Goal: Information Seeking & Learning: Learn about a topic

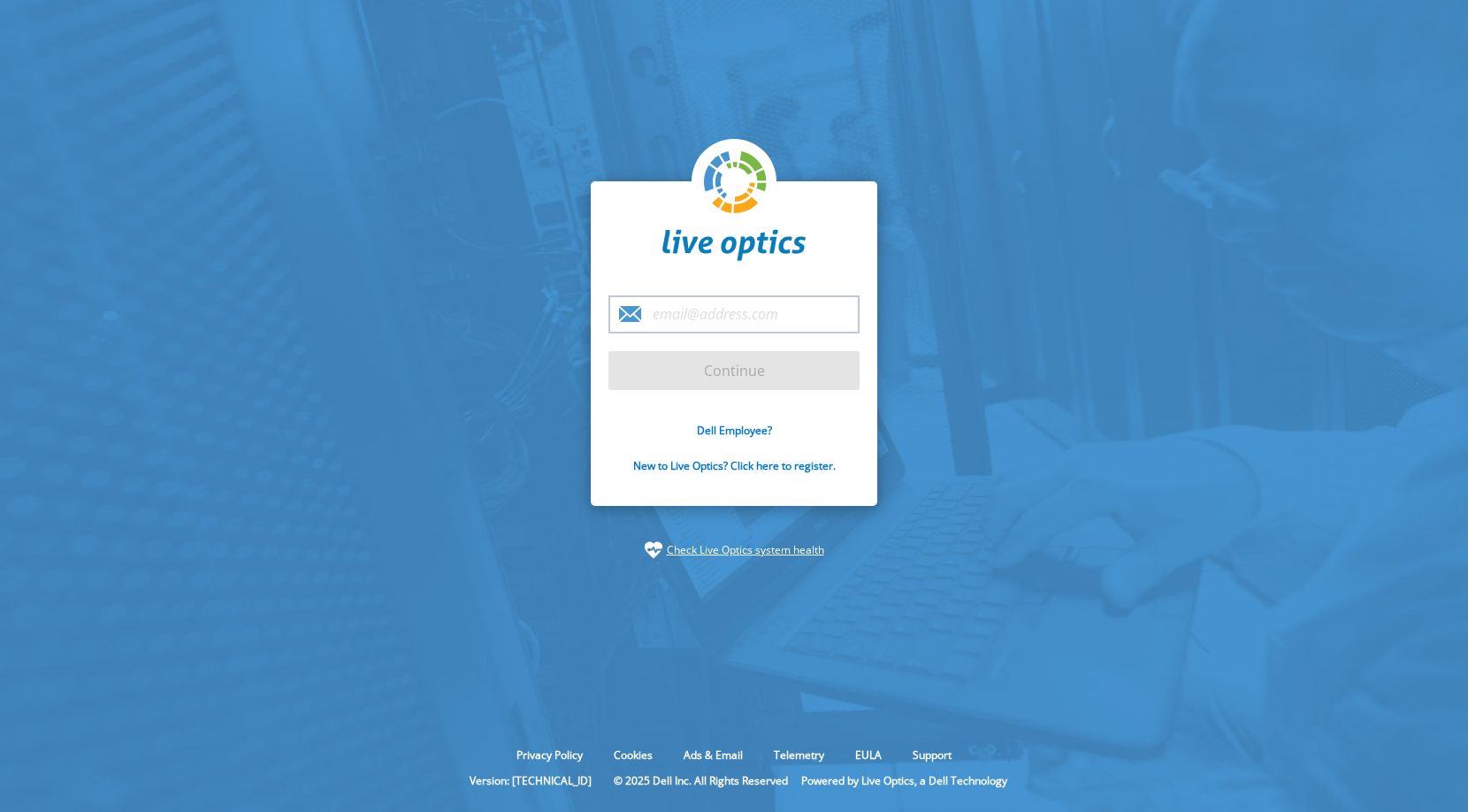
type input "ricardo.pacheco@madatait.com"
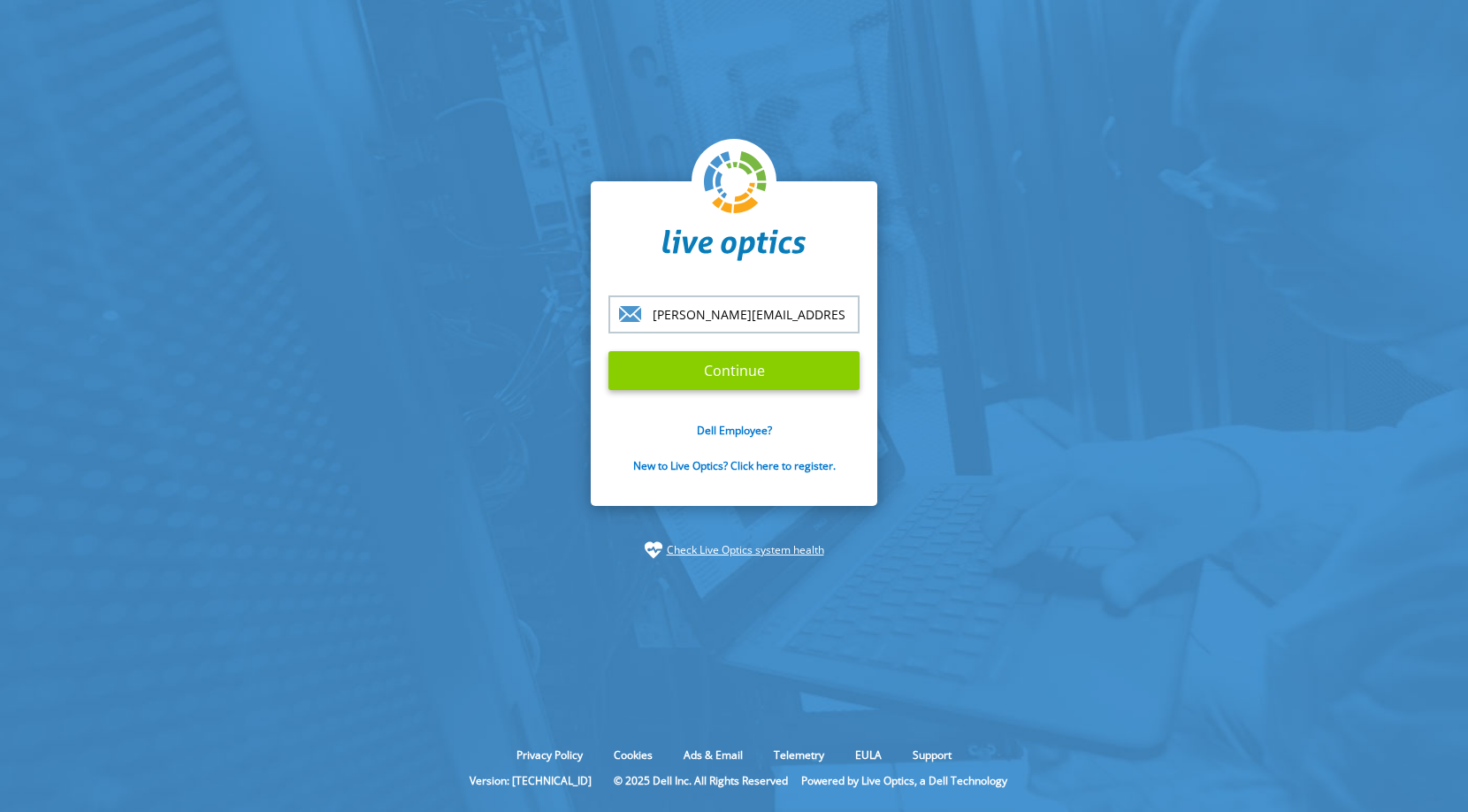
click at [738, 372] on input "Continue" at bounding box center [734, 370] width 251 height 39
click at [739, 361] on input "Continue" at bounding box center [734, 370] width 251 height 39
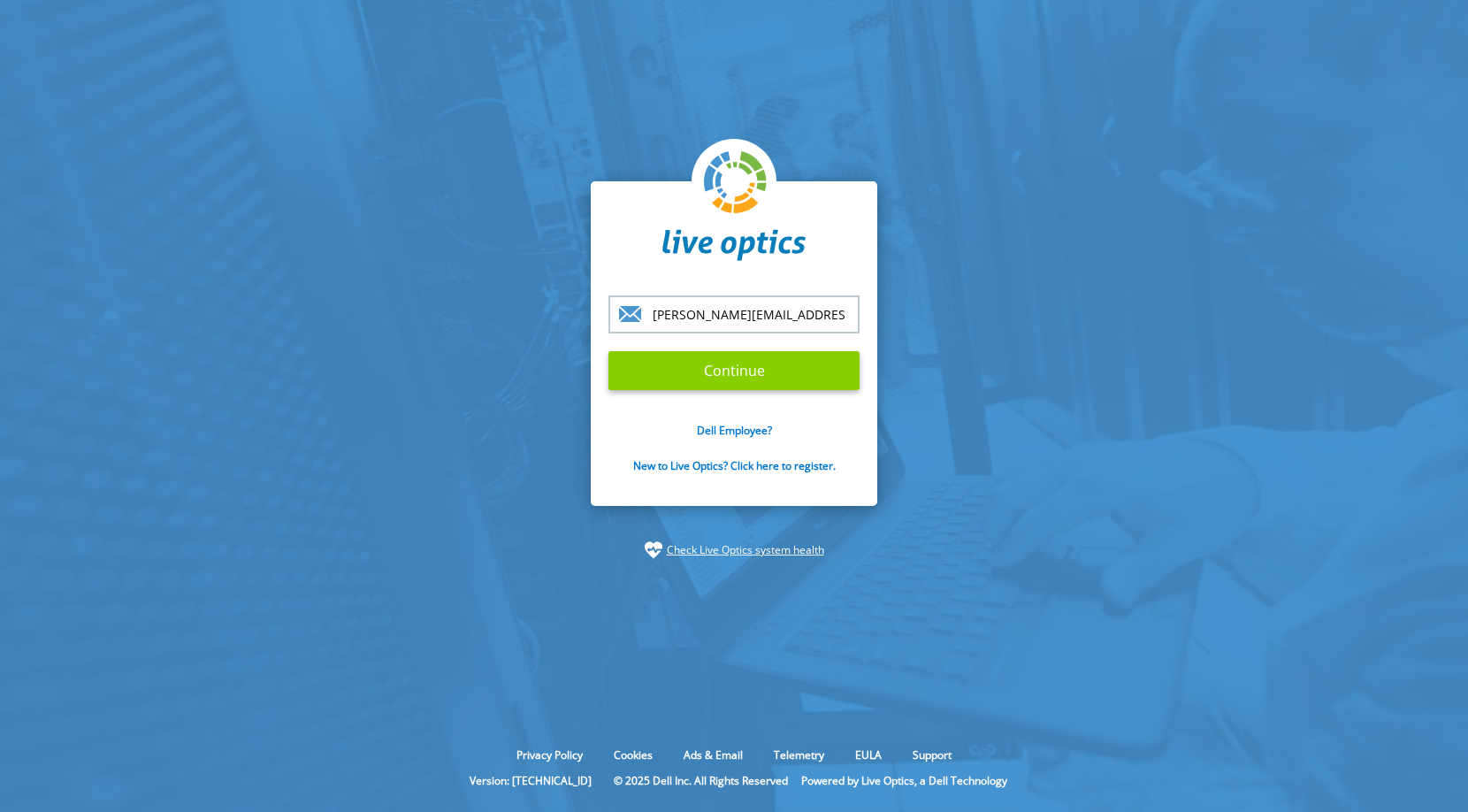
click at [739, 361] on input "Continue" at bounding box center [734, 370] width 251 height 39
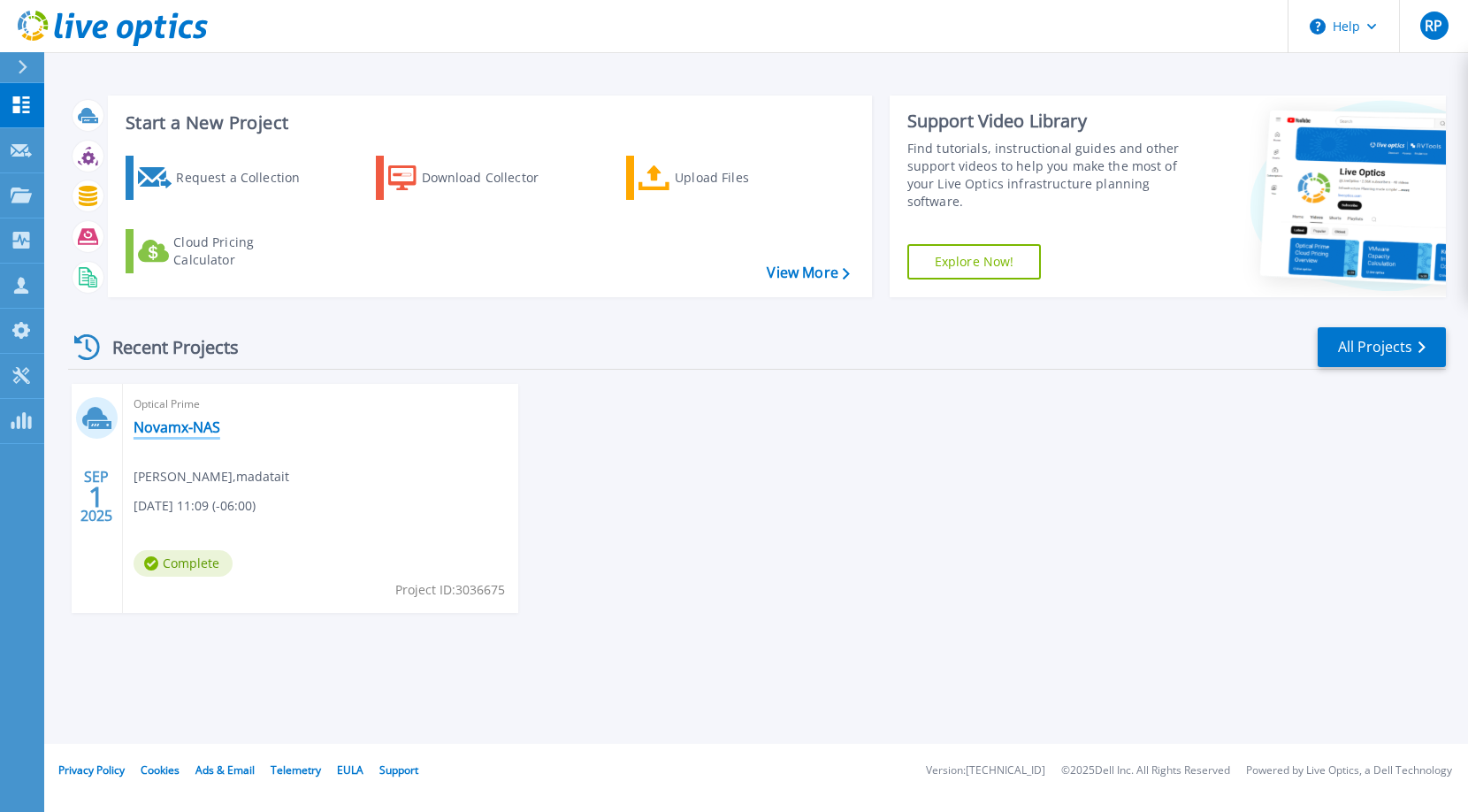
click at [190, 420] on link "Novamx-NAS" at bounding box center [177, 427] width 87 height 18
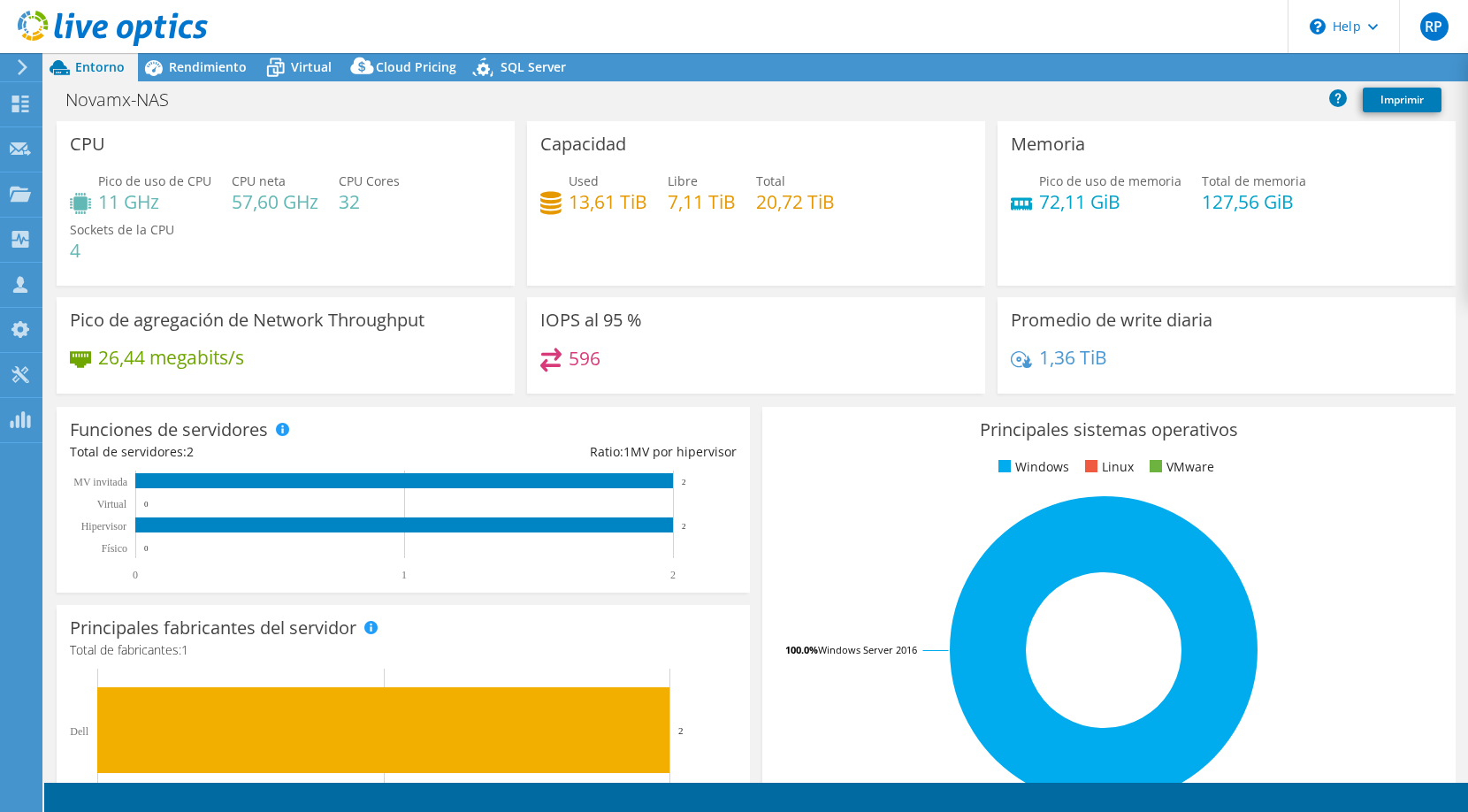
select select "USD"
click at [223, 70] on span "Rendimiento" at bounding box center [208, 67] width 78 height 17
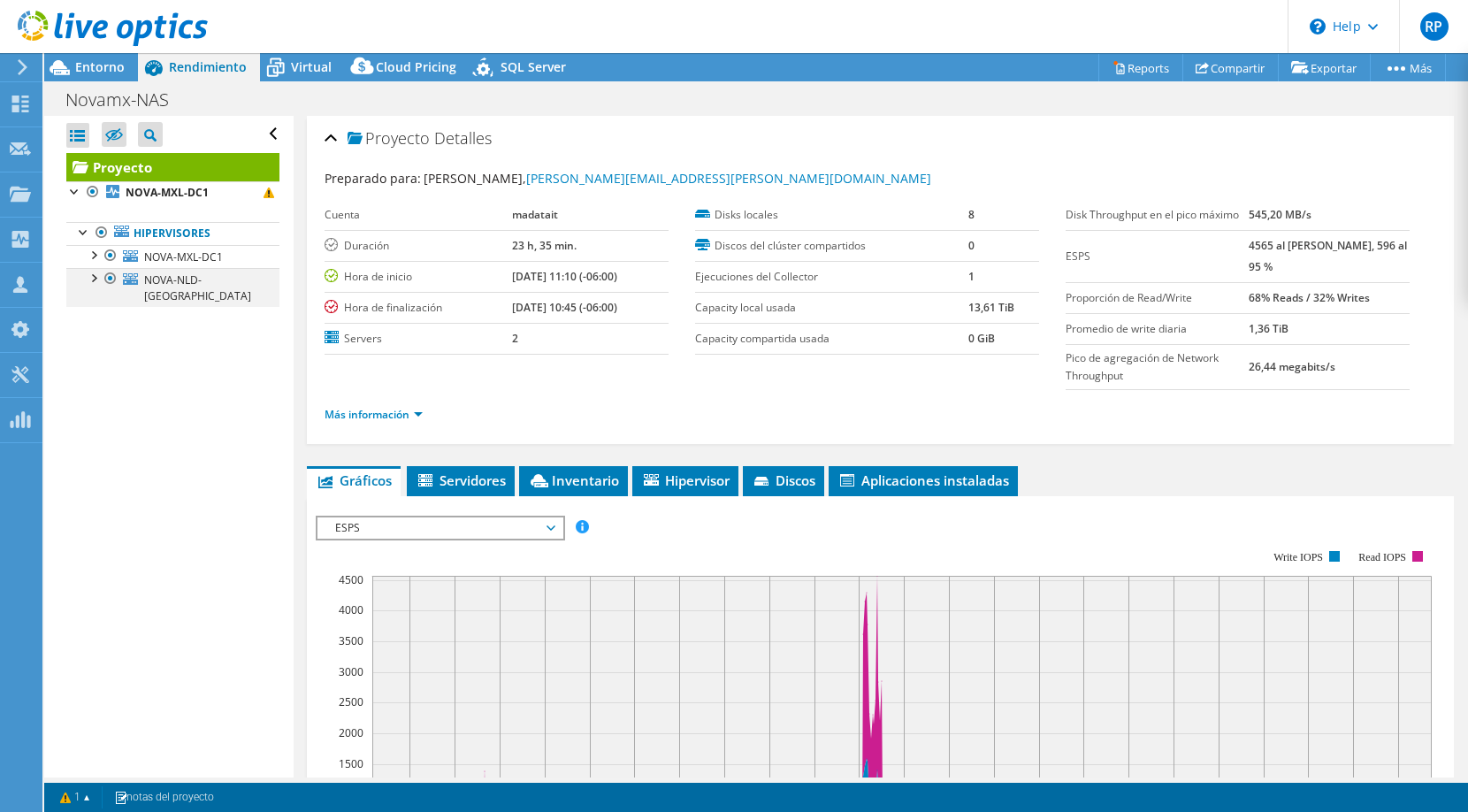
click at [94, 274] on div at bounding box center [93, 277] width 18 height 18
click at [93, 246] on div at bounding box center [93, 254] width 18 height 18
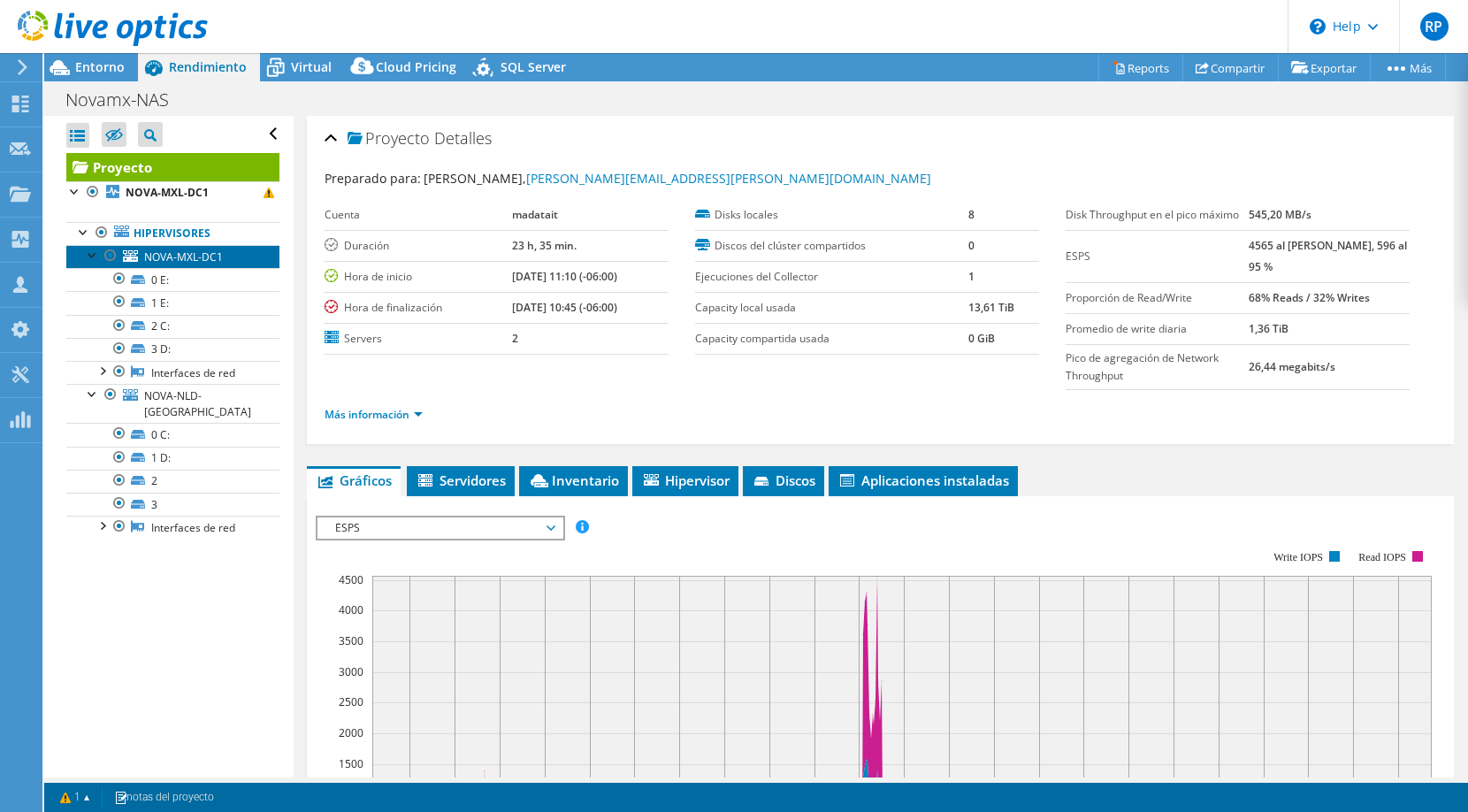
click at [196, 252] on span "NOVA-MXL-DC1" at bounding box center [183, 257] width 79 height 15
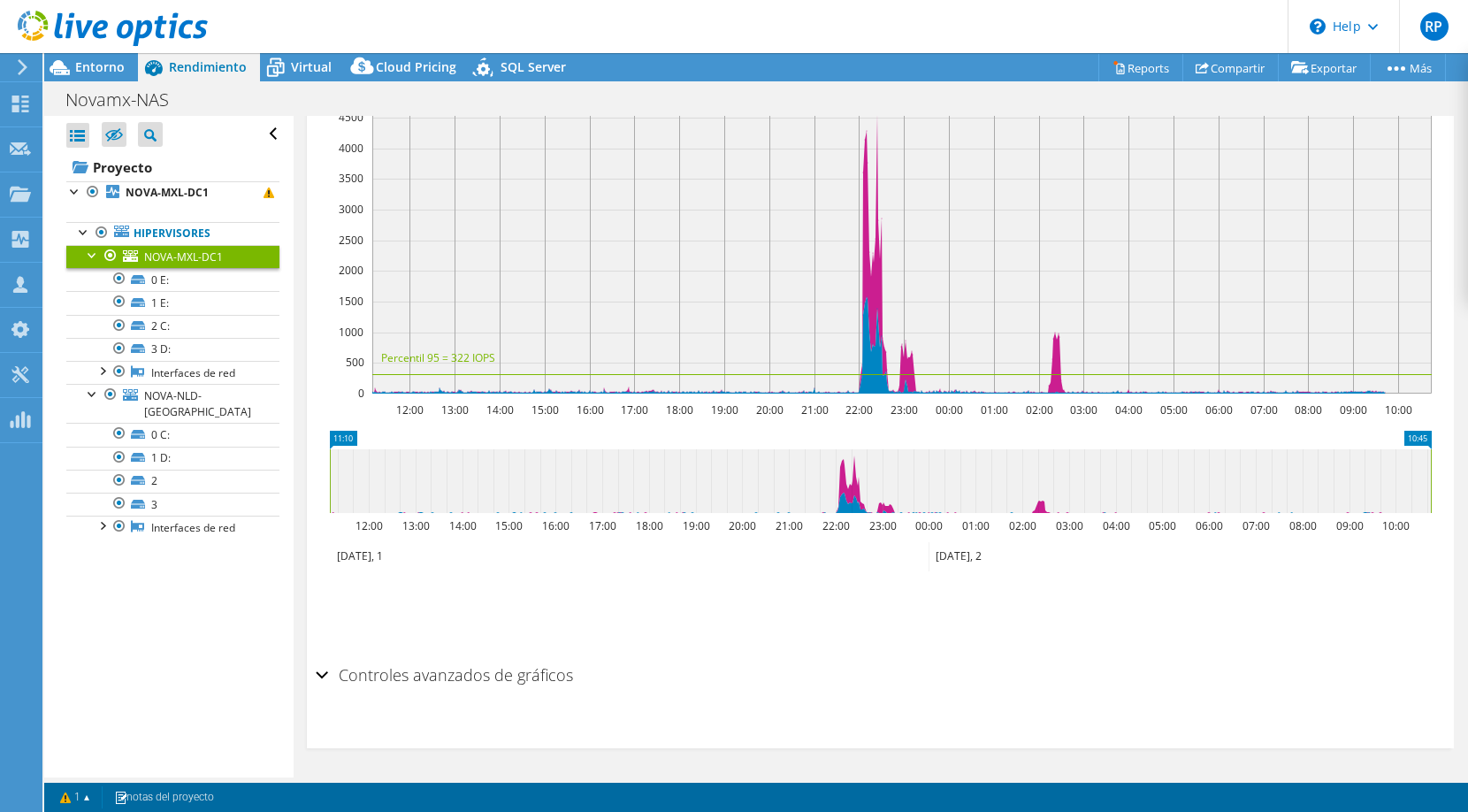
scroll to position [125, 0]
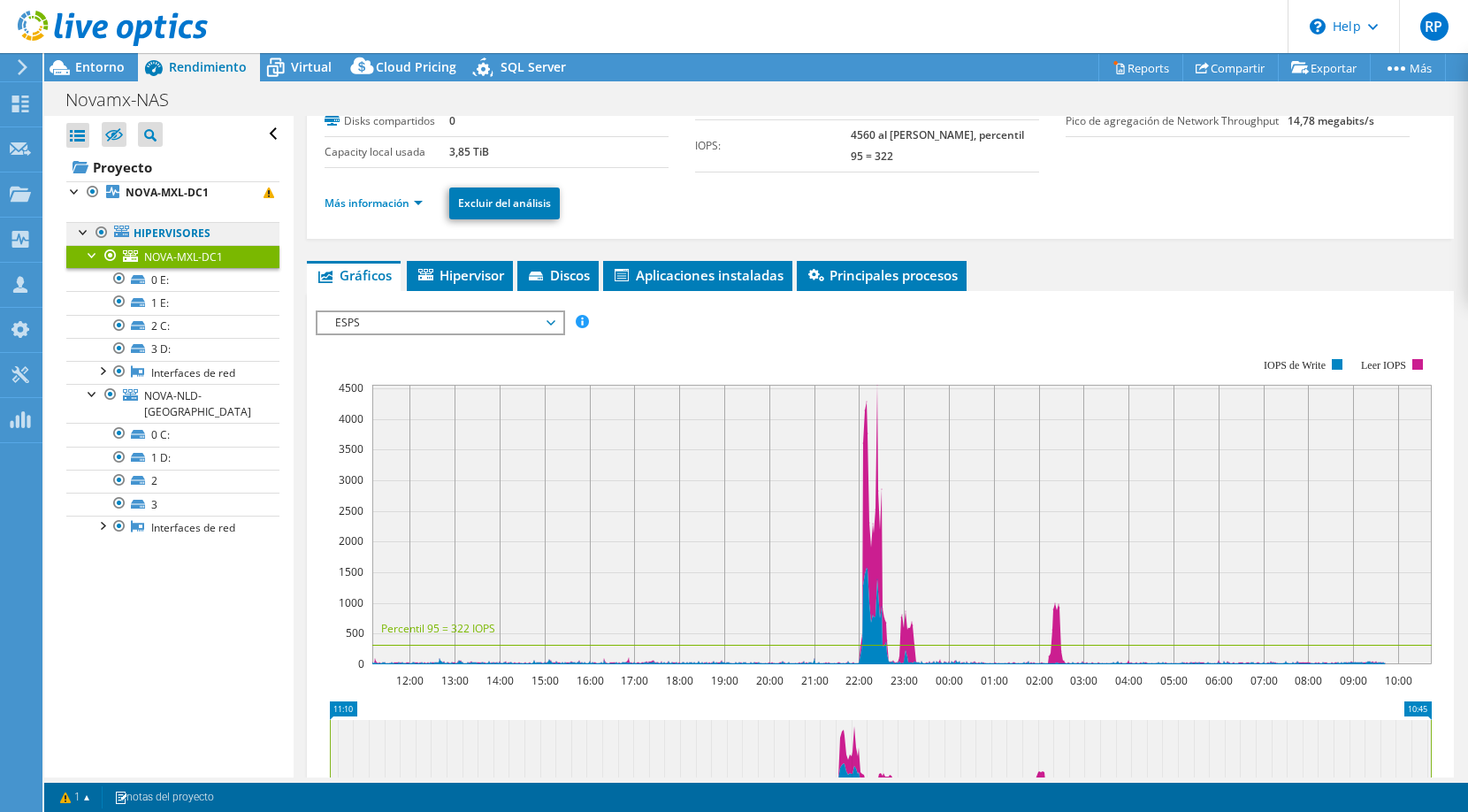
click at [119, 233] on icon at bounding box center [121, 231] width 15 height 12
click at [192, 246] on link "NOVA-MXL-DC1" at bounding box center [173, 256] width 213 height 23
click at [198, 234] on link "Hipervisores" at bounding box center [173, 233] width 213 height 23
click at [200, 252] on span "NOVA-MXL-DC1" at bounding box center [183, 257] width 79 height 15
click at [194, 271] on link "0 E:" at bounding box center [173, 279] width 213 height 23
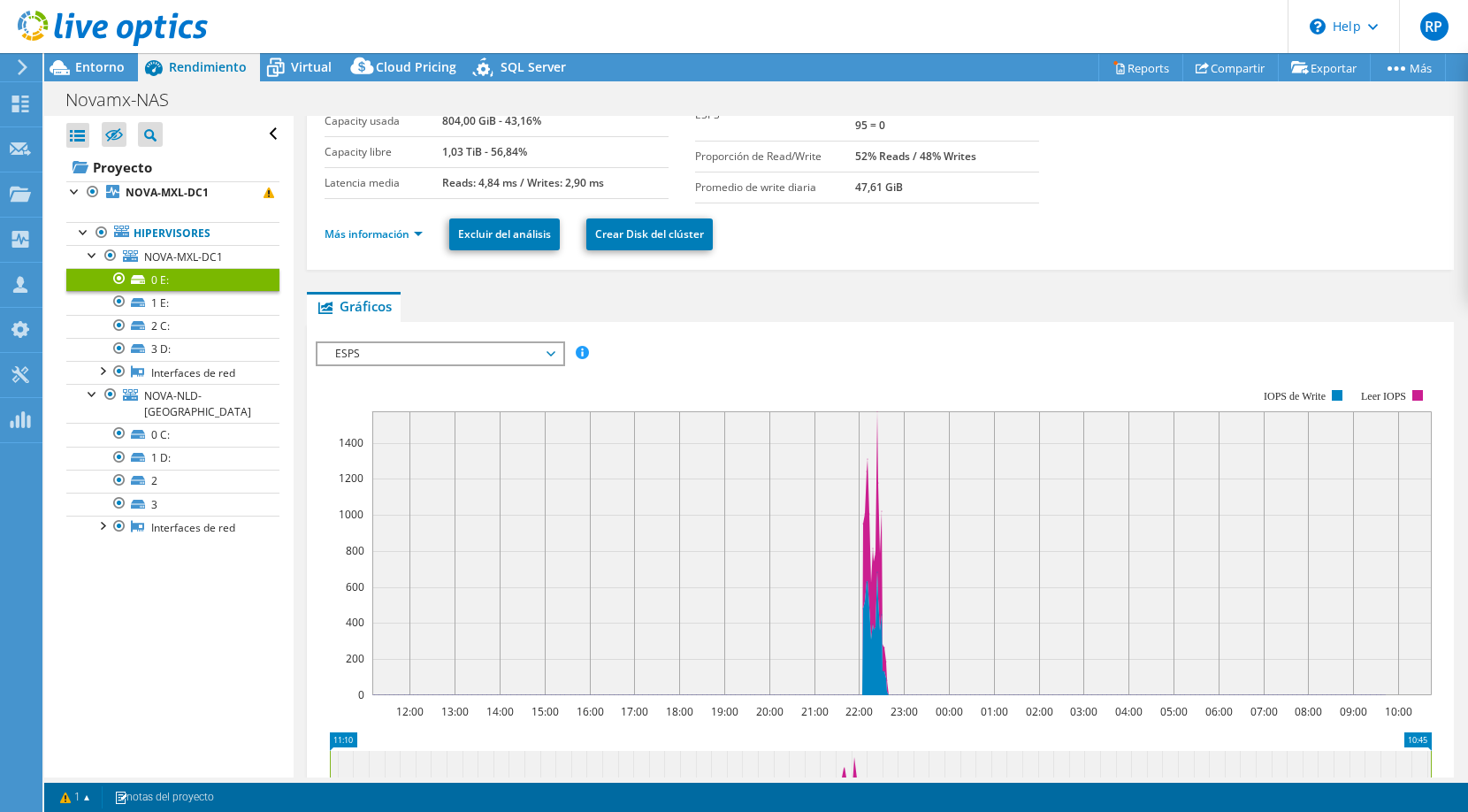
scroll to position [0, 0]
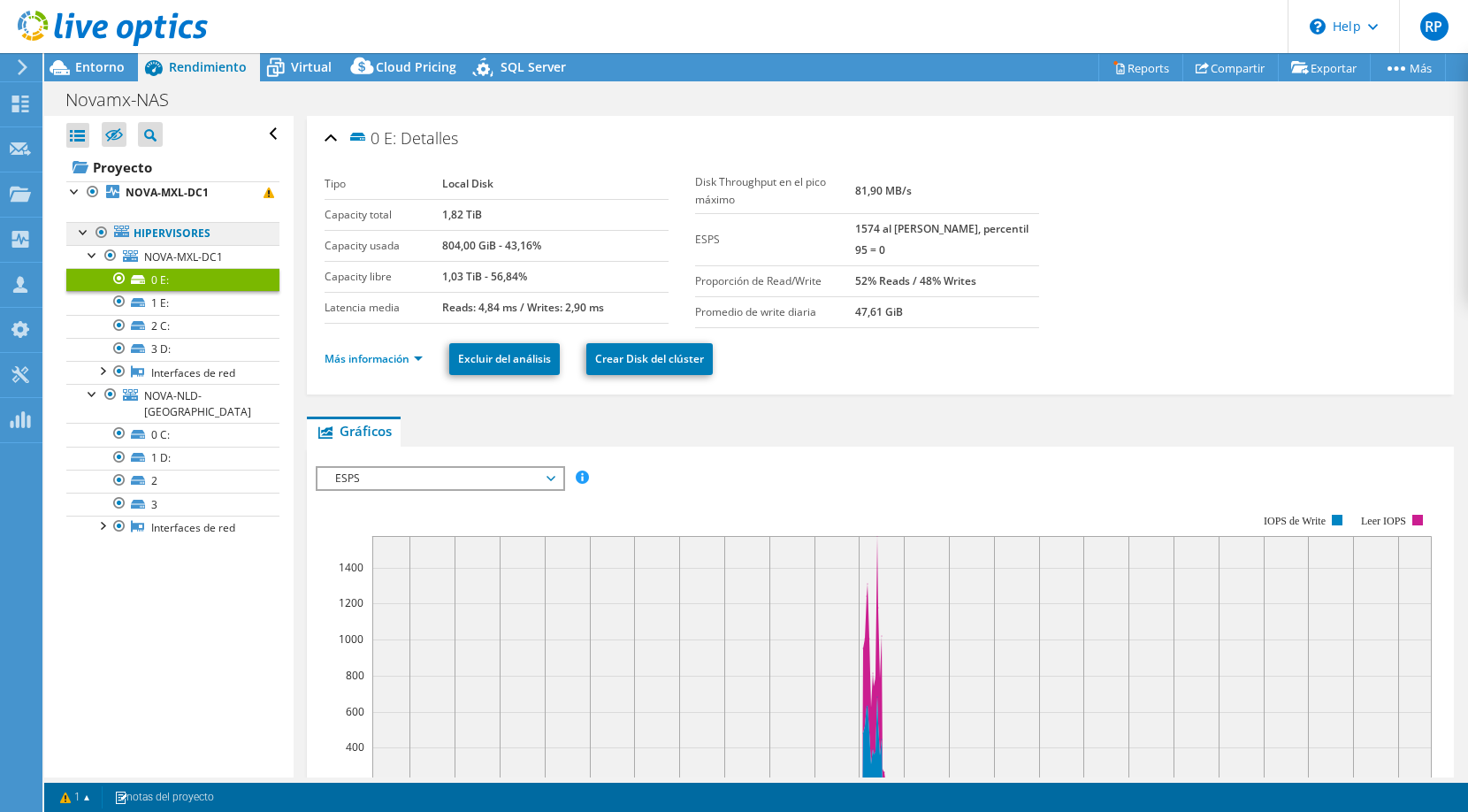
click at [245, 239] on link "Hipervisores" at bounding box center [173, 233] width 213 height 23
click at [220, 201] on link "NOVA-MXL-DC1" at bounding box center [173, 192] width 213 height 23
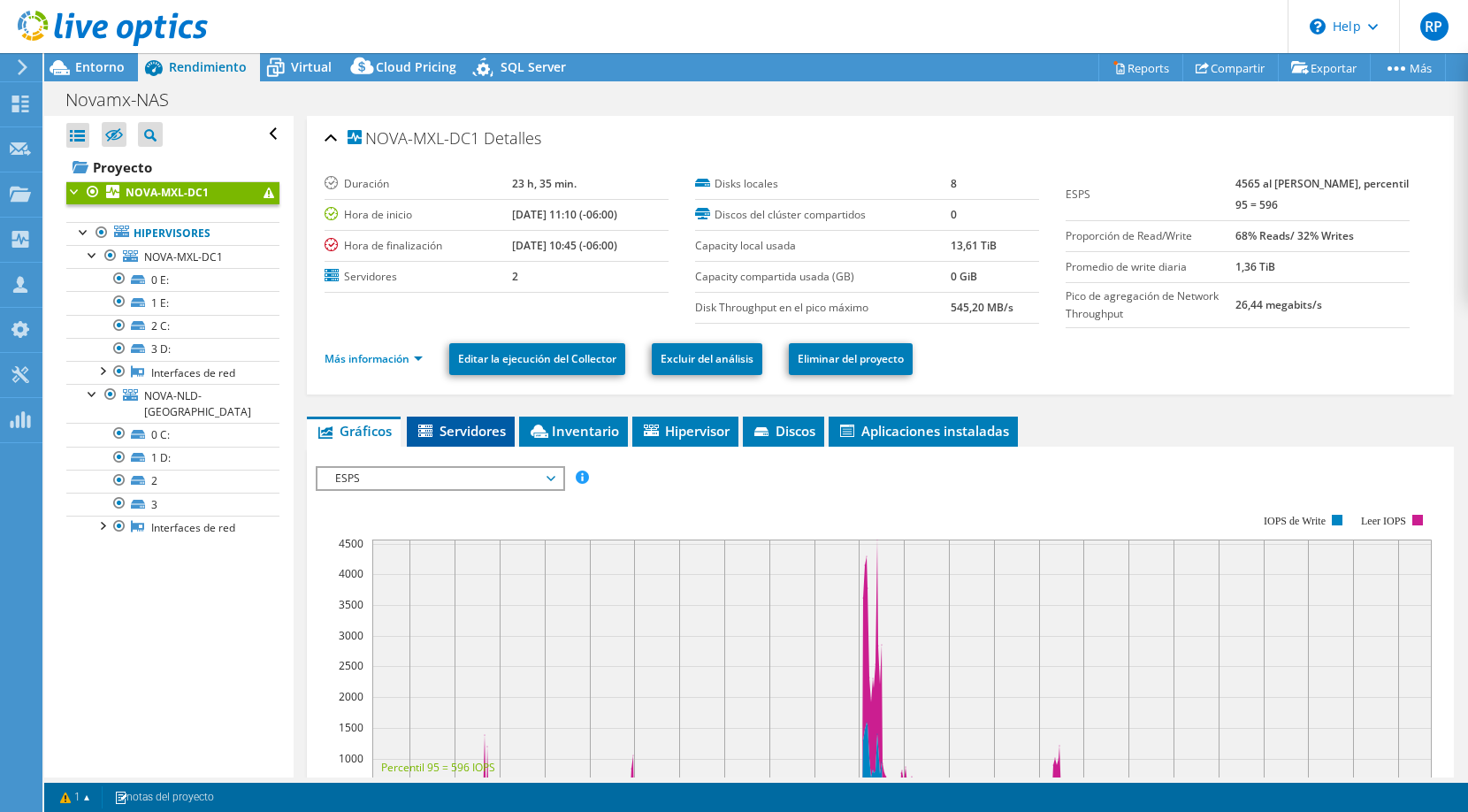
click at [503, 422] on span "Servidores" at bounding box center [461, 431] width 90 height 18
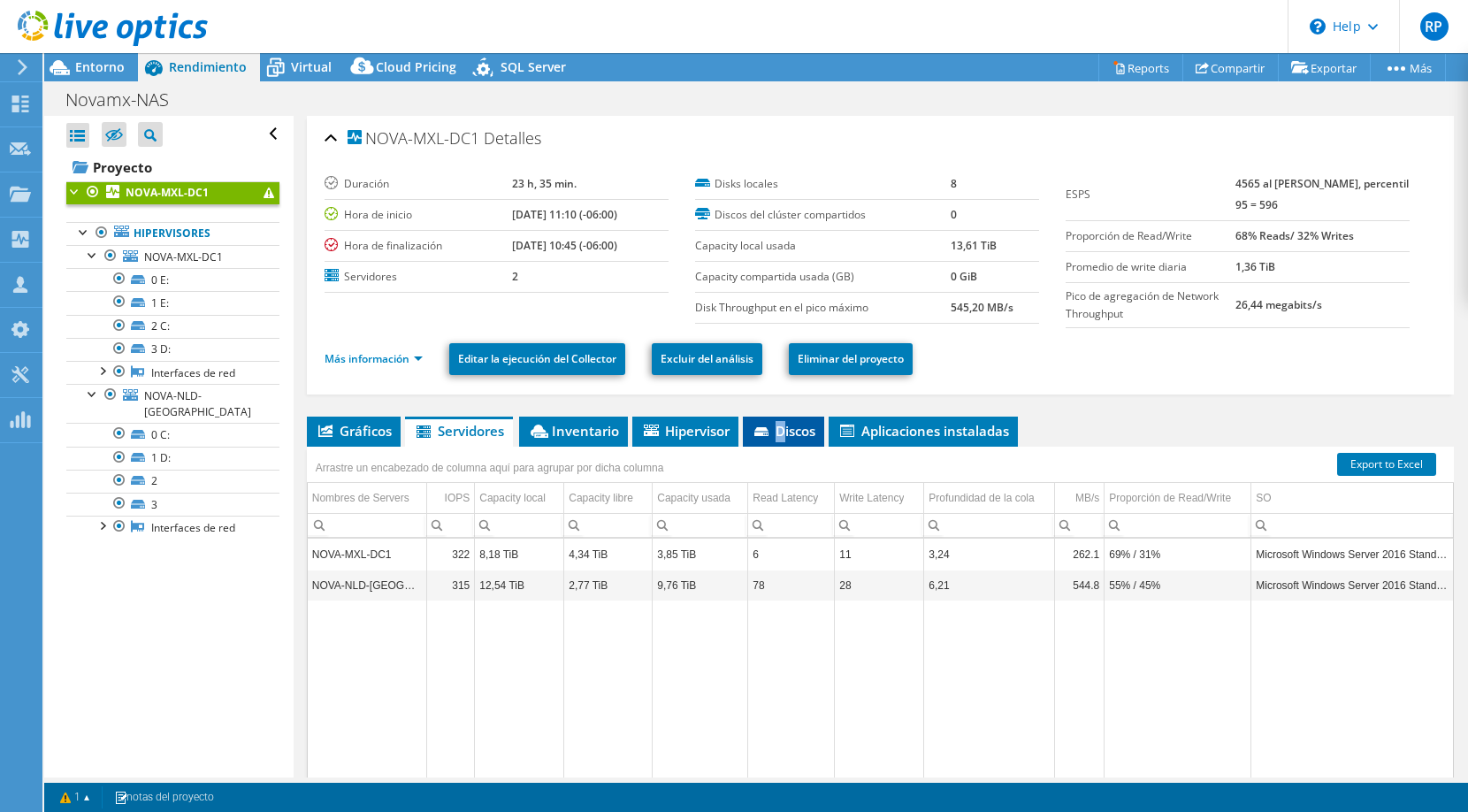
click at [784, 433] on span "Discos" at bounding box center [783, 431] width 64 height 18
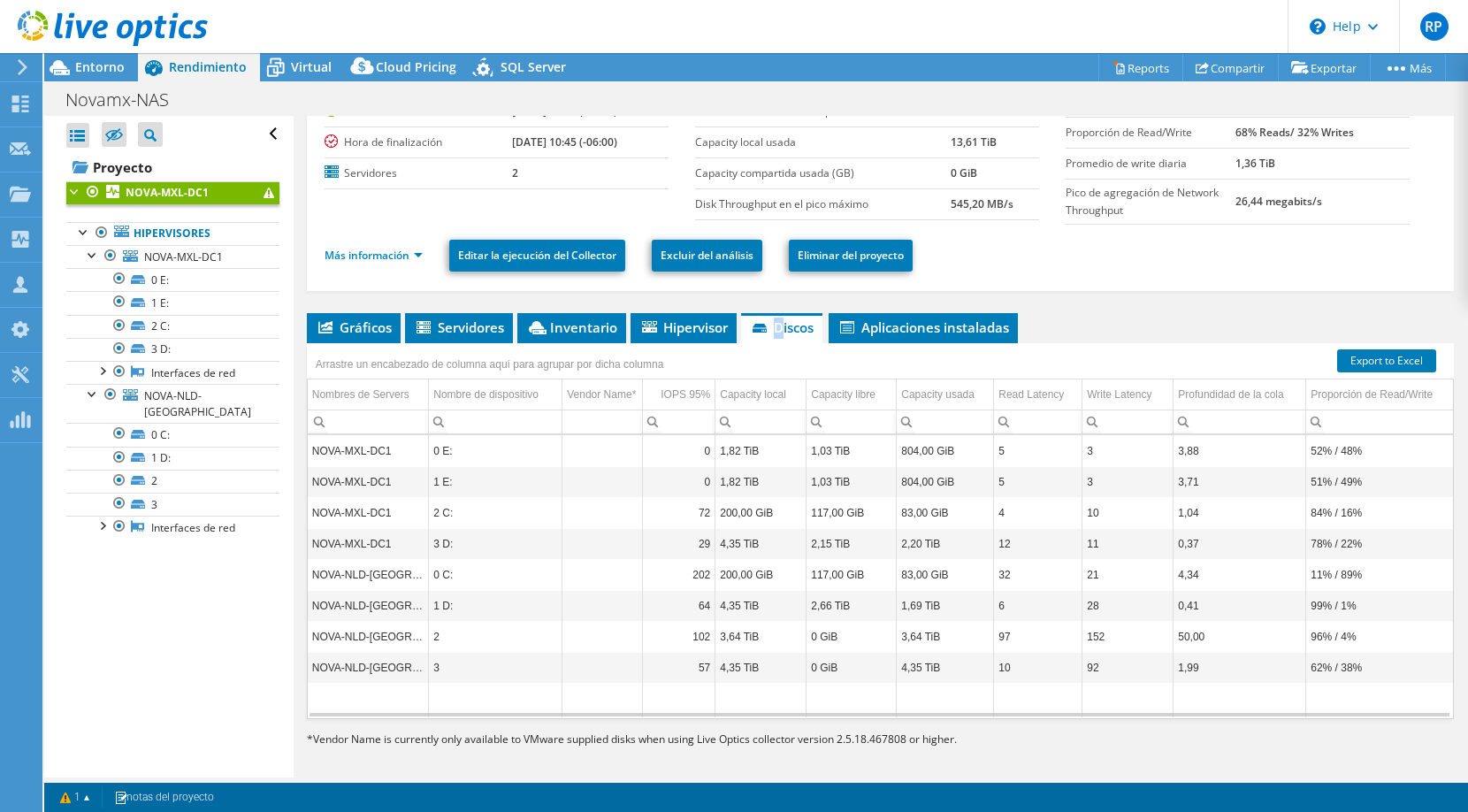
scroll to position [111, 0]
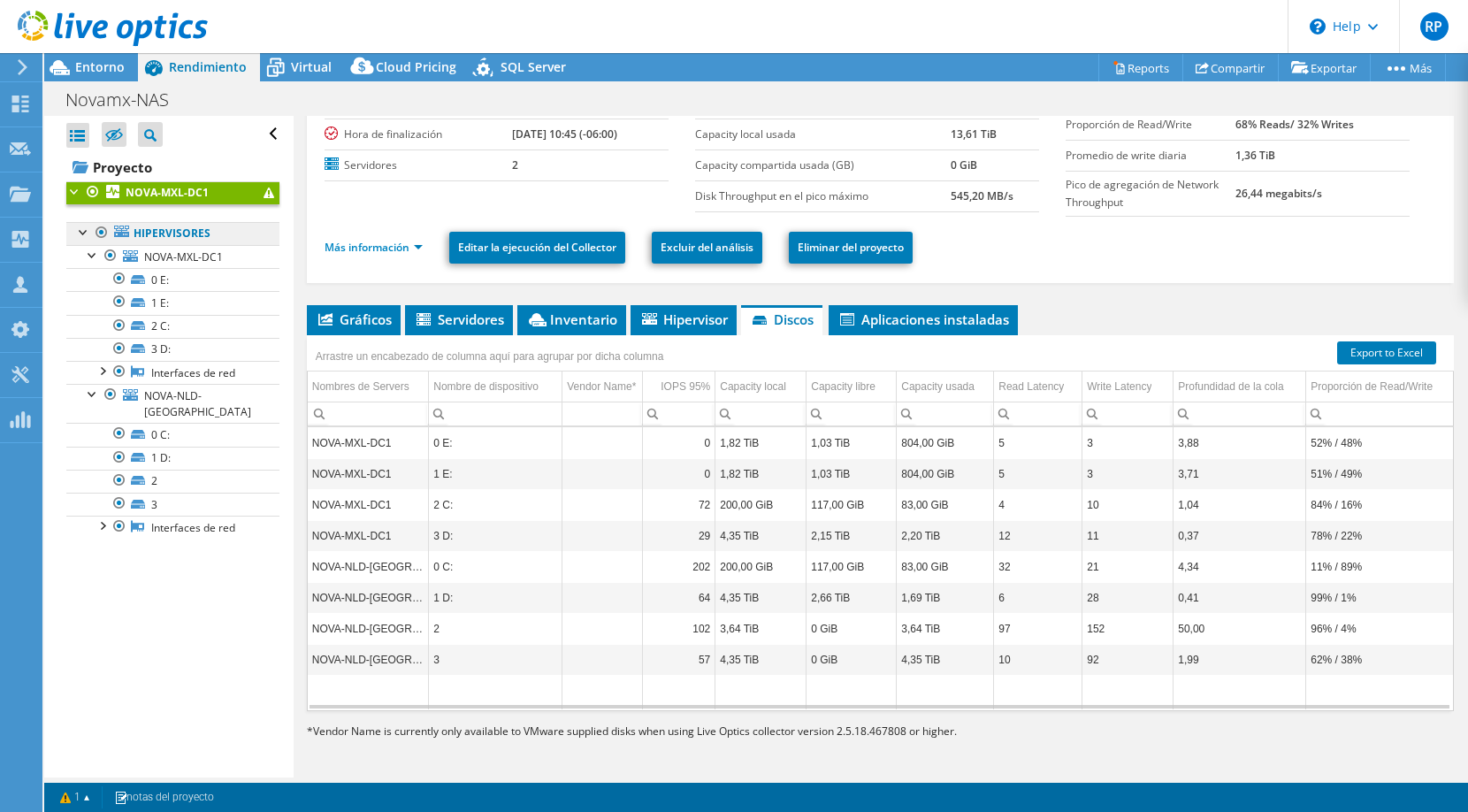
click at [220, 235] on link "Hipervisores" at bounding box center [173, 233] width 213 height 23
click at [204, 237] on link "Hipervisores" at bounding box center [173, 233] width 213 height 23
click at [188, 237] on link "Hipervisores" at bounding box center [173, 233] width 213 height 23
click at [177, 234] on link "Hipervisores" at bounding box center [173, 233] width 213 height 23
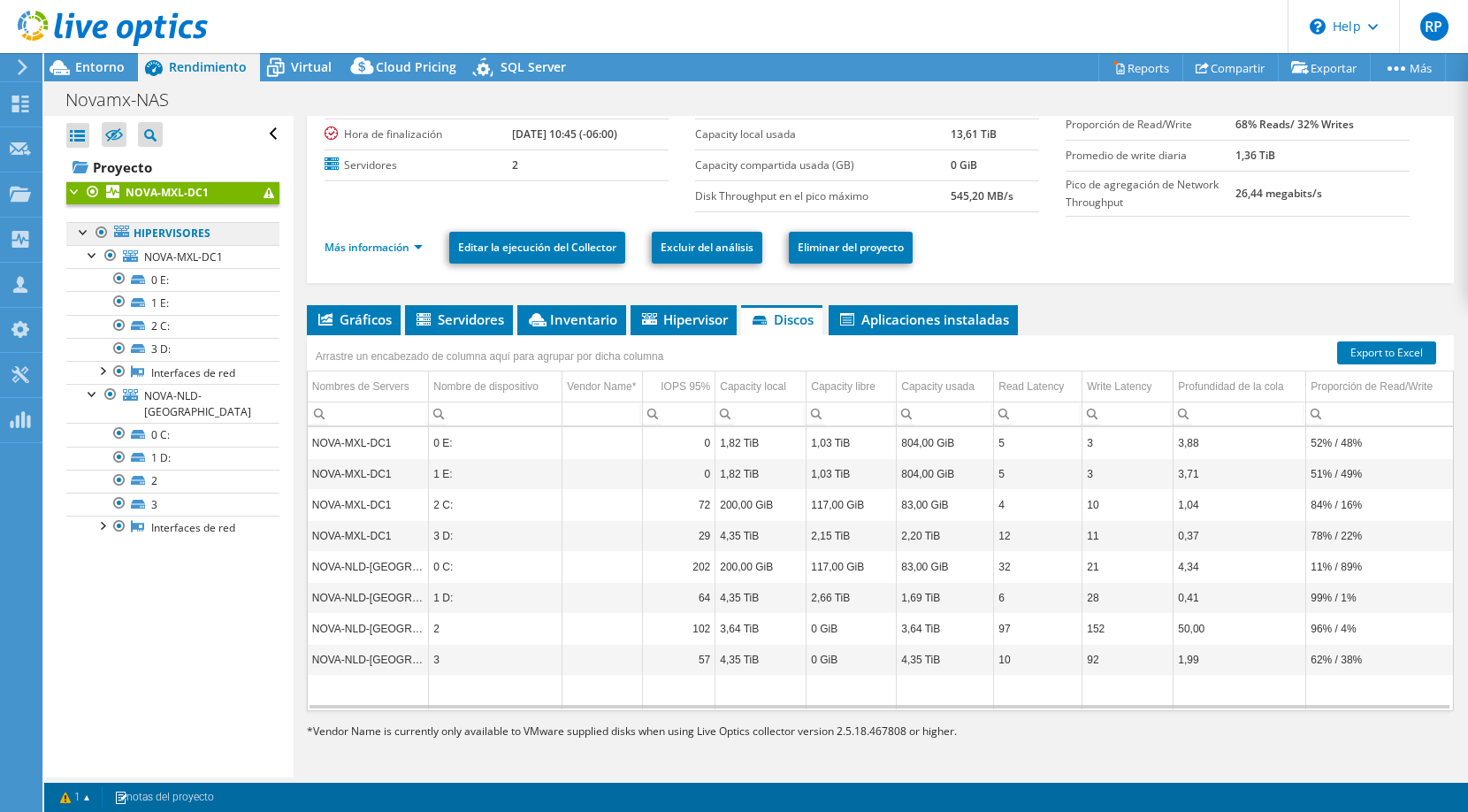
click at [177, 234] on link "Hipervisores" at bounding box center [173, 233] width 213 height 23
click at [176, 260] on span "NOVA-MXL-DC1" at bounding box center [183, 257] width 79 height 15
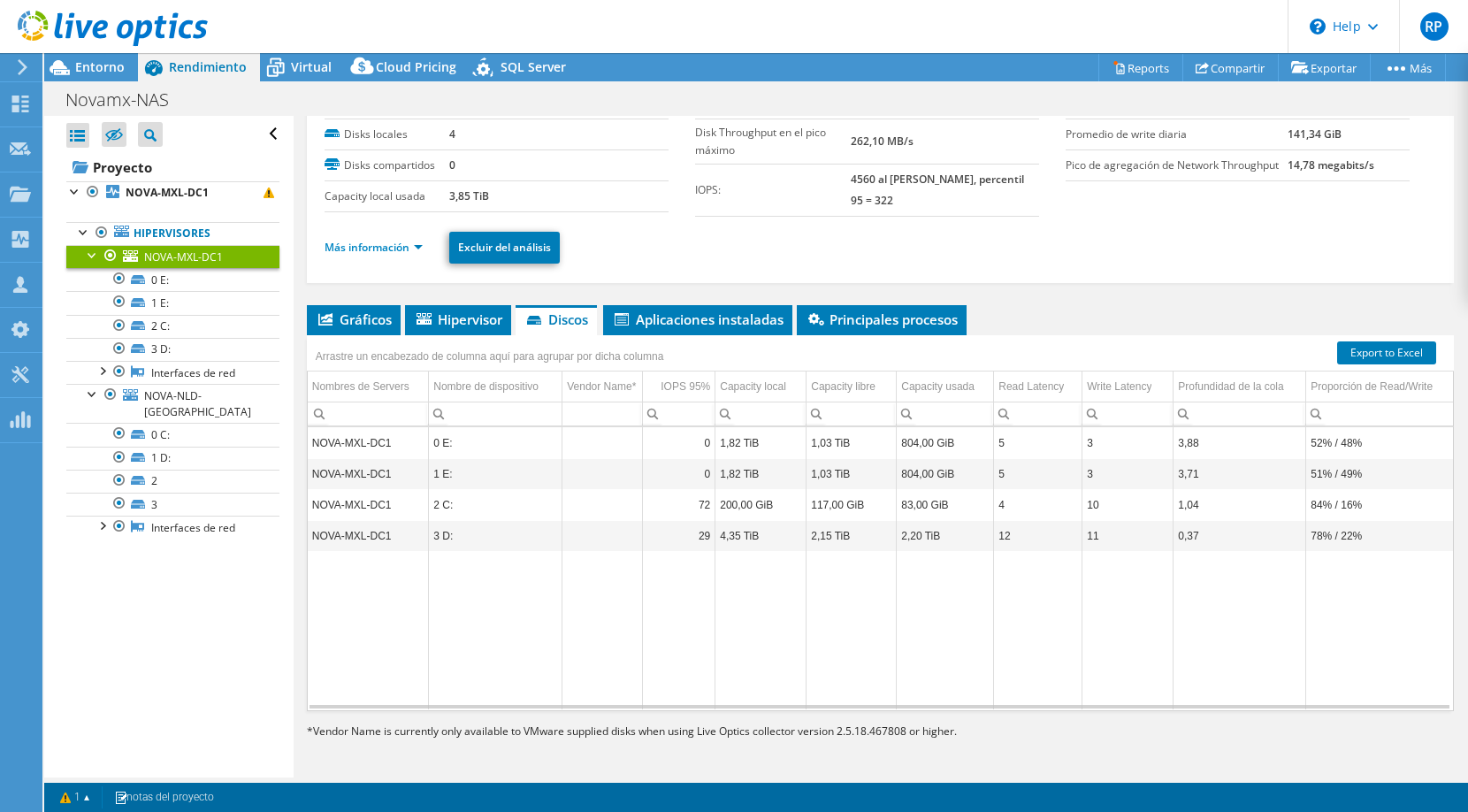
scroll to position [0, 0]
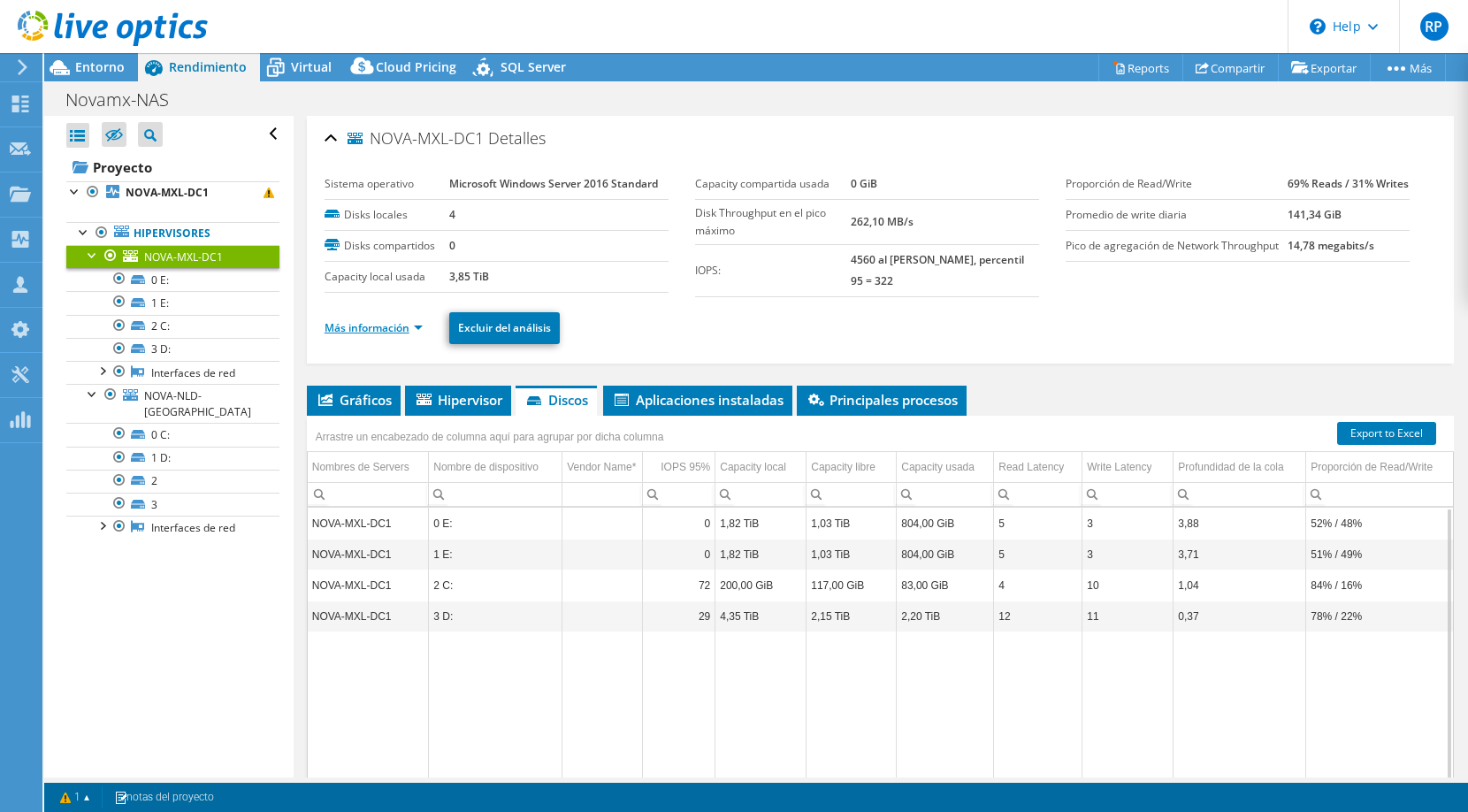
click at [422, 331] on link "Más información" at bounding box center [373, 327] width 98 height 15
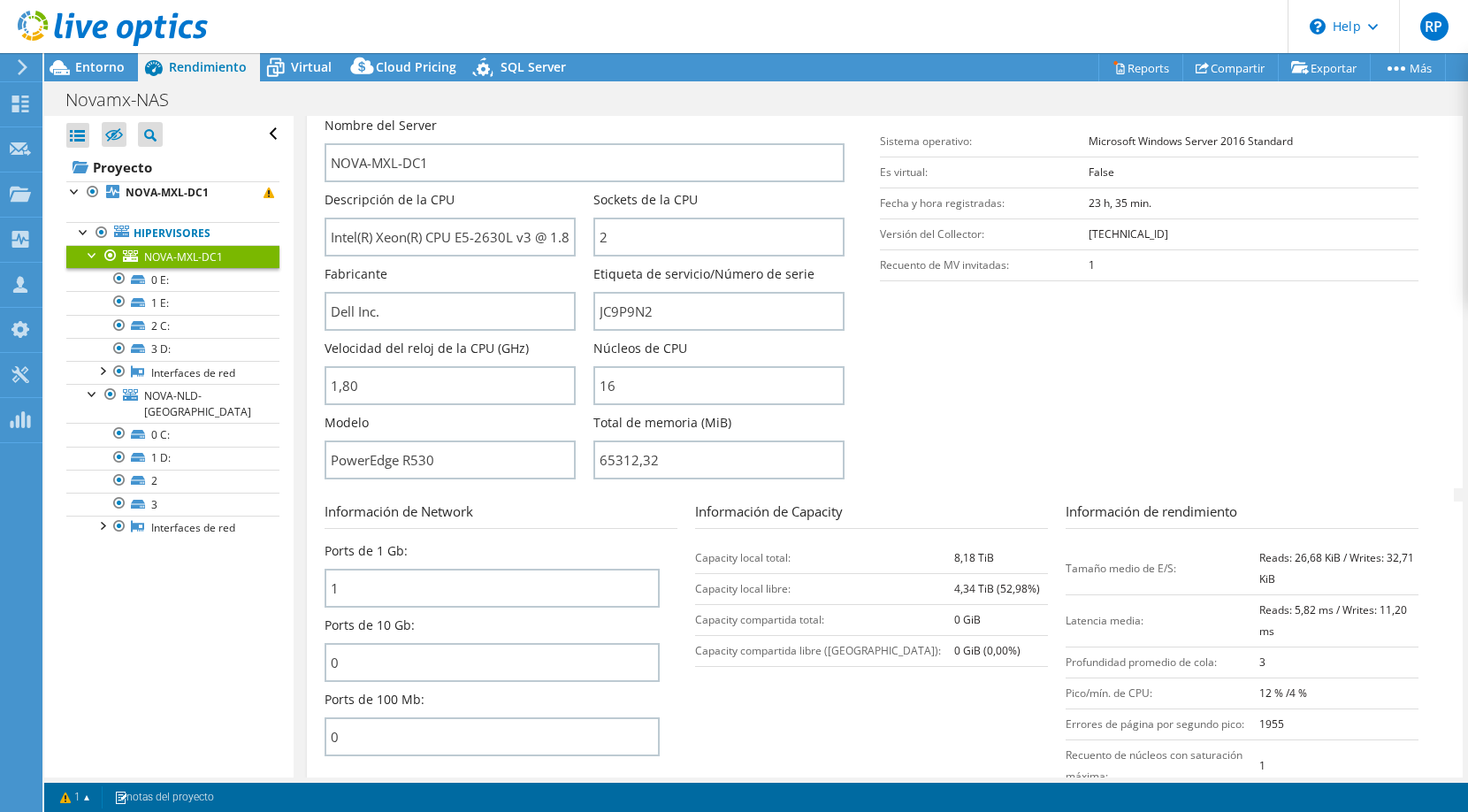
scroll to position [361, 0]
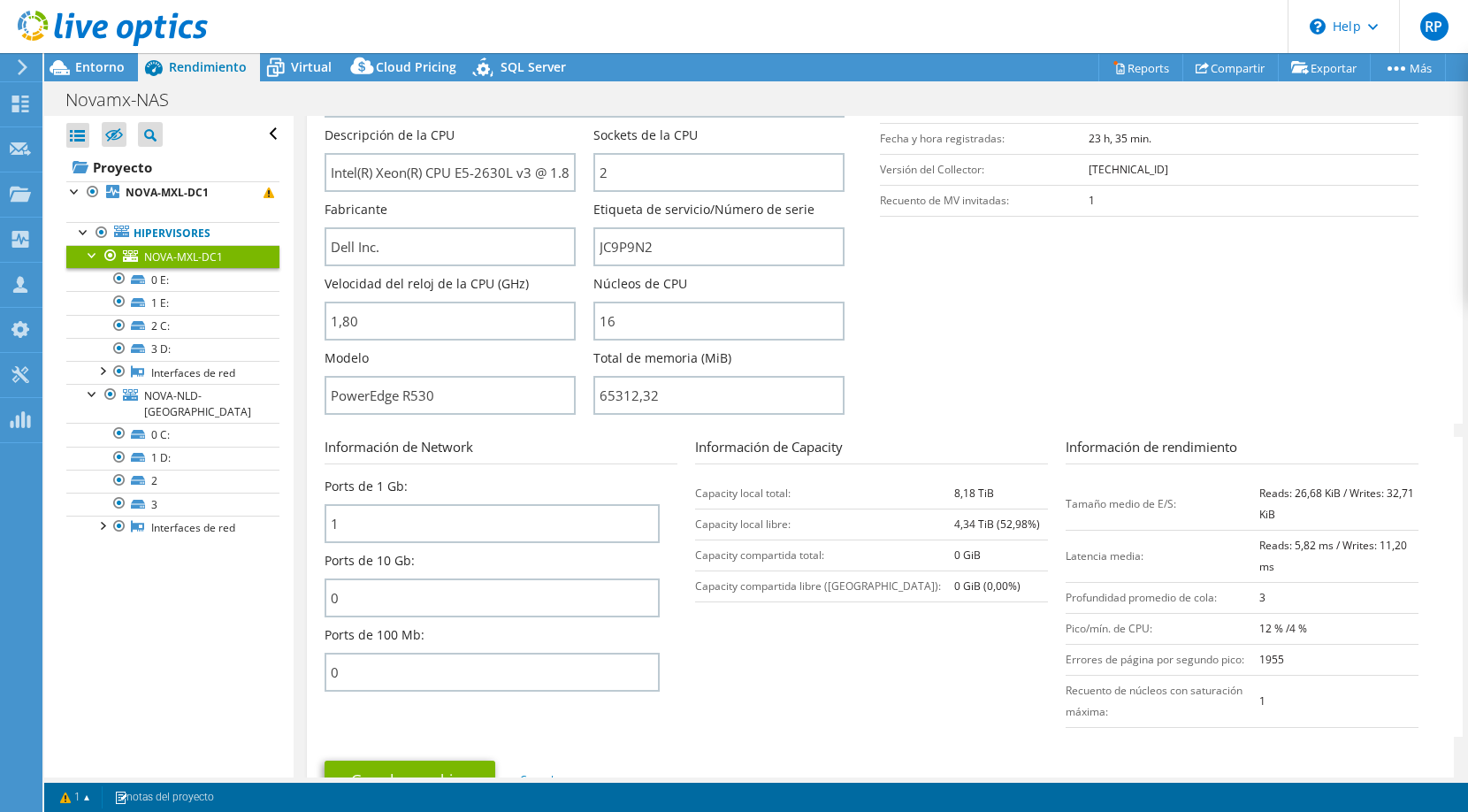
click at [168, 255] on span "NOVA-MXL-DC1" at bounding box center [183, 257] width 79 height 15
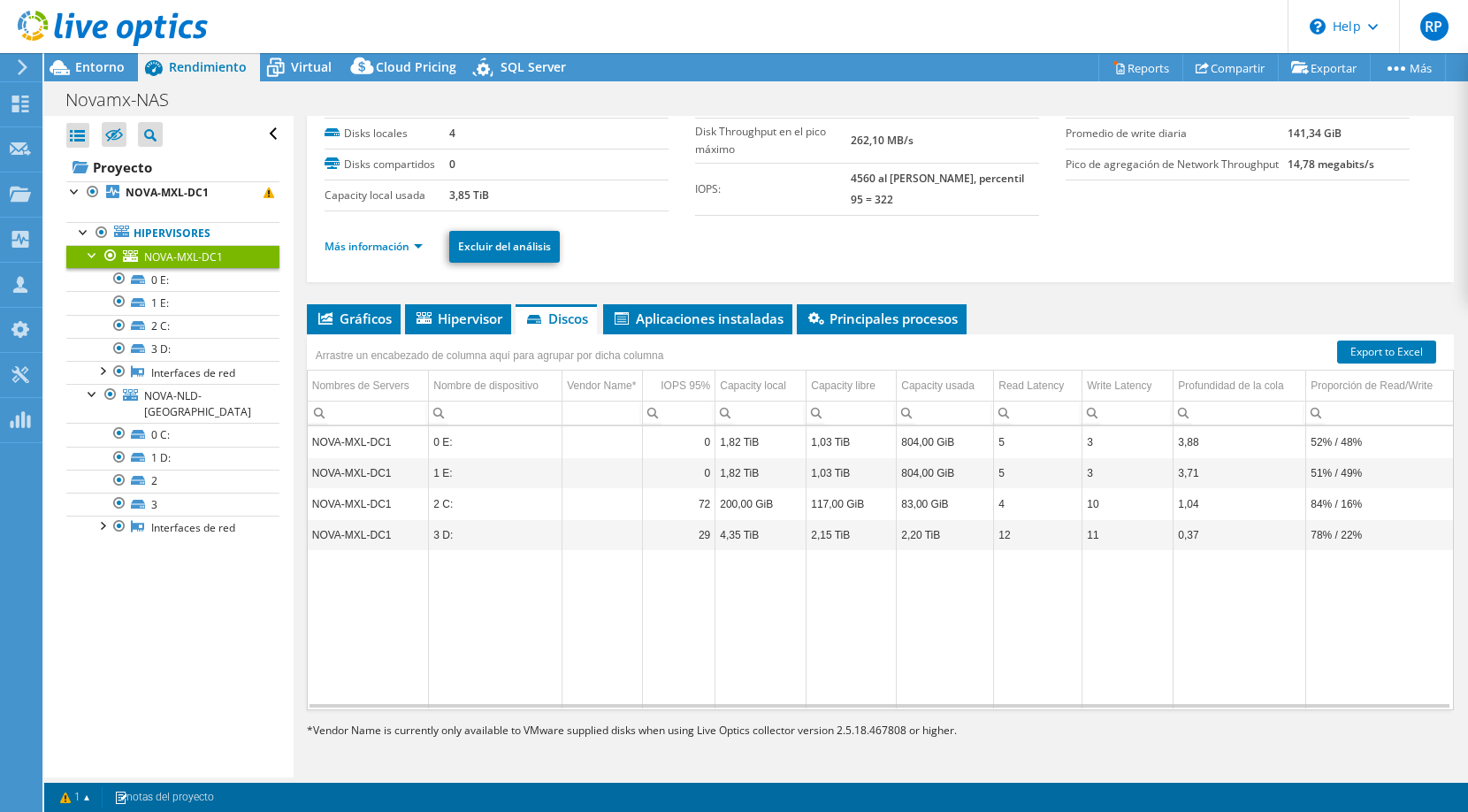
scroll to position [80, 0]
click at [762, 311] on span "Aplicaciones instaladas" at bounding box center [698, 320] width 172 height 18
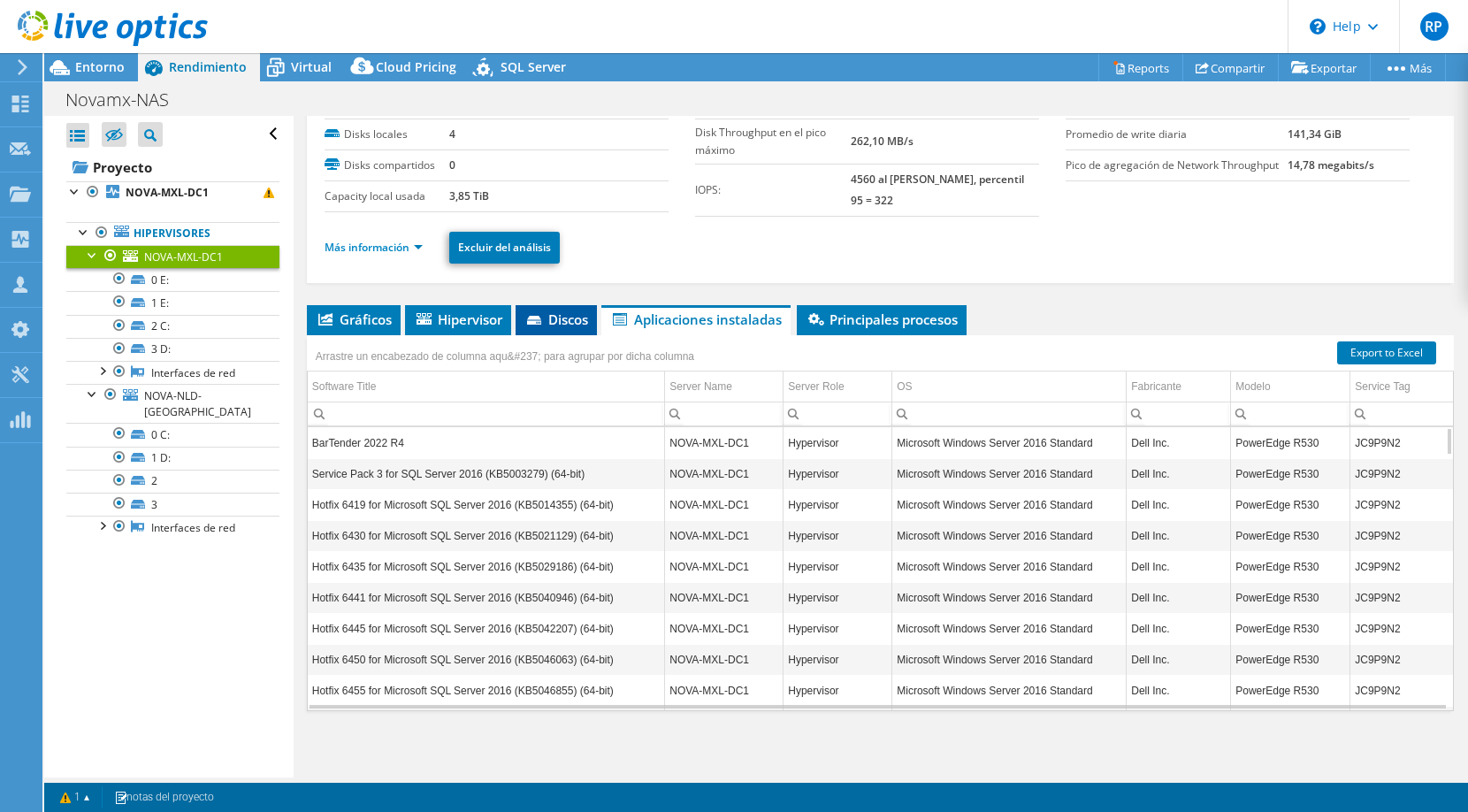
click at [563, 319] on span "Discos" at bounding box center [556, 320] width 64 height 18
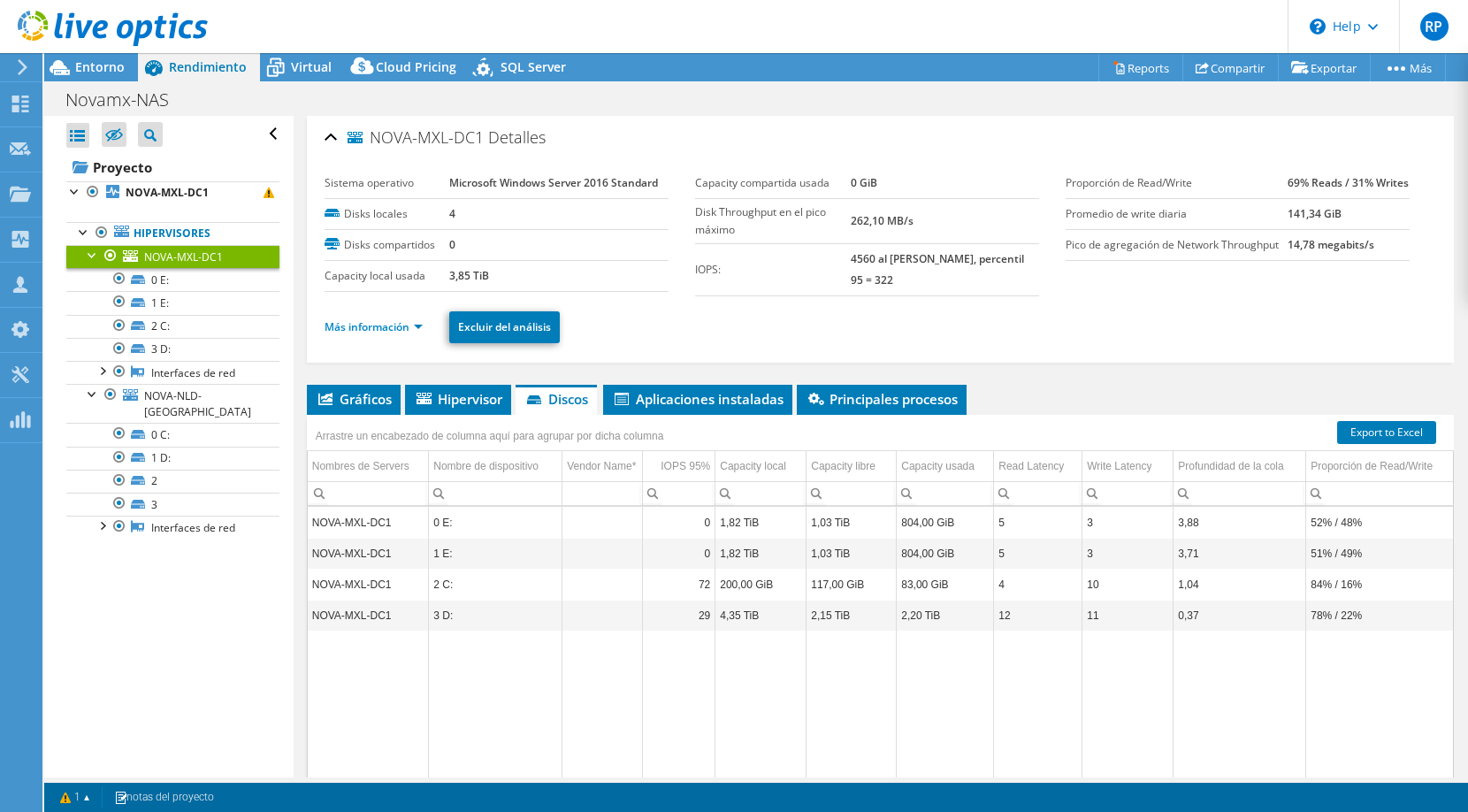
scroll to position [0, 0]
click at [421, 332] on link "Más información" at bounding box center [373, 327] width 98 height 15
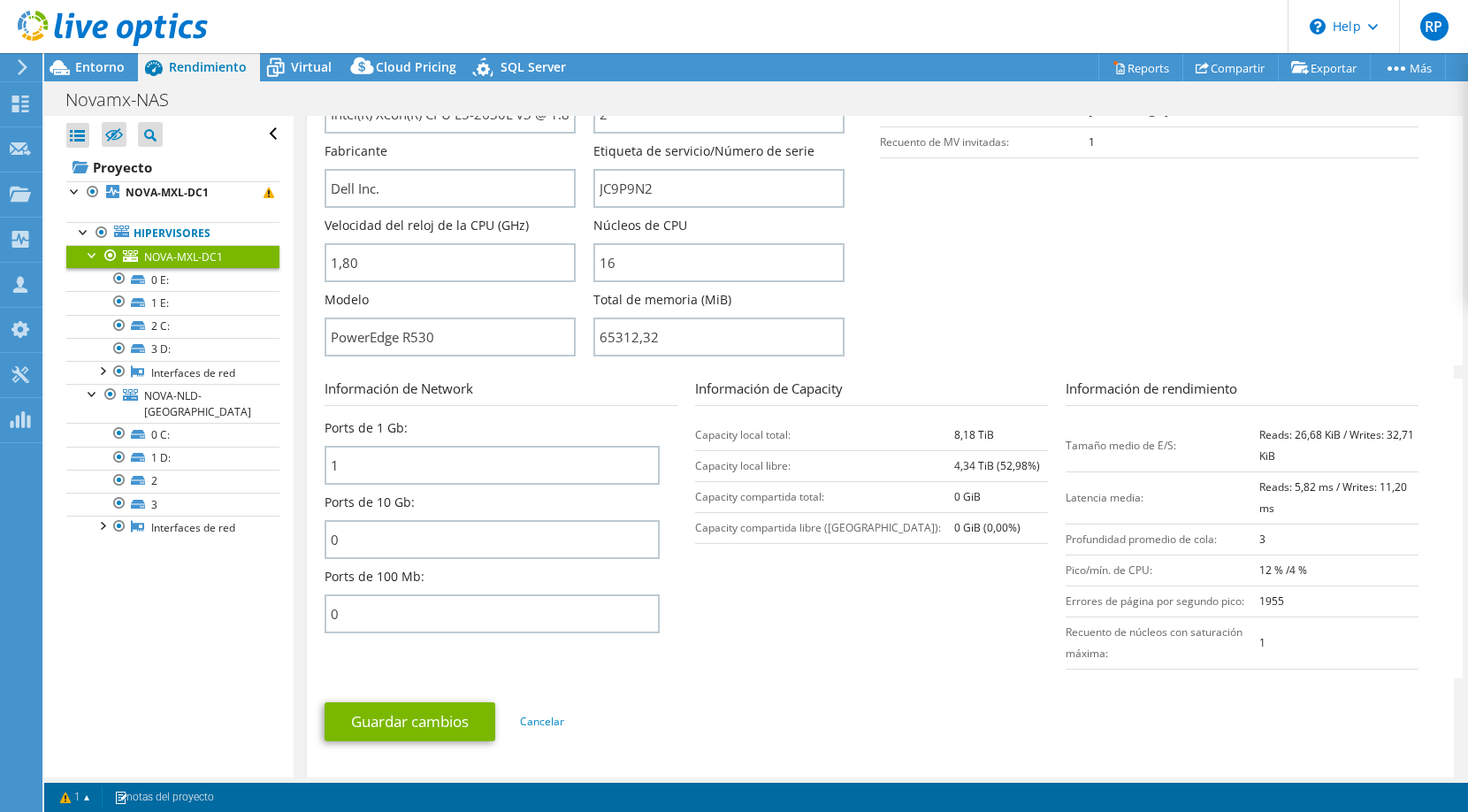
scroll to position [541, 0]
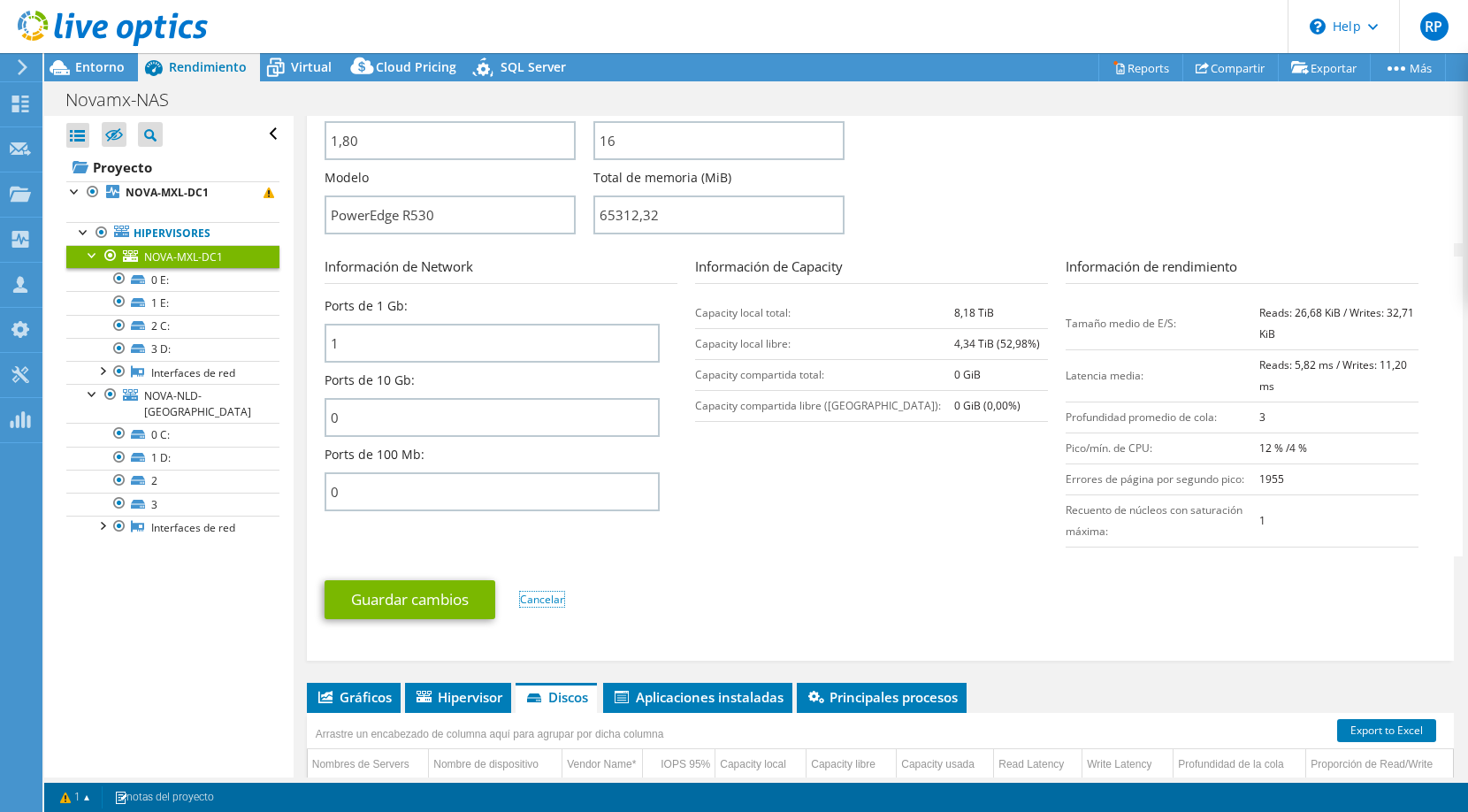
drag, startPoint x: 532, startPoint y: 595, endPoint x: 535, endPoint y: 583, distance: 12.4
click at [532, 595] on link "Cancelar" at bounding box center [542, 599] width 44 height 15
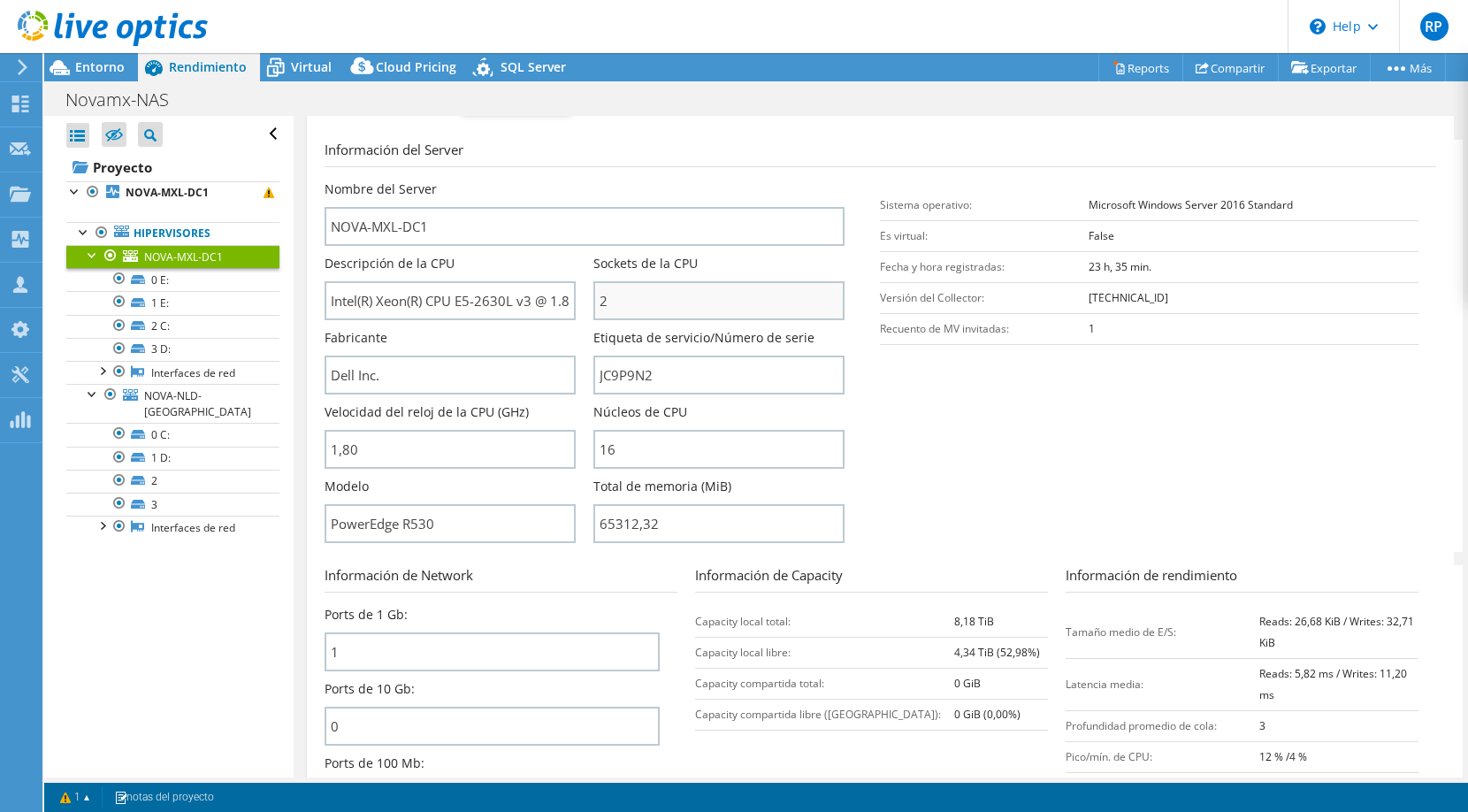
scroll to position [0, 0]
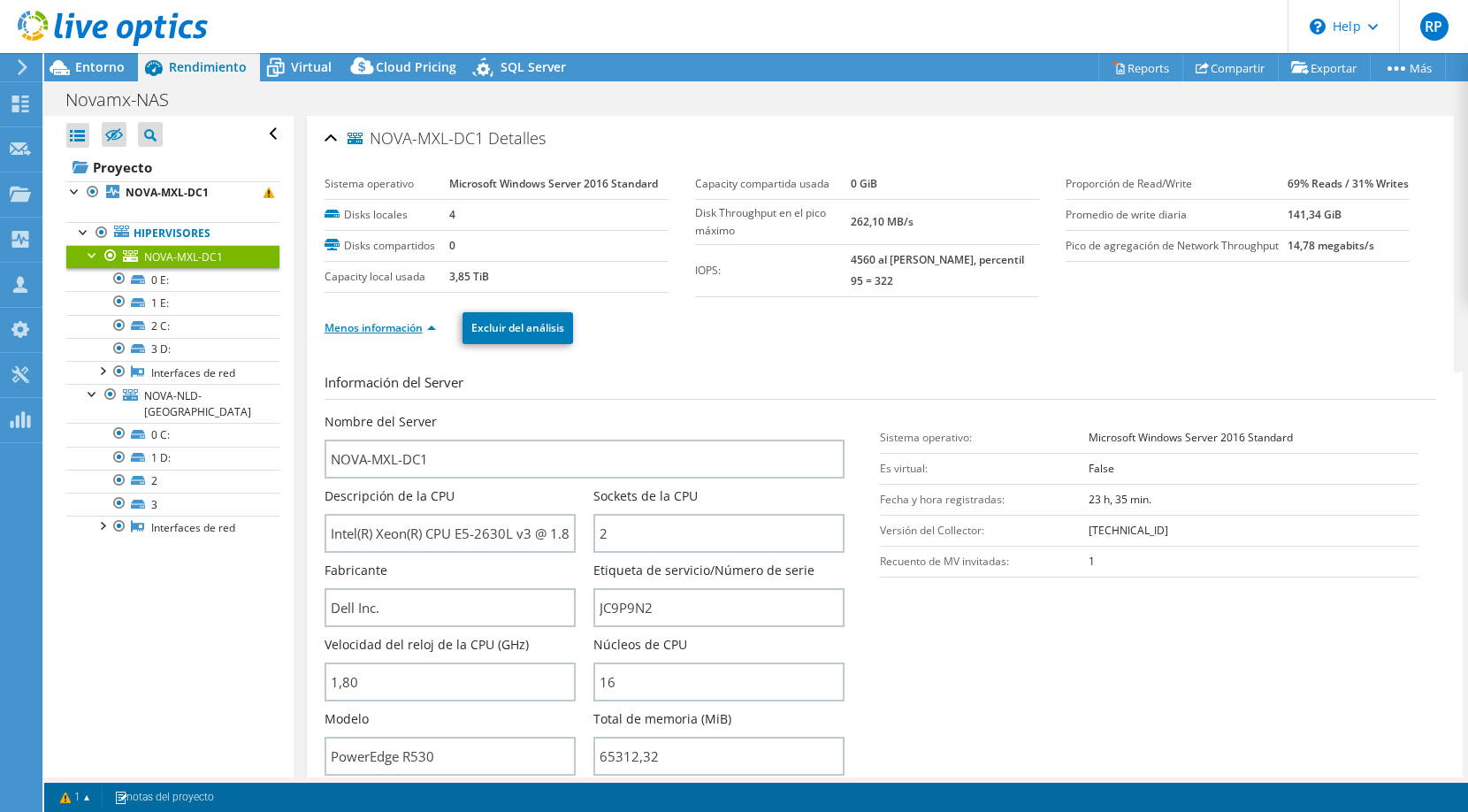
click at [381, 325] on link "Menos información" at bounding box center [379, 327] width 111 height 15
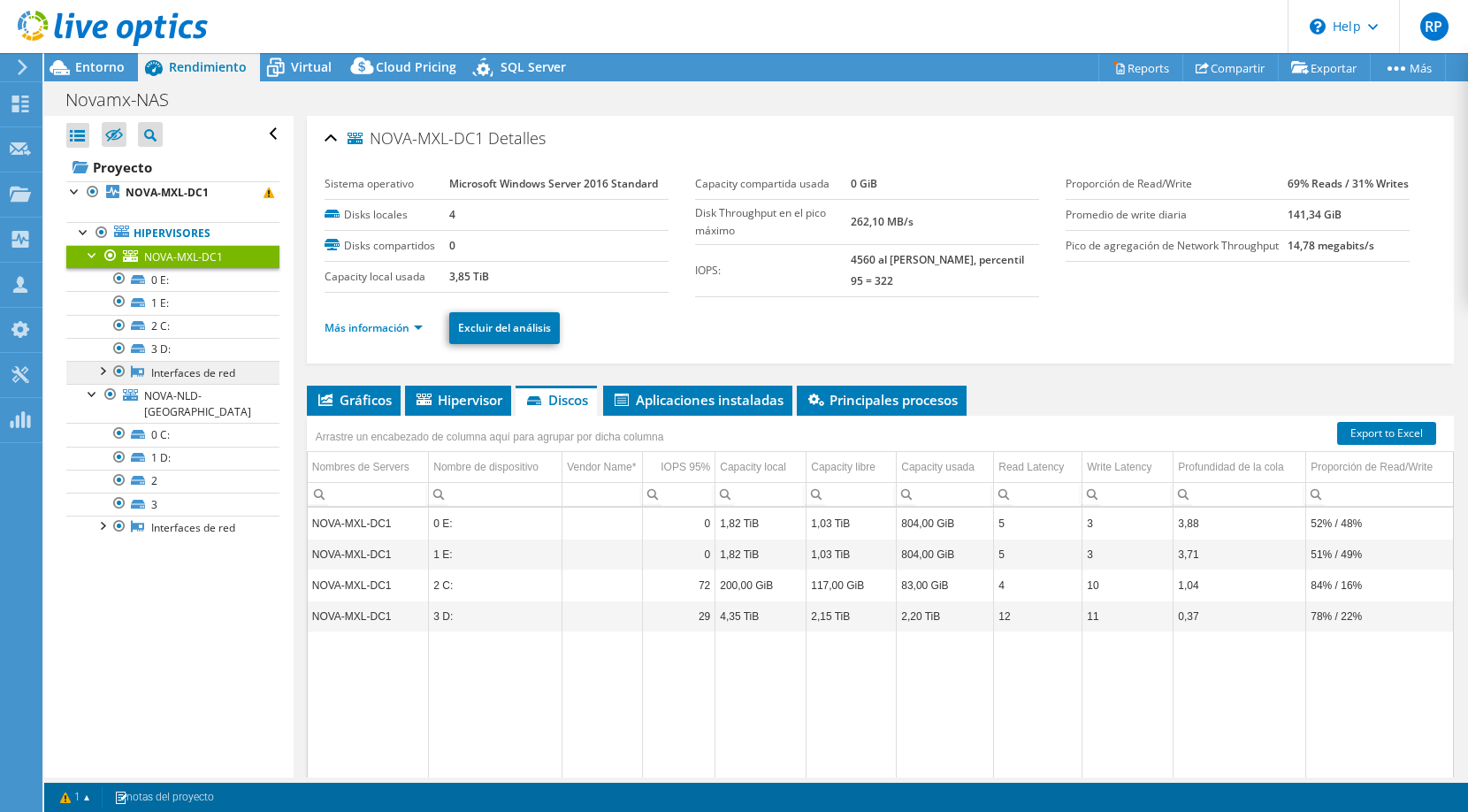
click at [162, 369] on link "Interfaces de red" at bounding box center [173, 372] width 213 height 23
click at [201, 390] on span "NOVA-NLD-[GEOGRAPHIC_DATA]" at bounding box center [198, 404] width 107 height 31
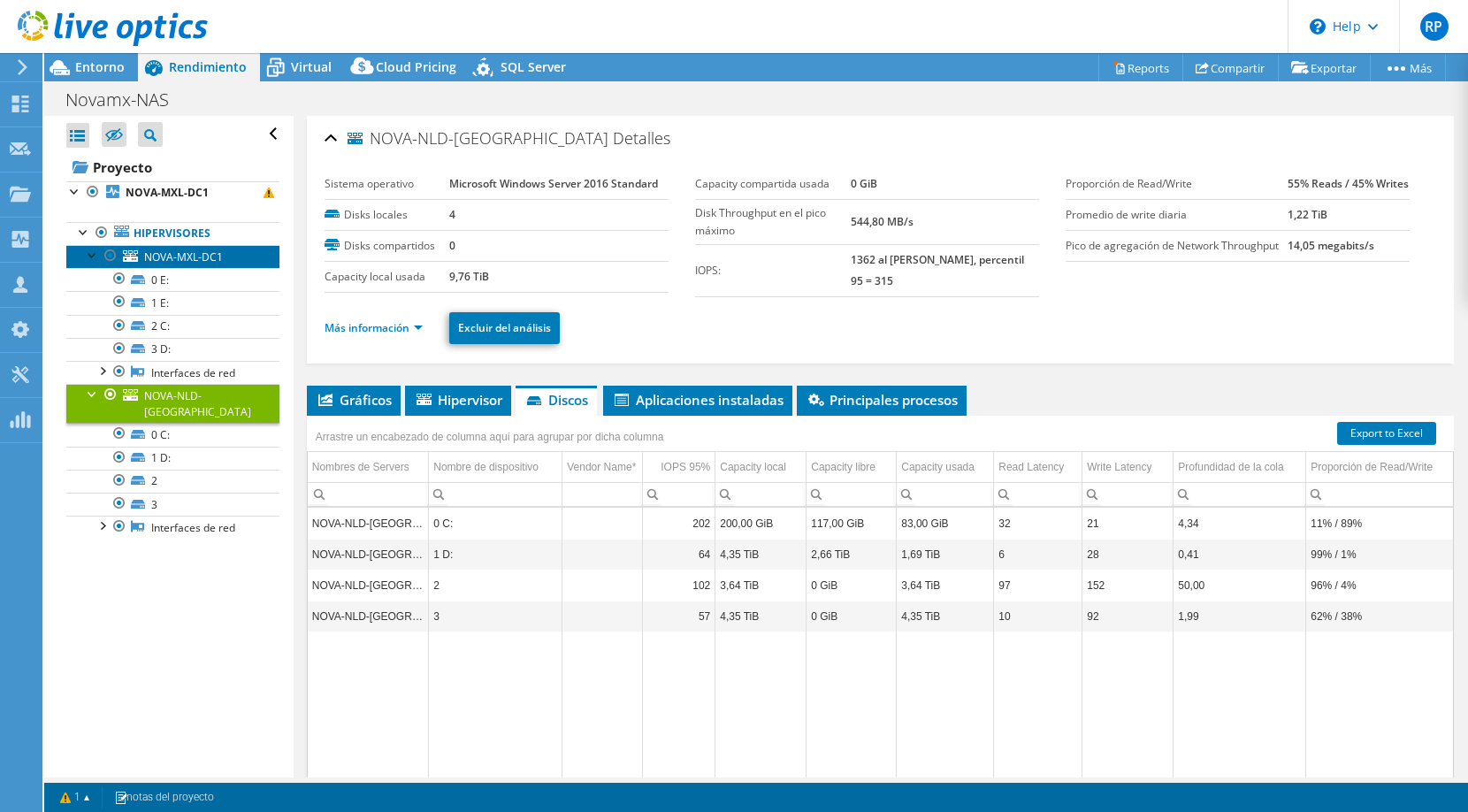
click at [192, 265] on span "NOVA-MXL-DC1" at bounding box center [183, 257] width 79 height 15
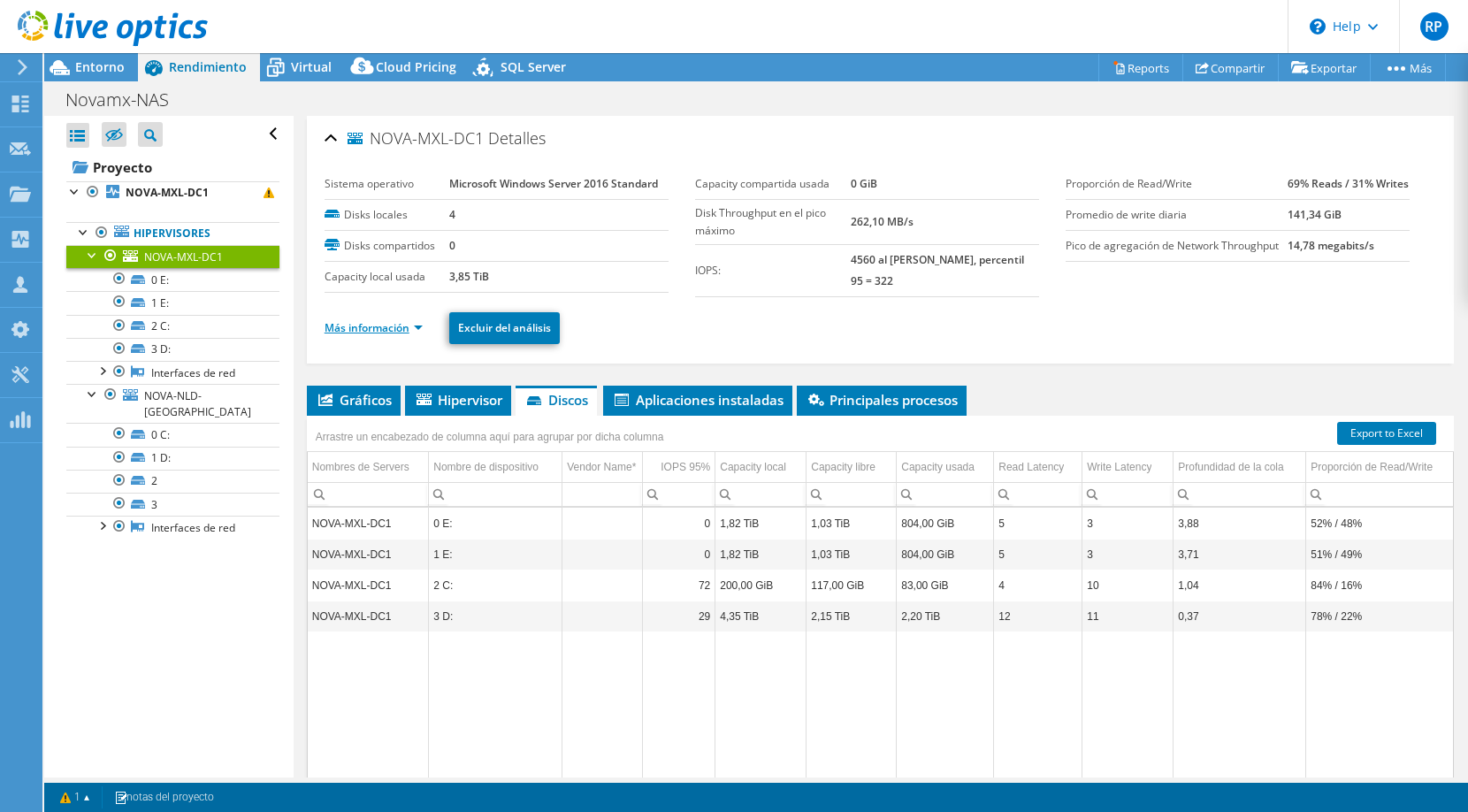
click at [402, 334] on link "Más información" at bounding box center [373, 327] width 98 height 15
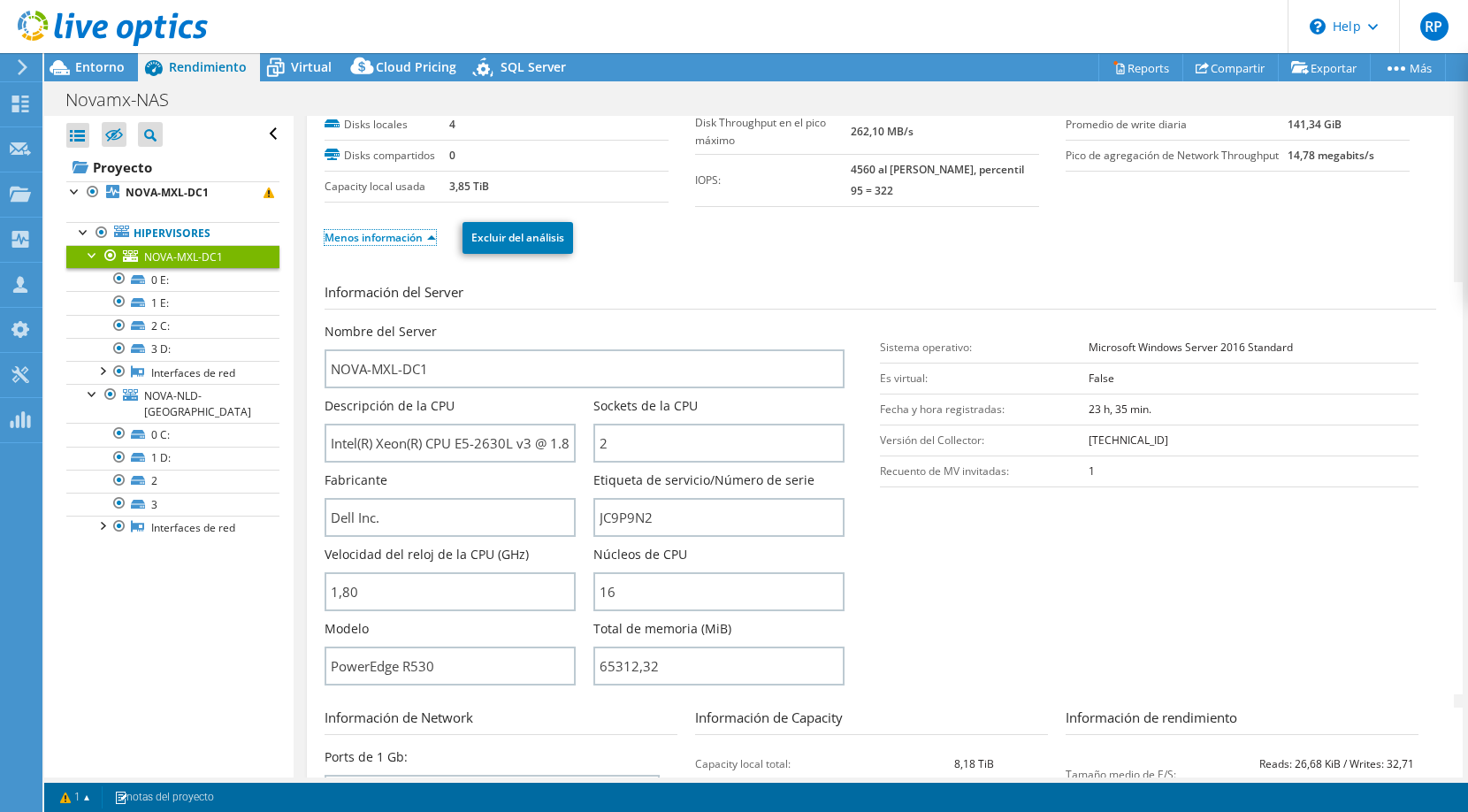
scroll to position [451, 0]
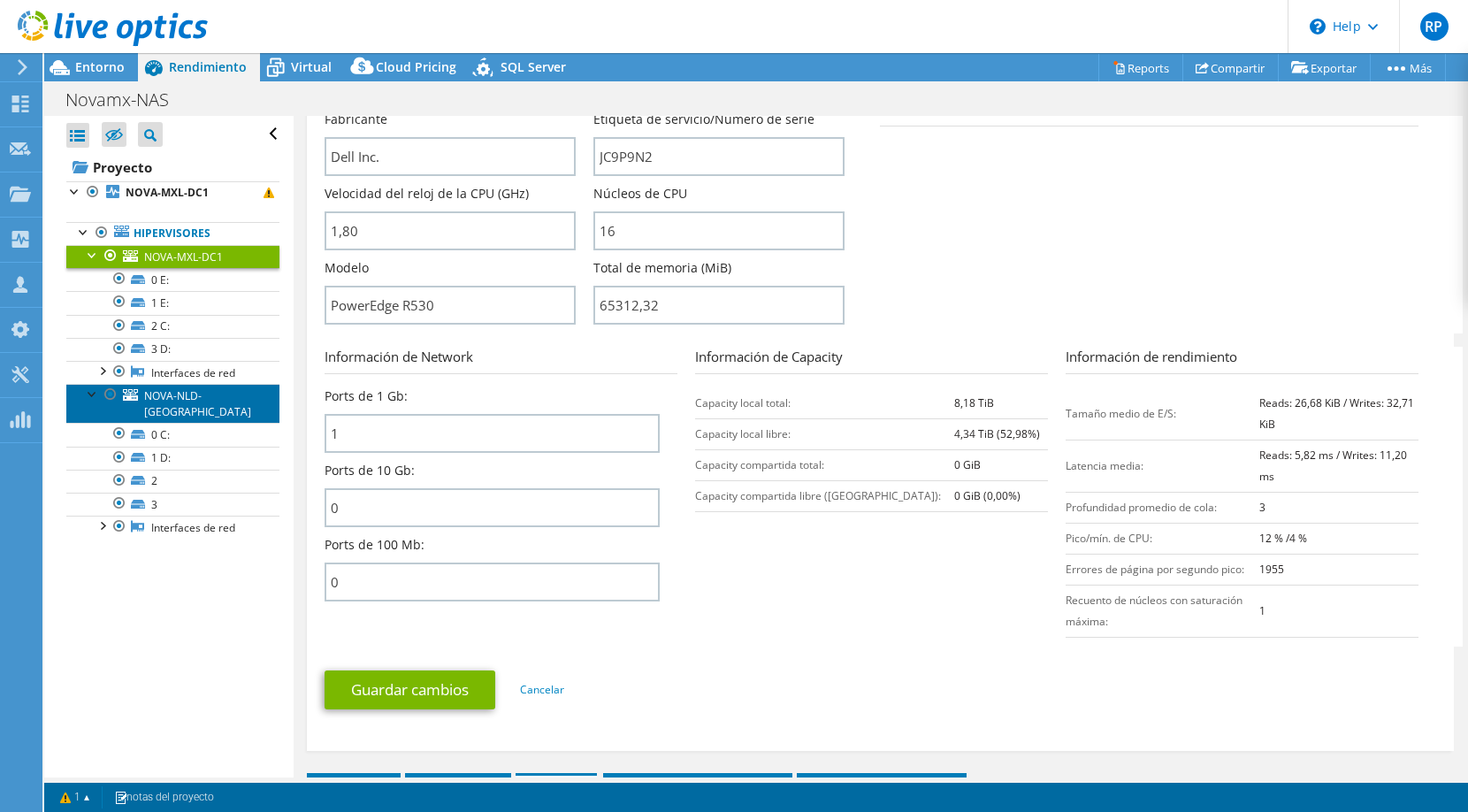
click at [178, 397] on span "NOVA-NLD-[GEOGRAPHIC_DATA]" at bounding box center [198, 404] width 107 height 31
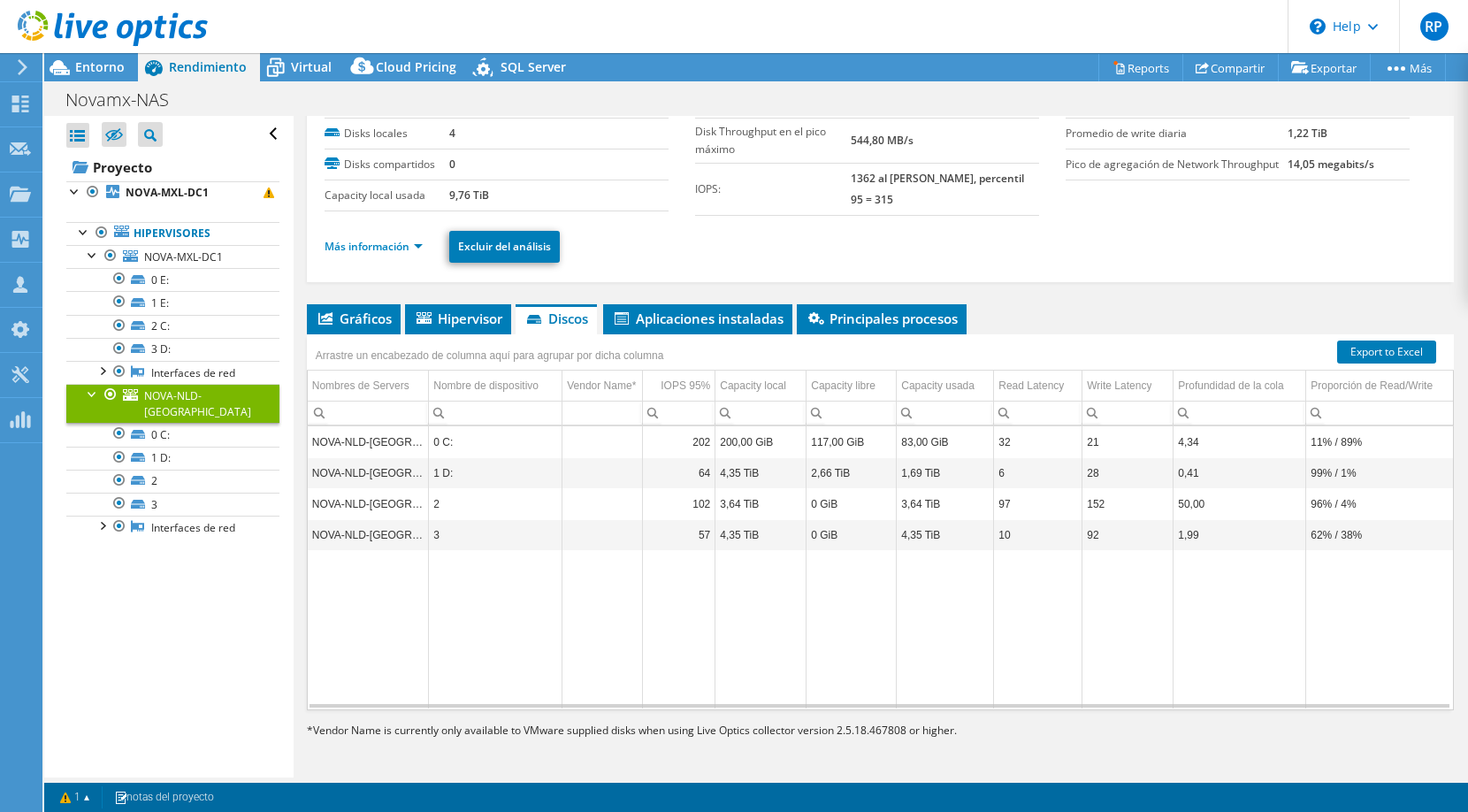
scroll to position [80, 0]
click at [407, 247] on link "Más información" at bounding box center [373, 247] width 98 height 15
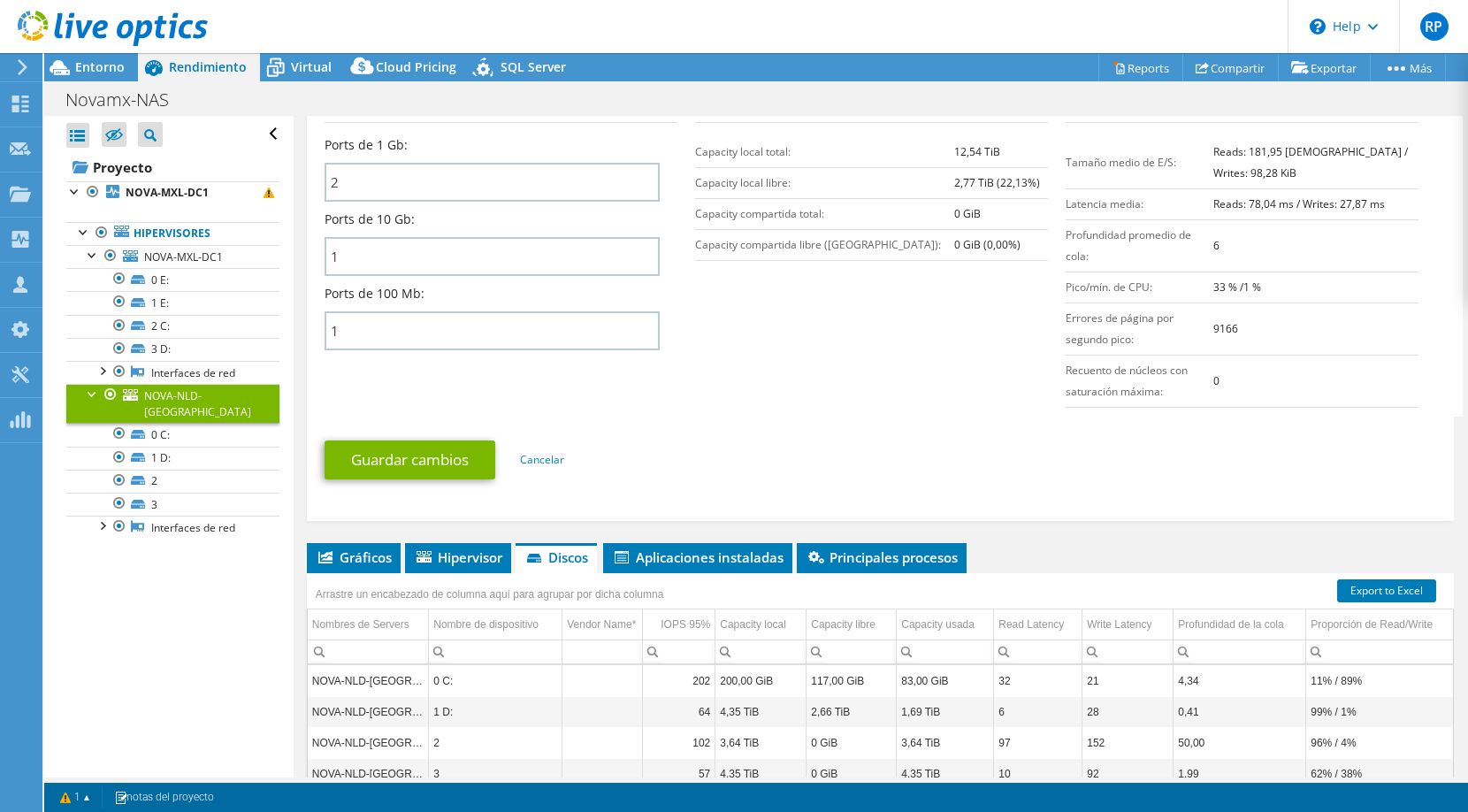
scroll to position [712, 0]
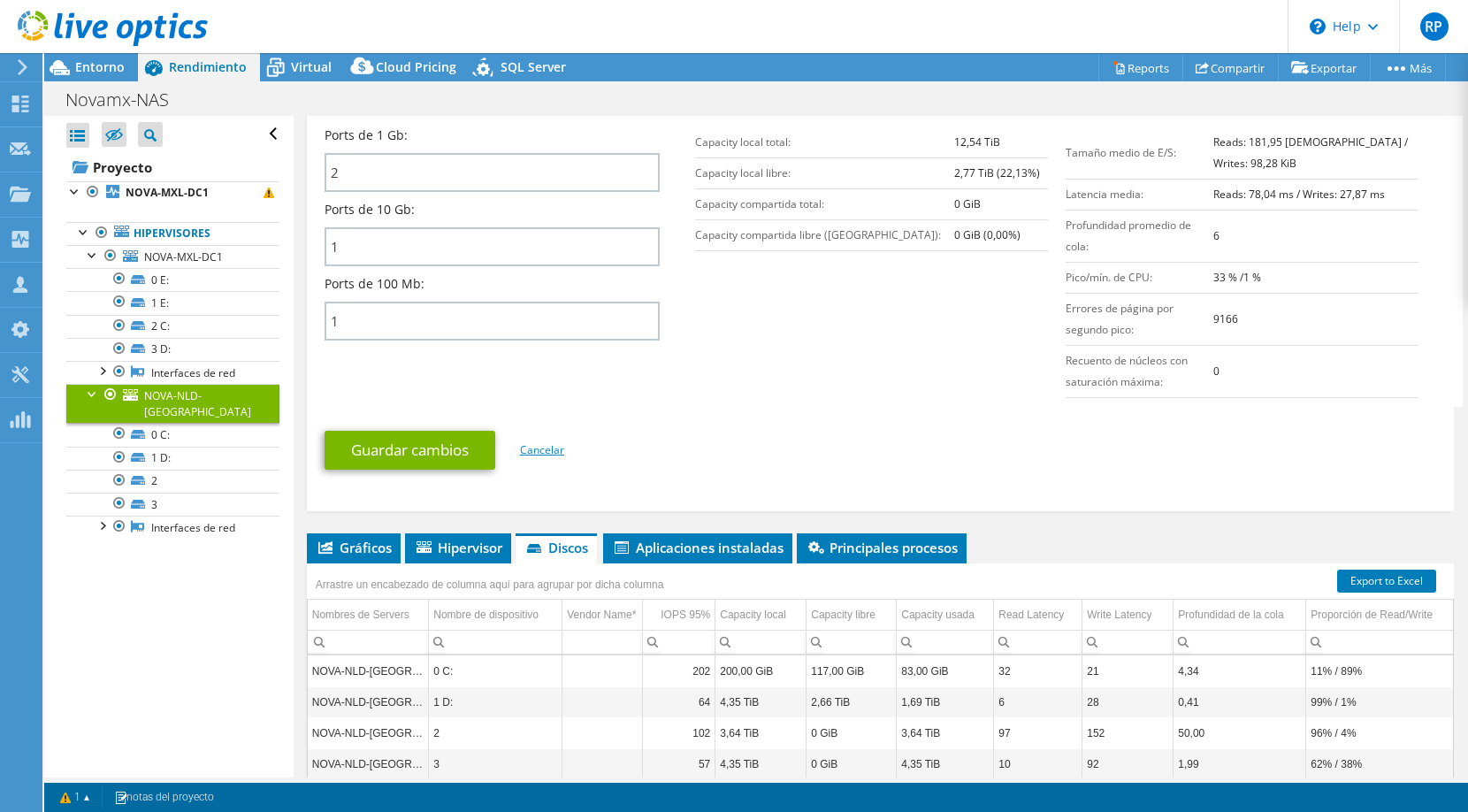
click at [556, 443] on link "Cancelar" at bounding box center [542, 450] width 44 height 15
click at [553, 443] on link "Cancelar" at bounding box center [542, 450] width 44 height 15
click at [542, 443] on link "Cancelar" at bounding box center [542, 450] width 44 height 15
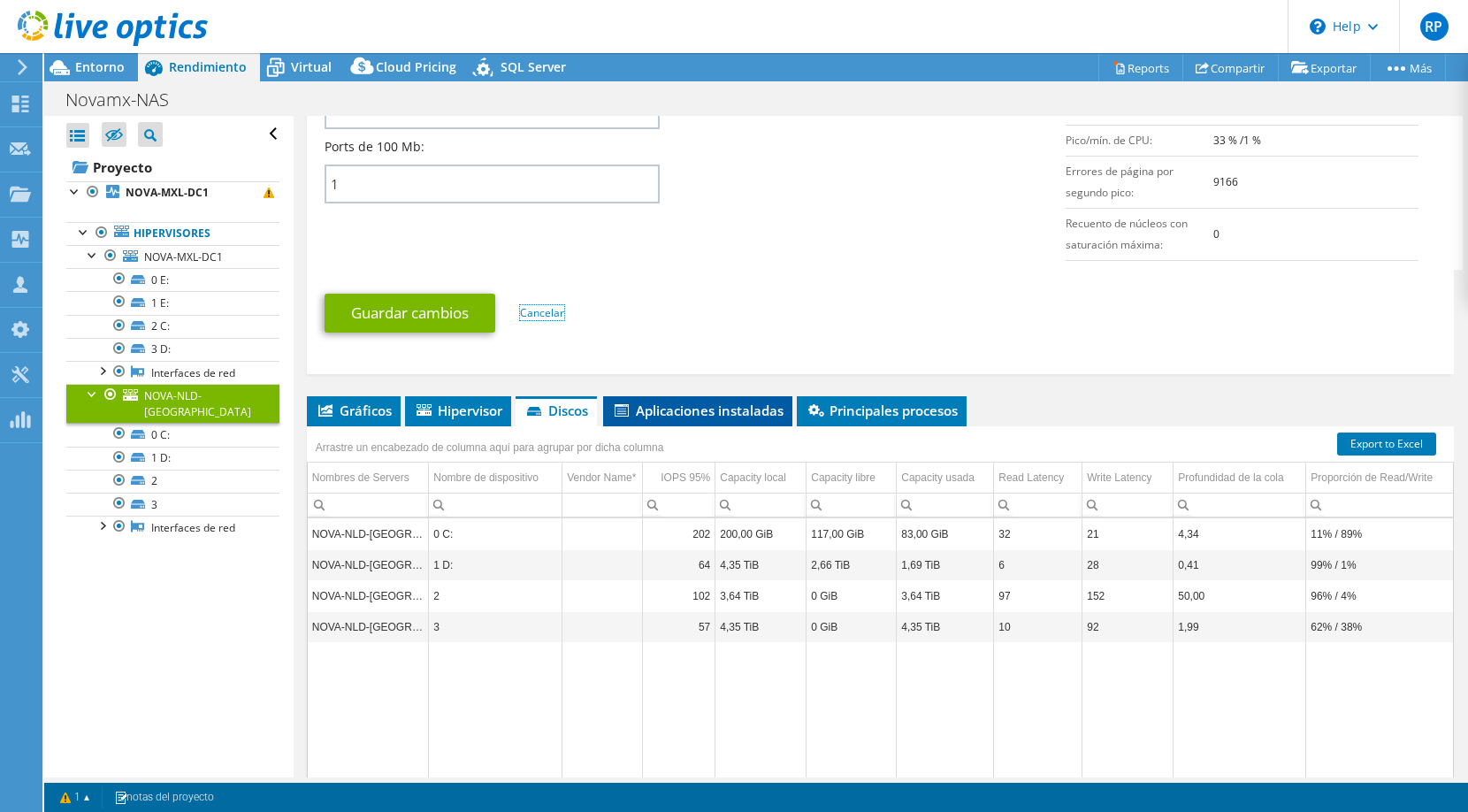
scroll to position [892, 0]
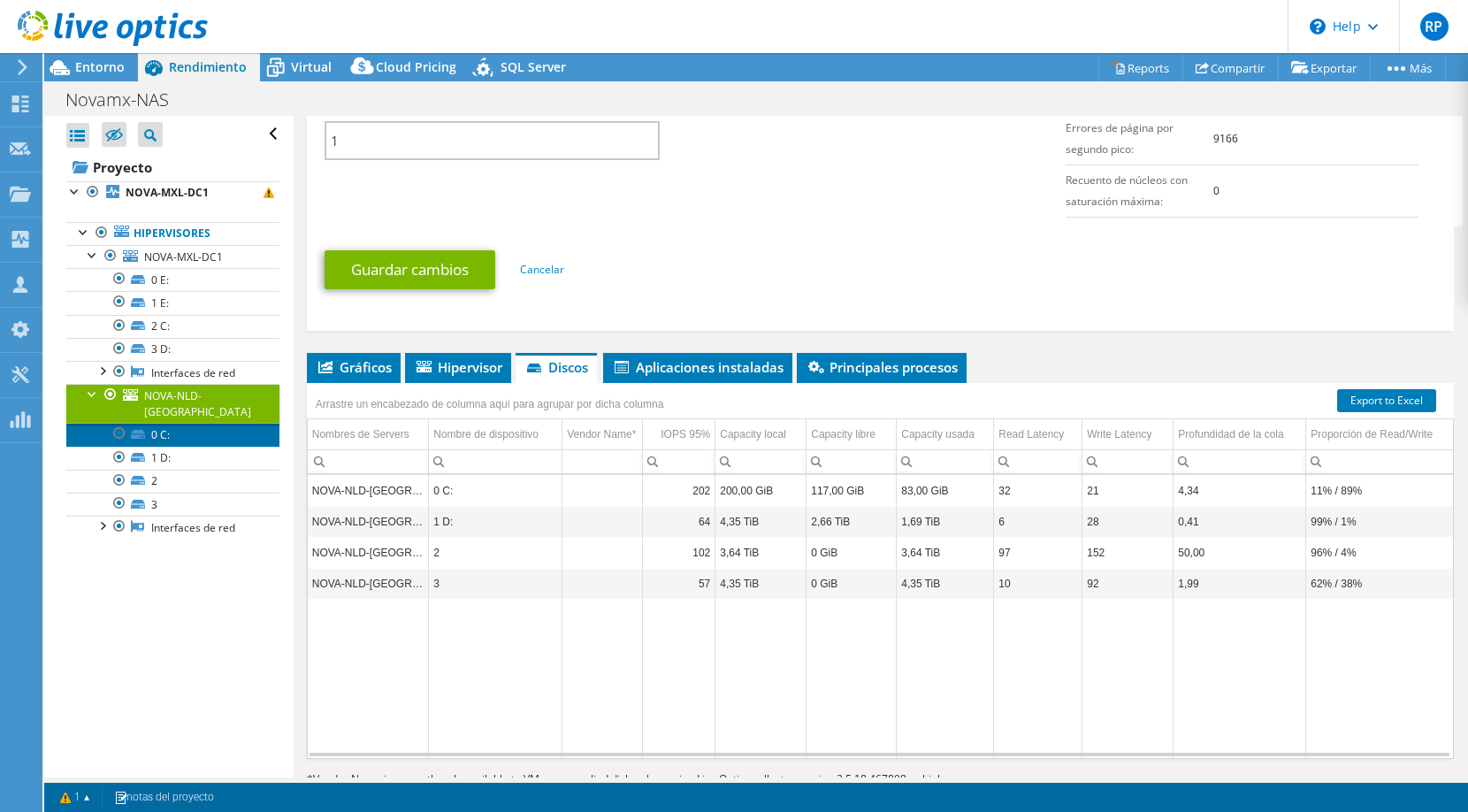
click at [210, 425] on link "0 C:" at bounding box center [173, 434] width 213 height 23
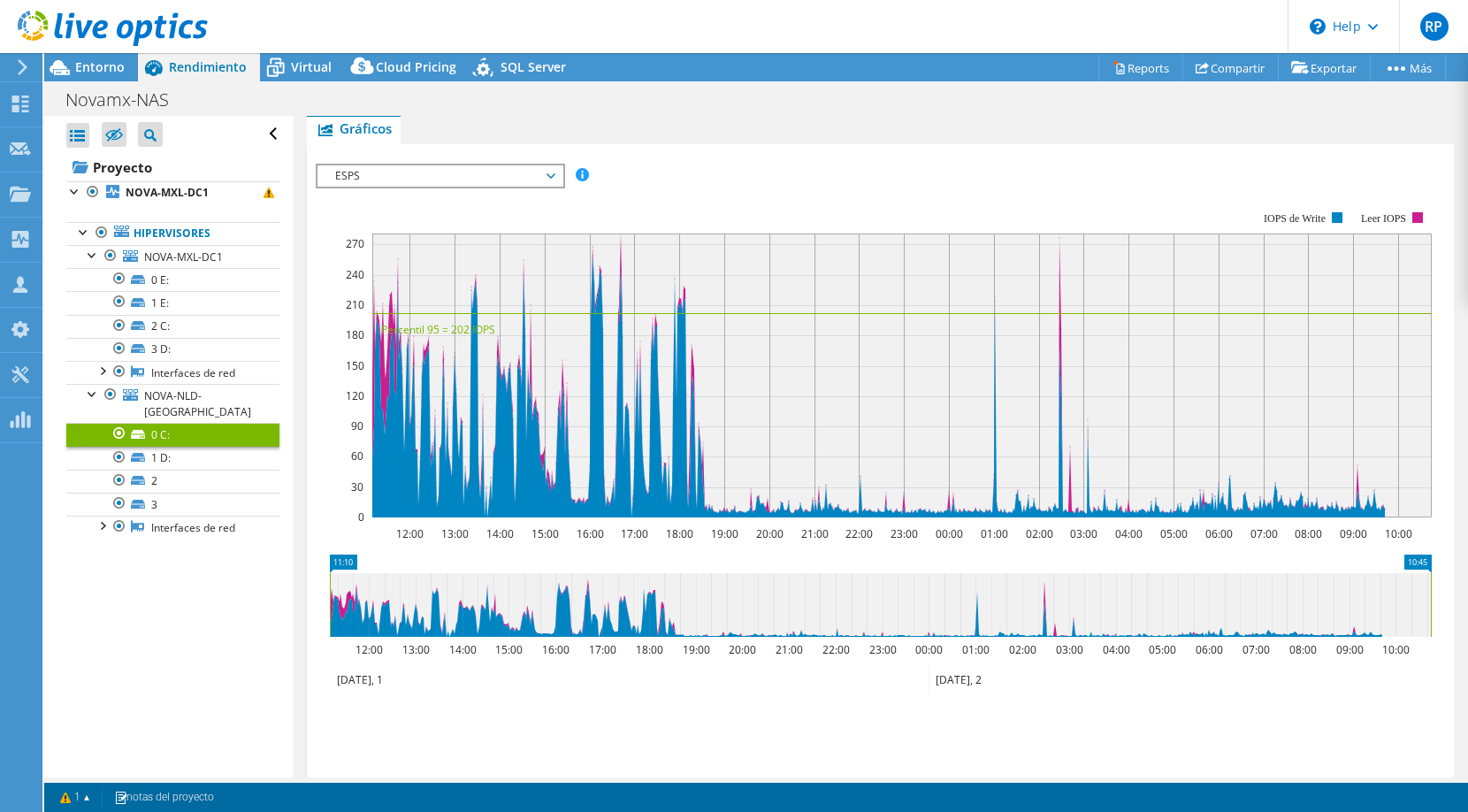
scroll to position [0, 0]
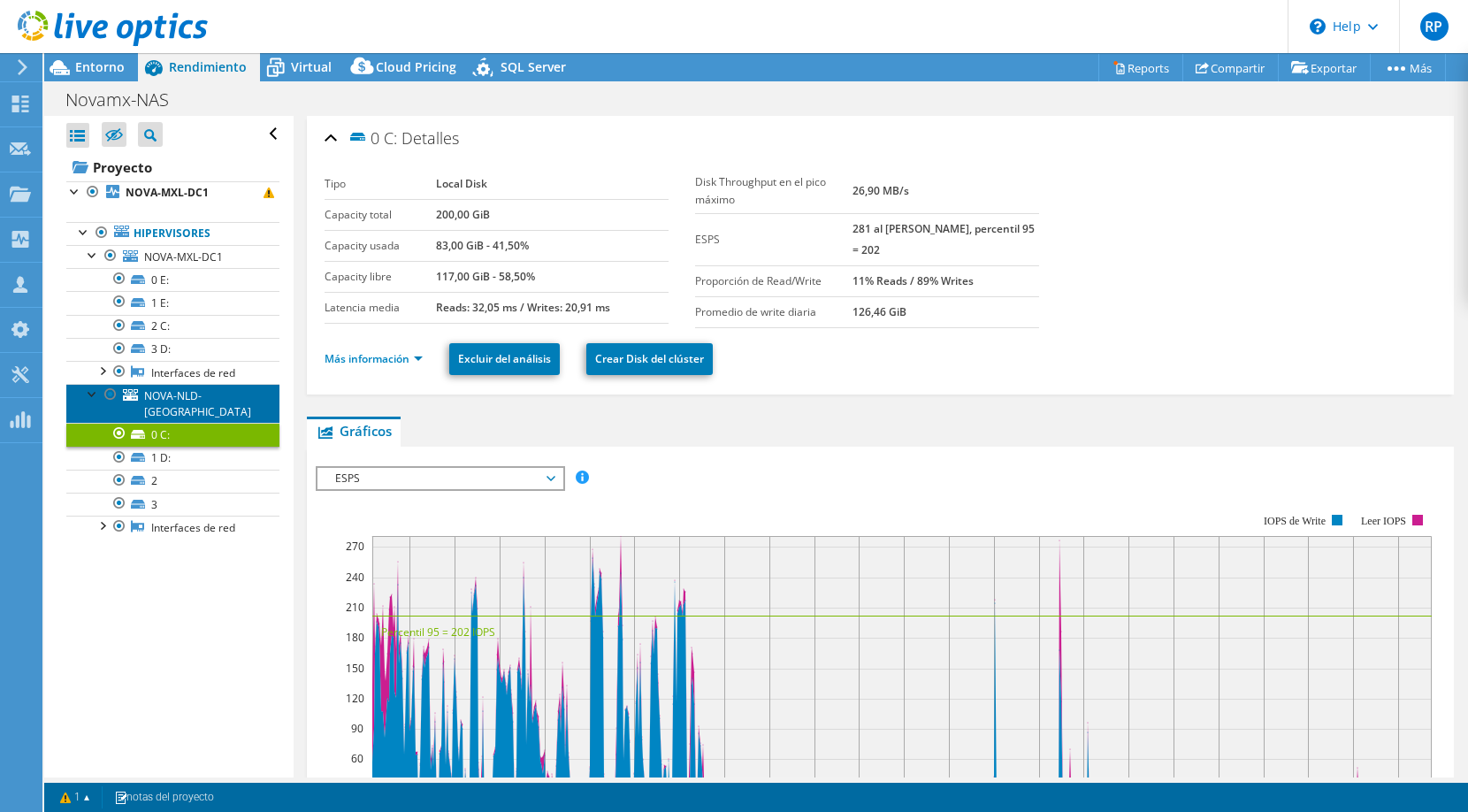
click at [211, 402] on span "NOVA-NLD-[GEOGRAPHIC_DATA]" at bounding box center [198, 404] width 107 height 31
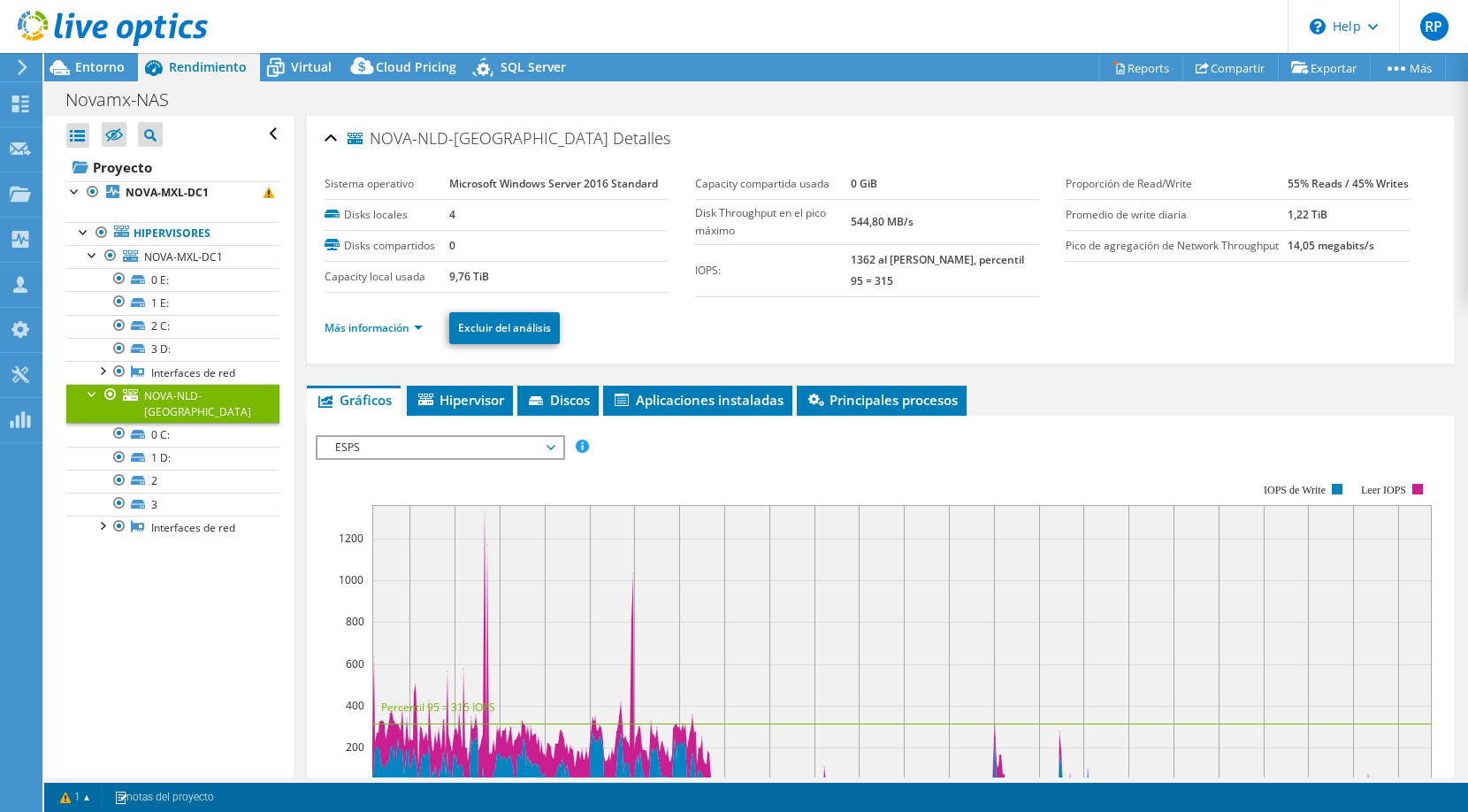
scroll to position [271, 0]
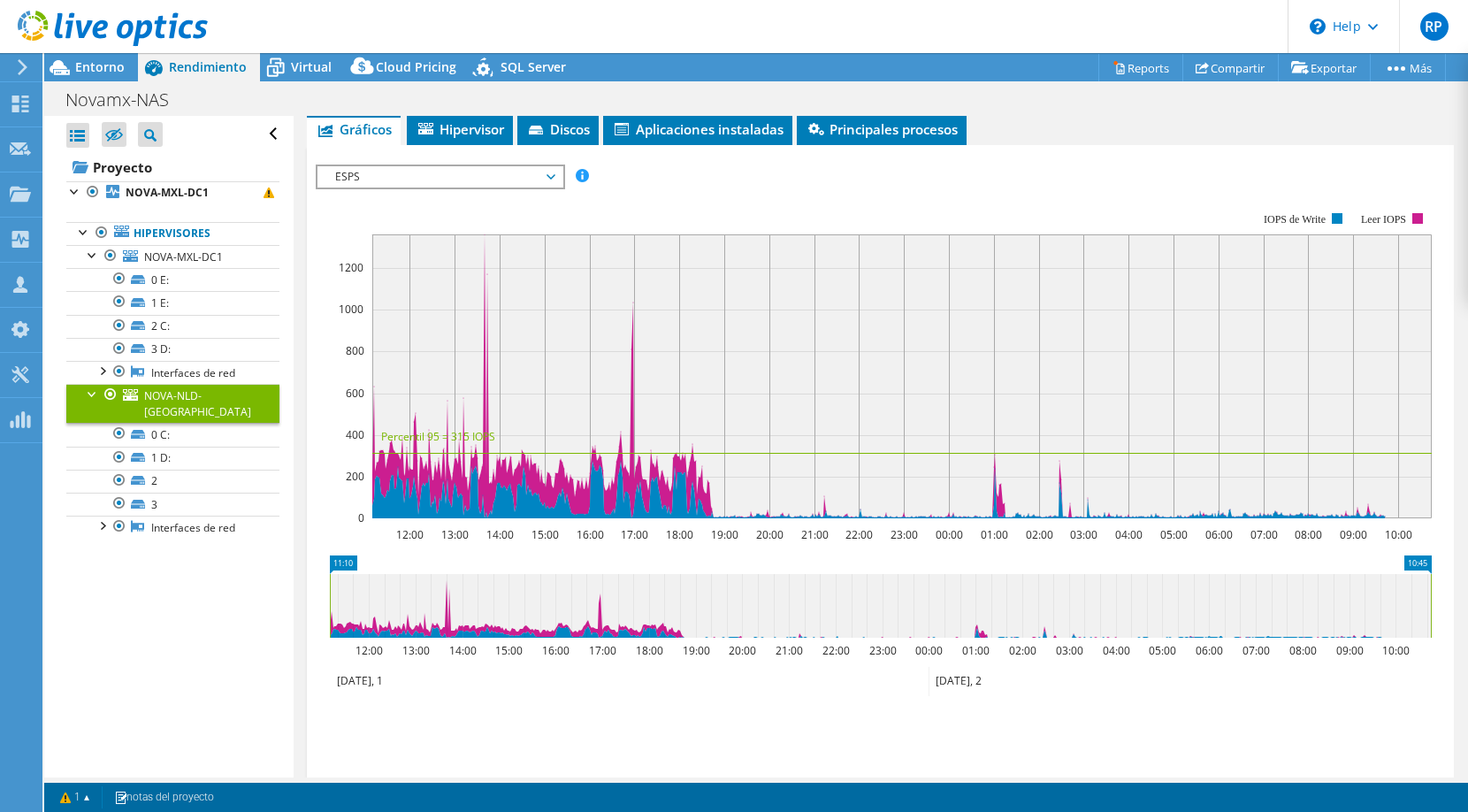
click at [547, 115] on div "Novamx-NAS Imprimir" at bounding box center [756, 99] width 1425 height 33
click at [543, 128] on icon at bounding box center [537, 130] width 14 height 9
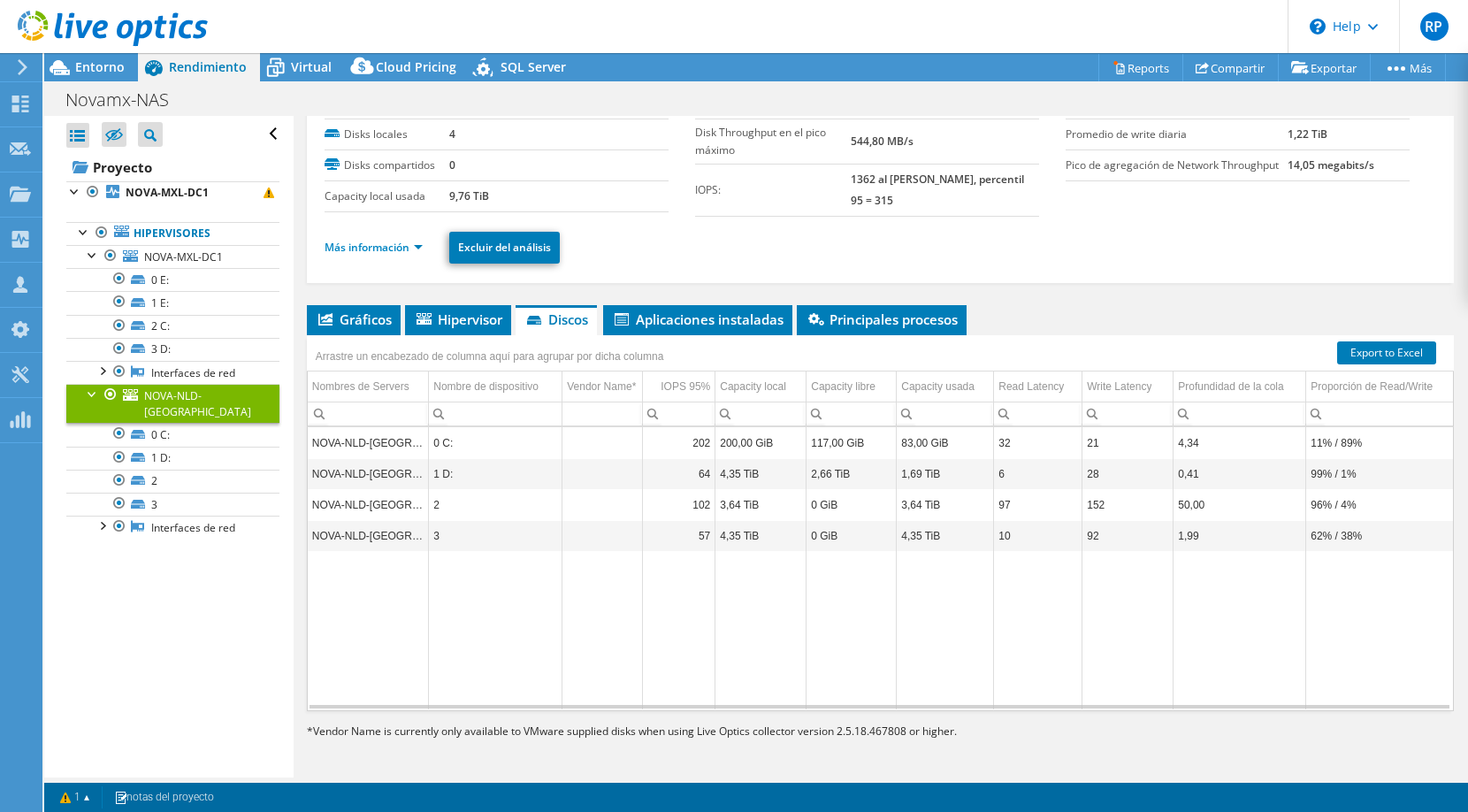
scroll to position [0, 0]
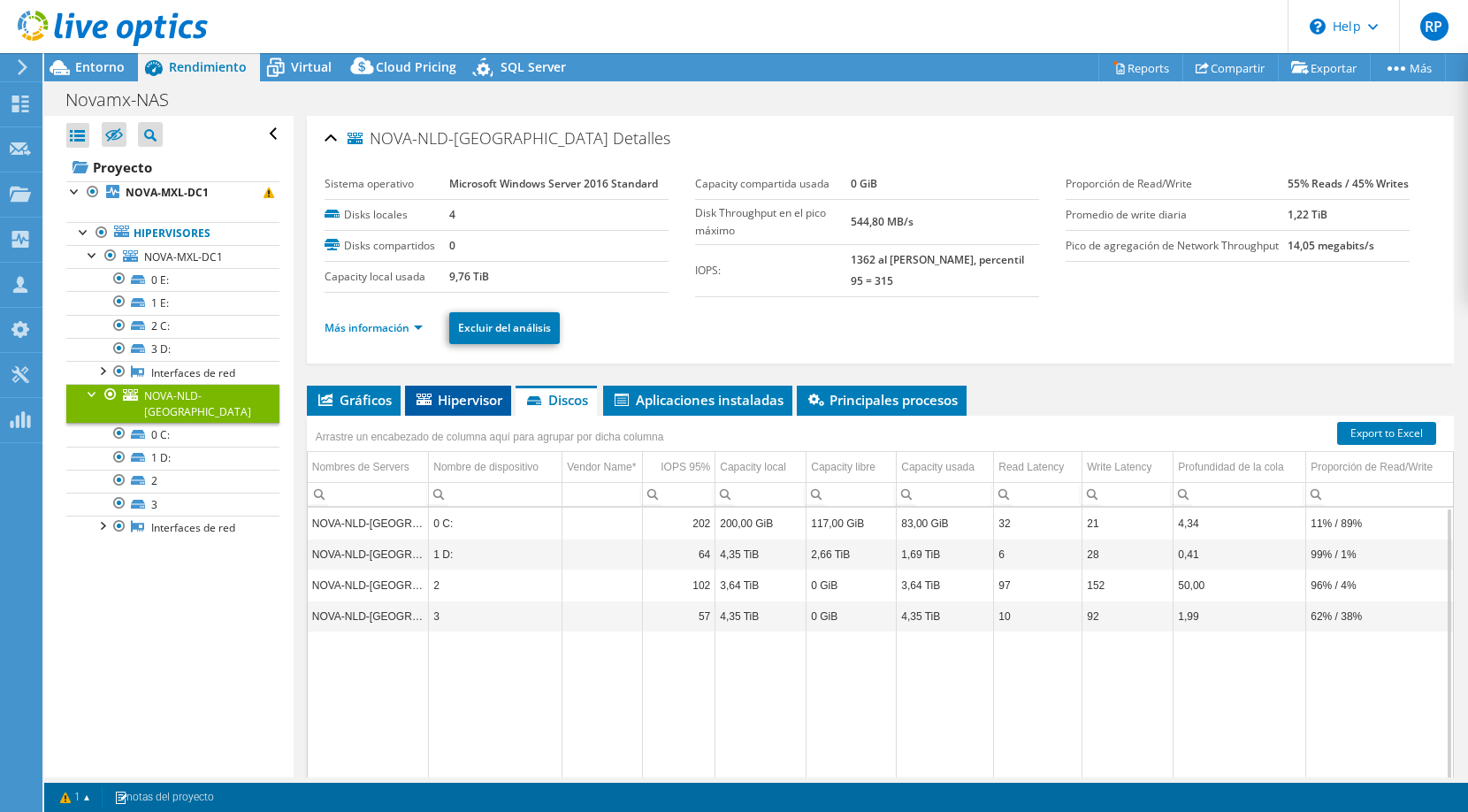
click at [452, 402] on span "Hipervisor" at bounding box center [458, 400] width 89 height 18
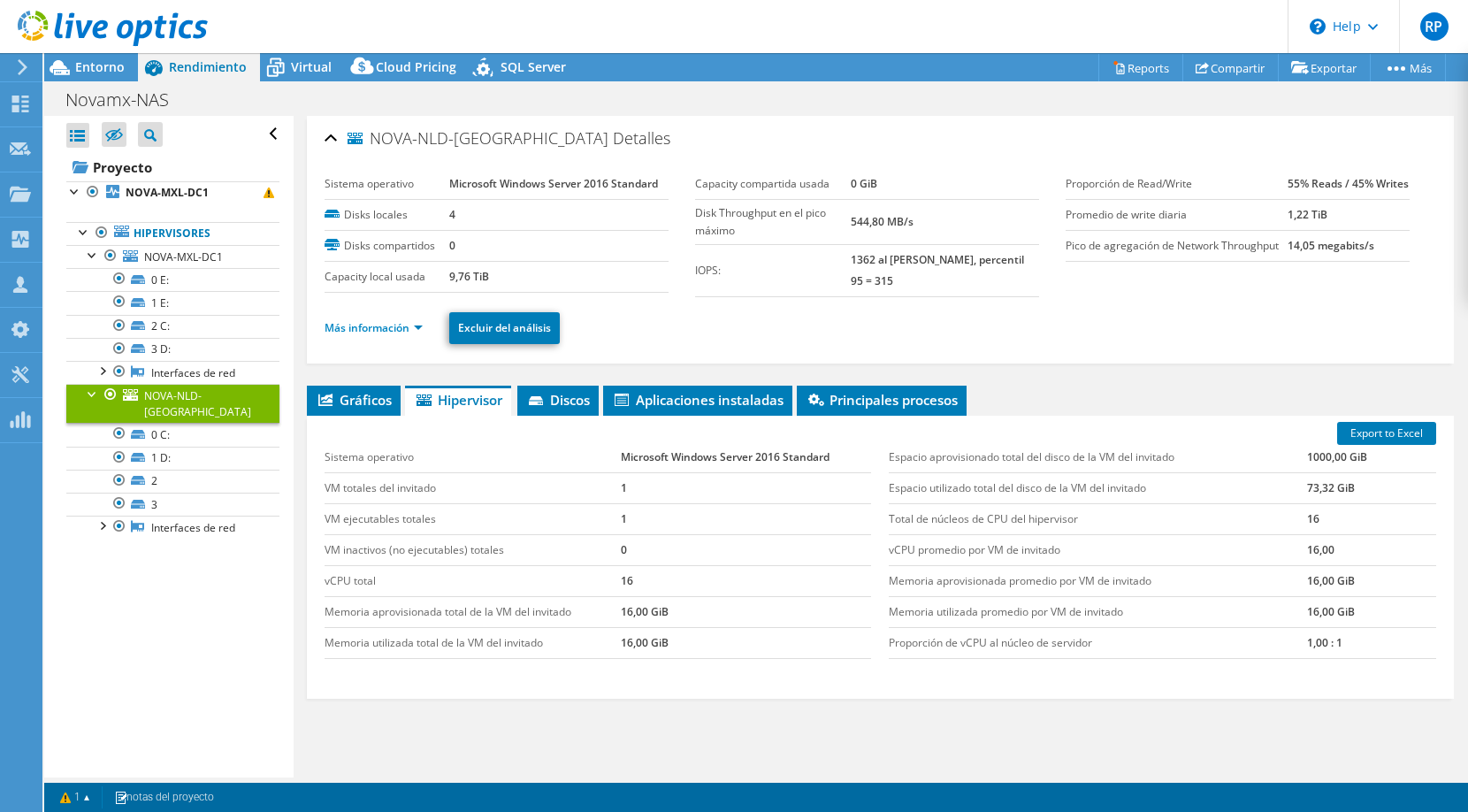
click at [1311, 374] on div "NOVA-NLD-[GEOGRAPHIC_DATA] [GEOGRAPHIC_DATA] Sistema operativo Microsoft Window…" at bounding box center [880, 487] width 1173 height 743
click at [145, 423] on link "0 C:" at bounding box center [173, 434] width 213 height 23
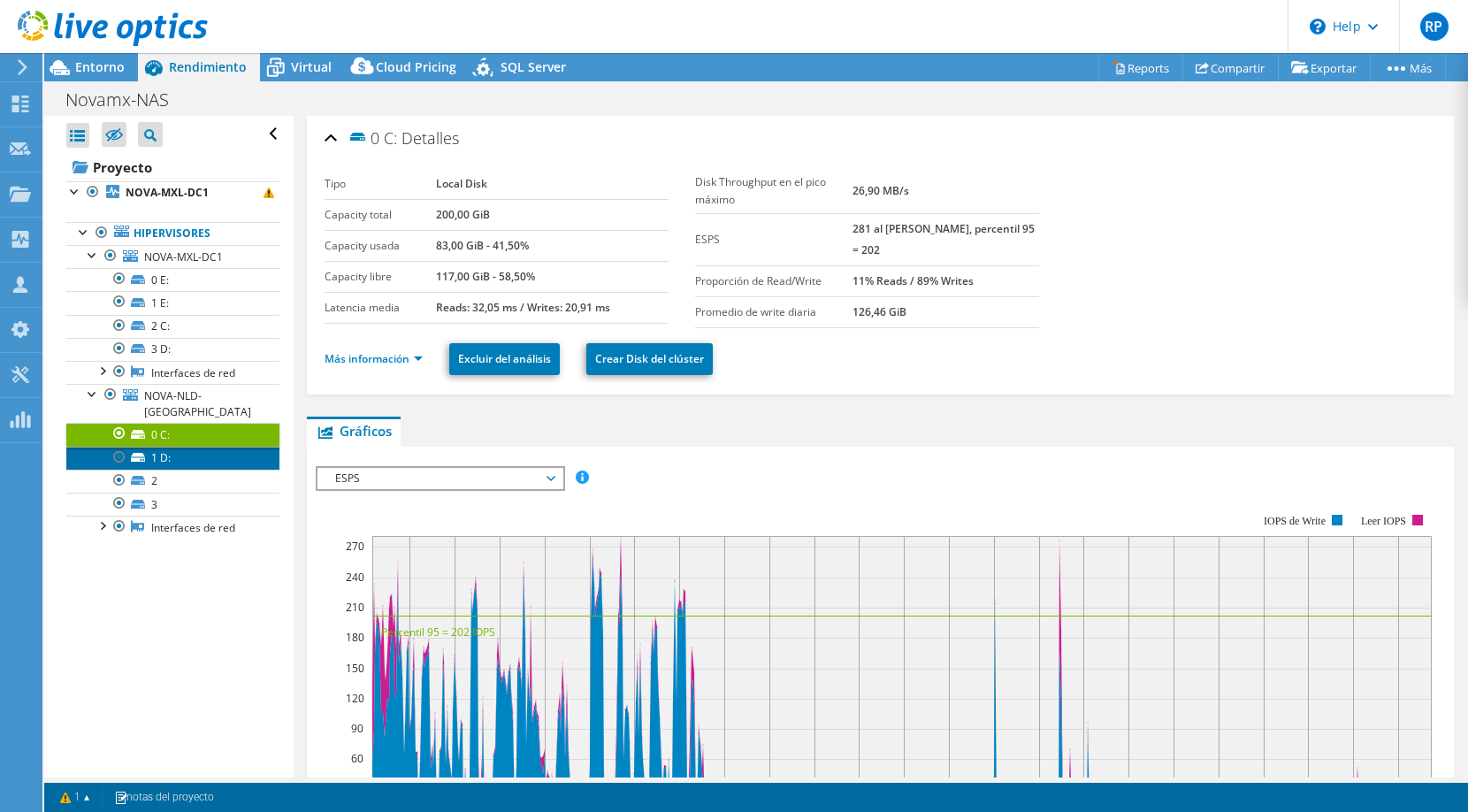
click at [148, 447] on link "1 D:" at bounding box center [173, 458] width 213 height 23
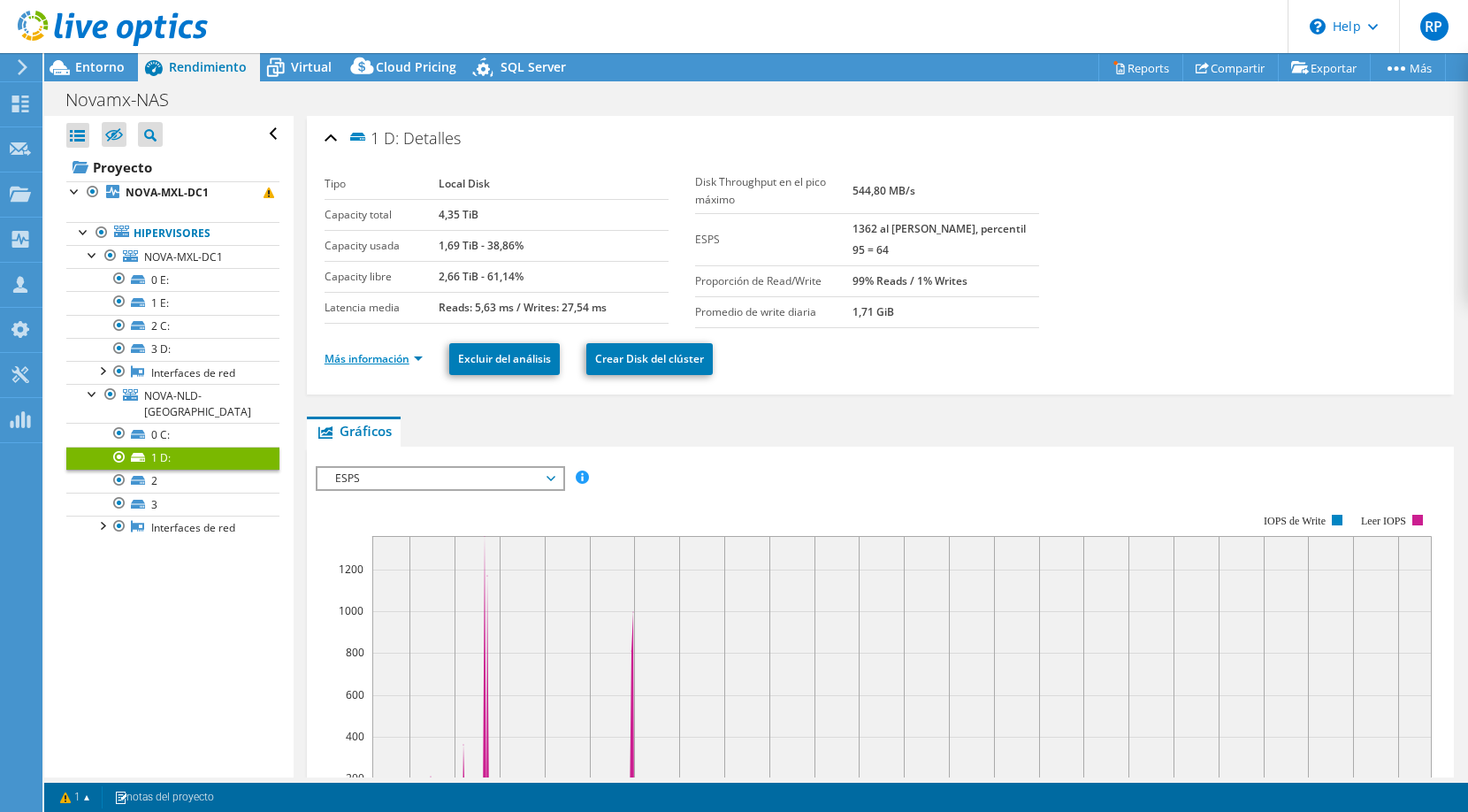
click at [408, 354] on link "Más información" at bounding box center [373, 359] width 98 height 15
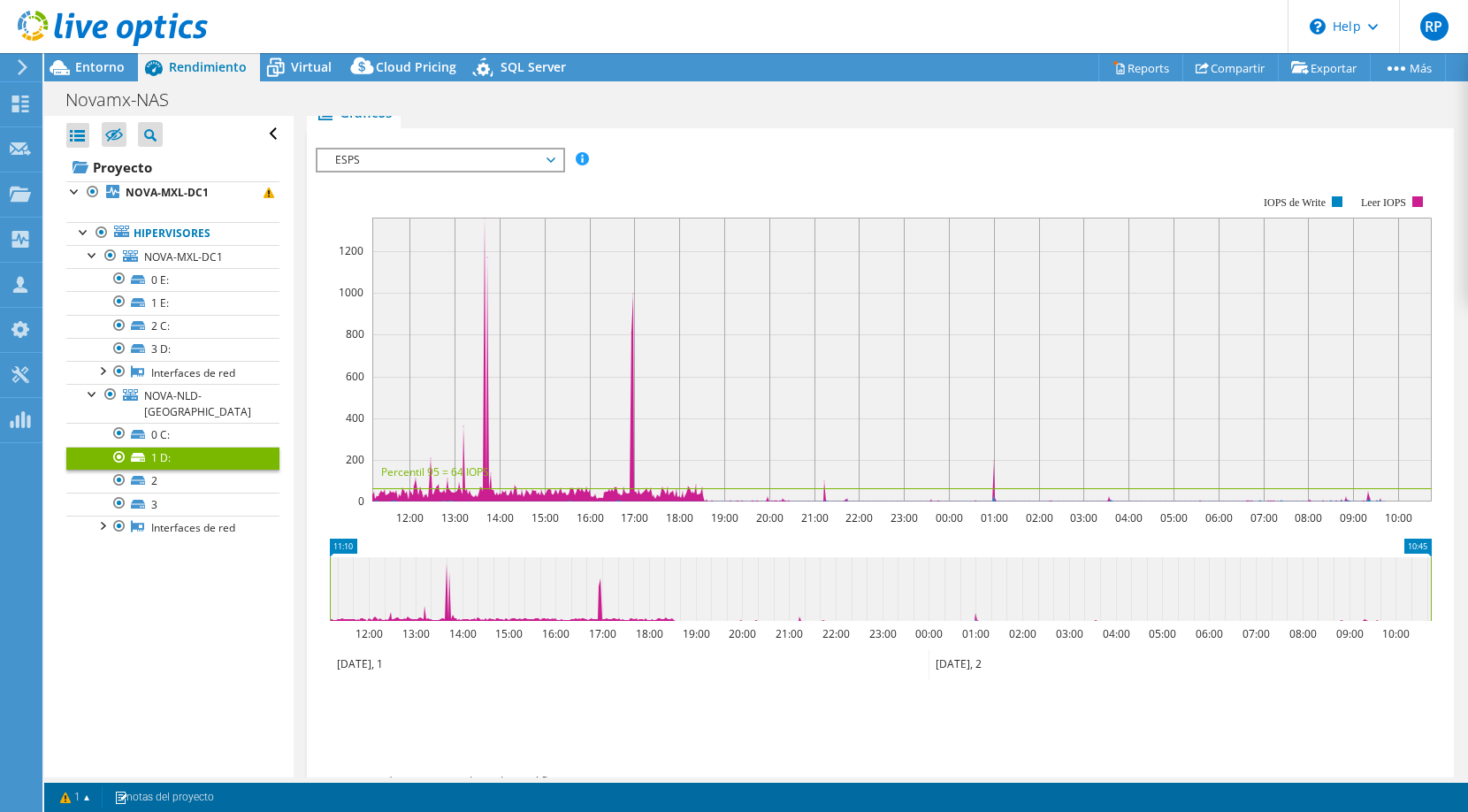
scroll to position [812, 0]
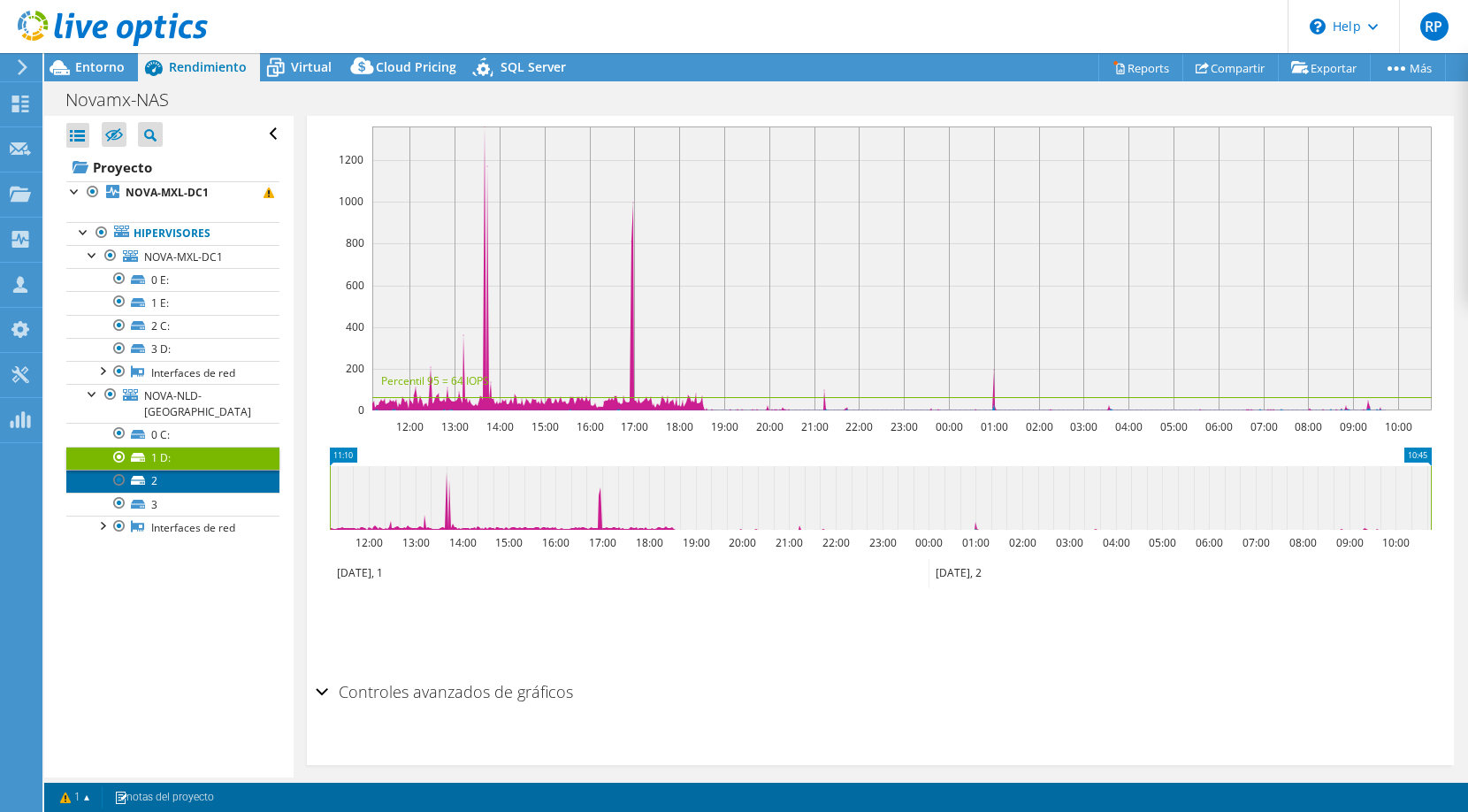
click at [162, 470] on link "2" at bounding box center [173, 481] width 213 height 23
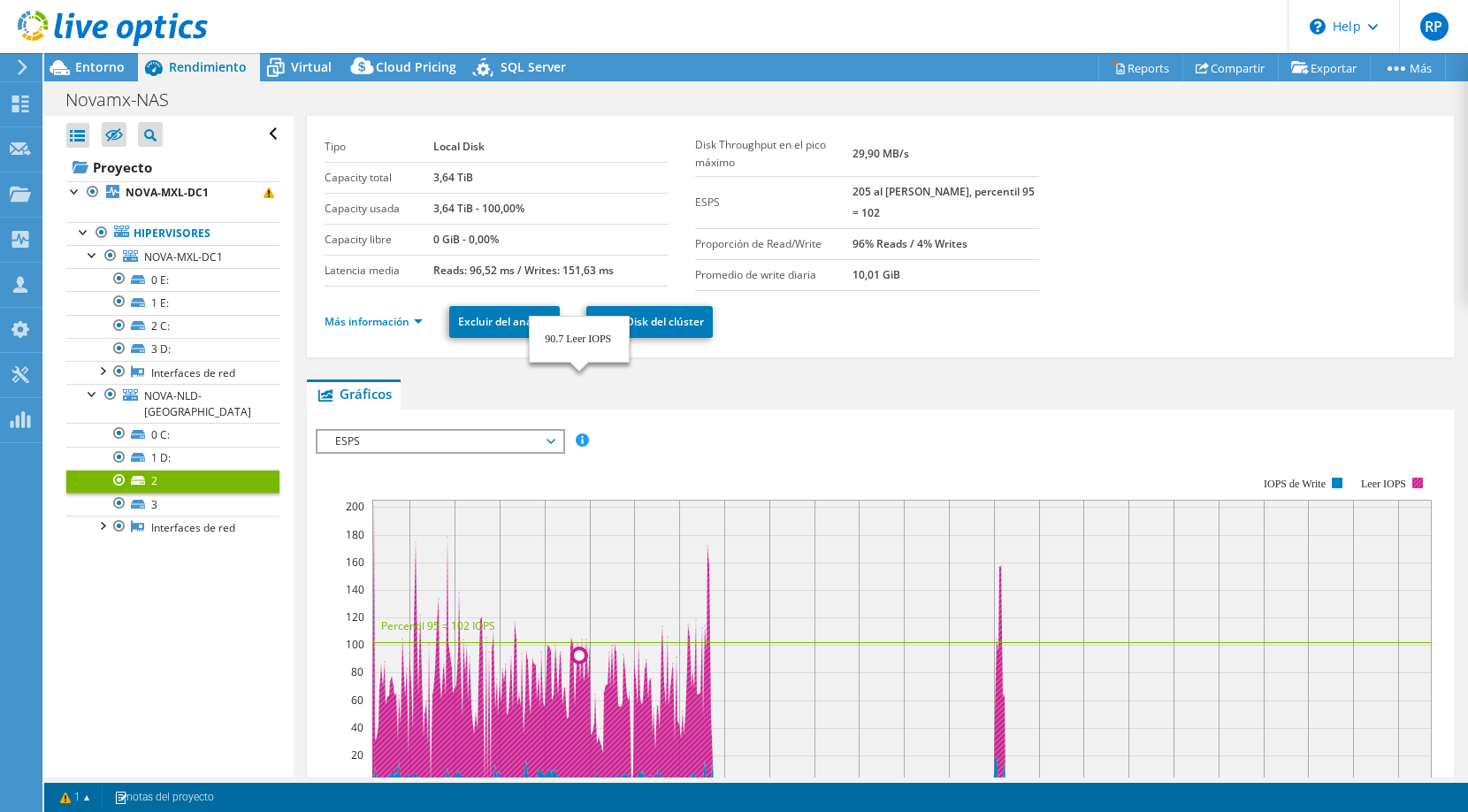
scroll to position [0, 0]
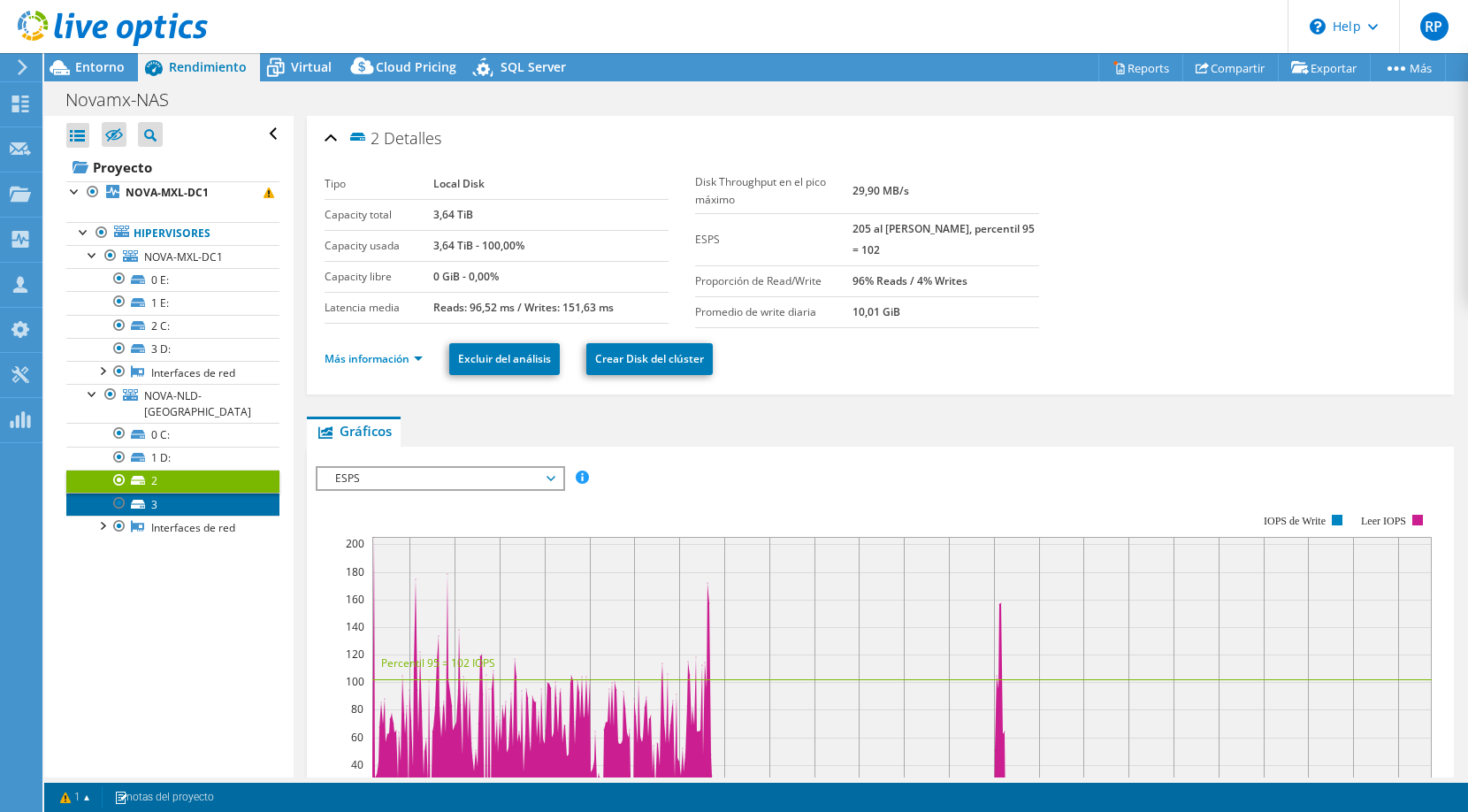
click at [220, 493] on link "3" at bounding box center [173, 503] width 213 height 23
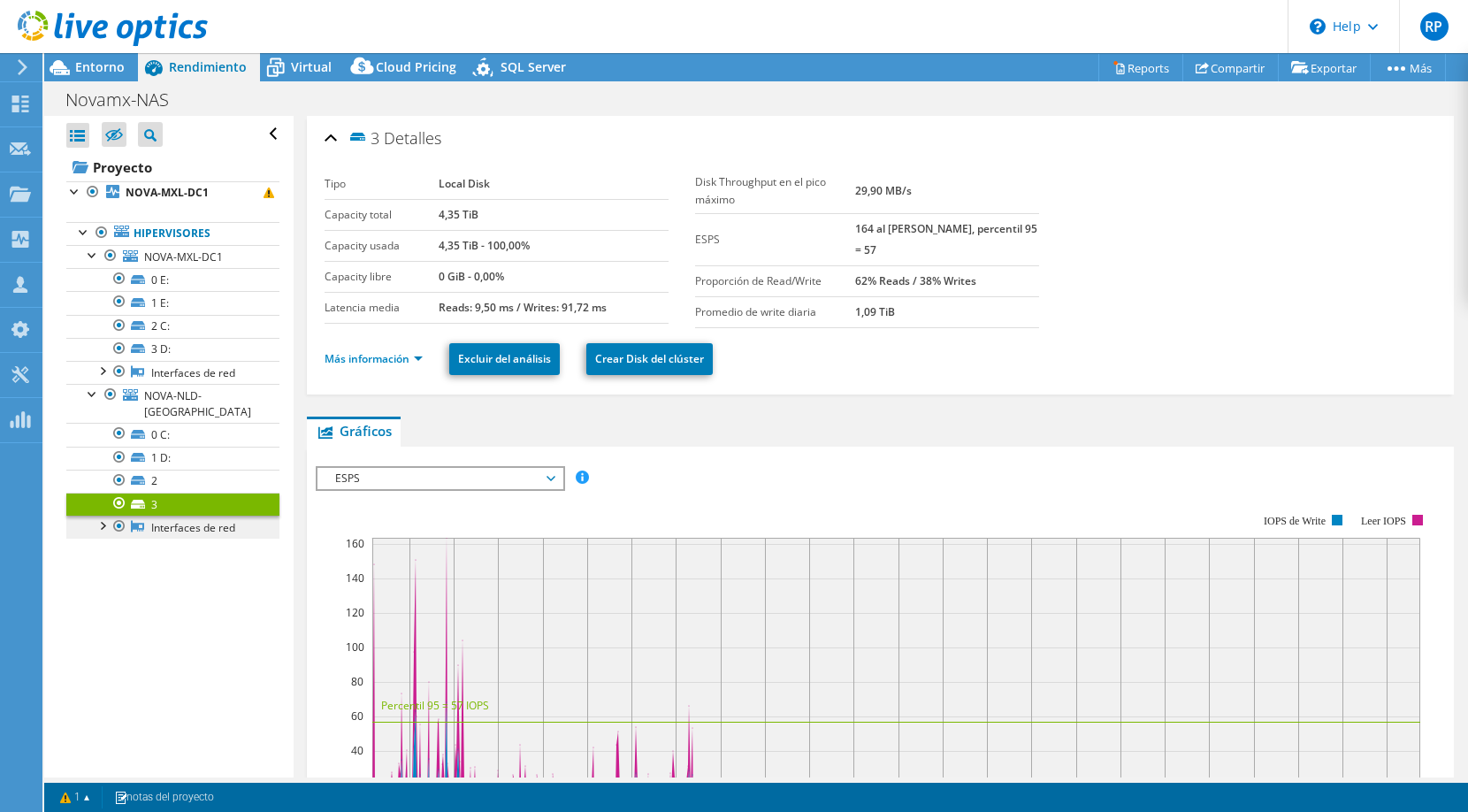
click at [219, 517] on link "Interfaces de red" at bounding box center [173, 527] width 213 height 23
click at [99, 516] on div at bounding box center [102, 525] width 18 height 18
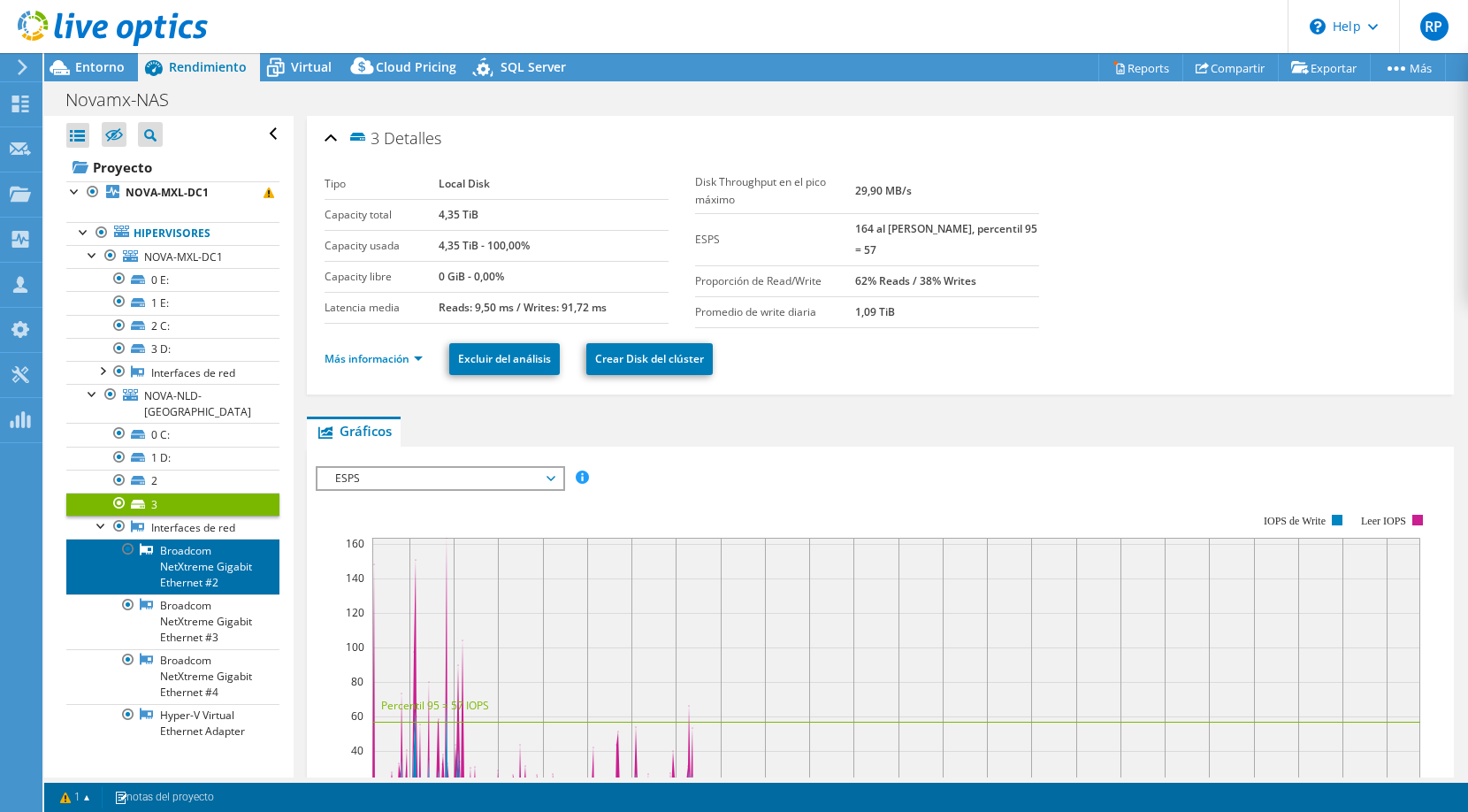
click at [261, 546] on link "Broadcom NetXtreme Gigabit Ethernet #2" at bounding box center [173, 565] width 213 height 55
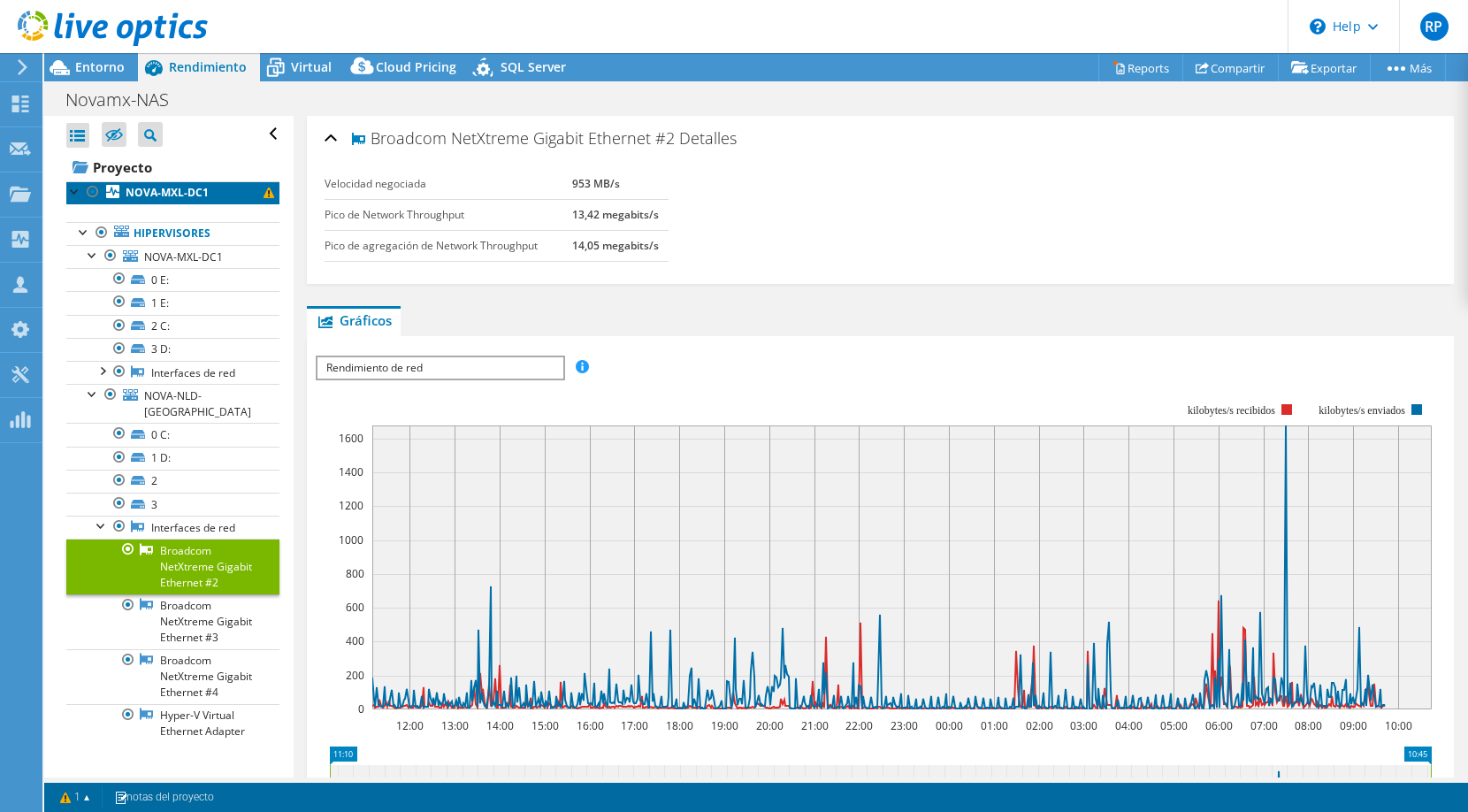
click at [154, 203] on link "NOVA-MXL-DC1" at bounding box center [173, 192] width 213 height 23
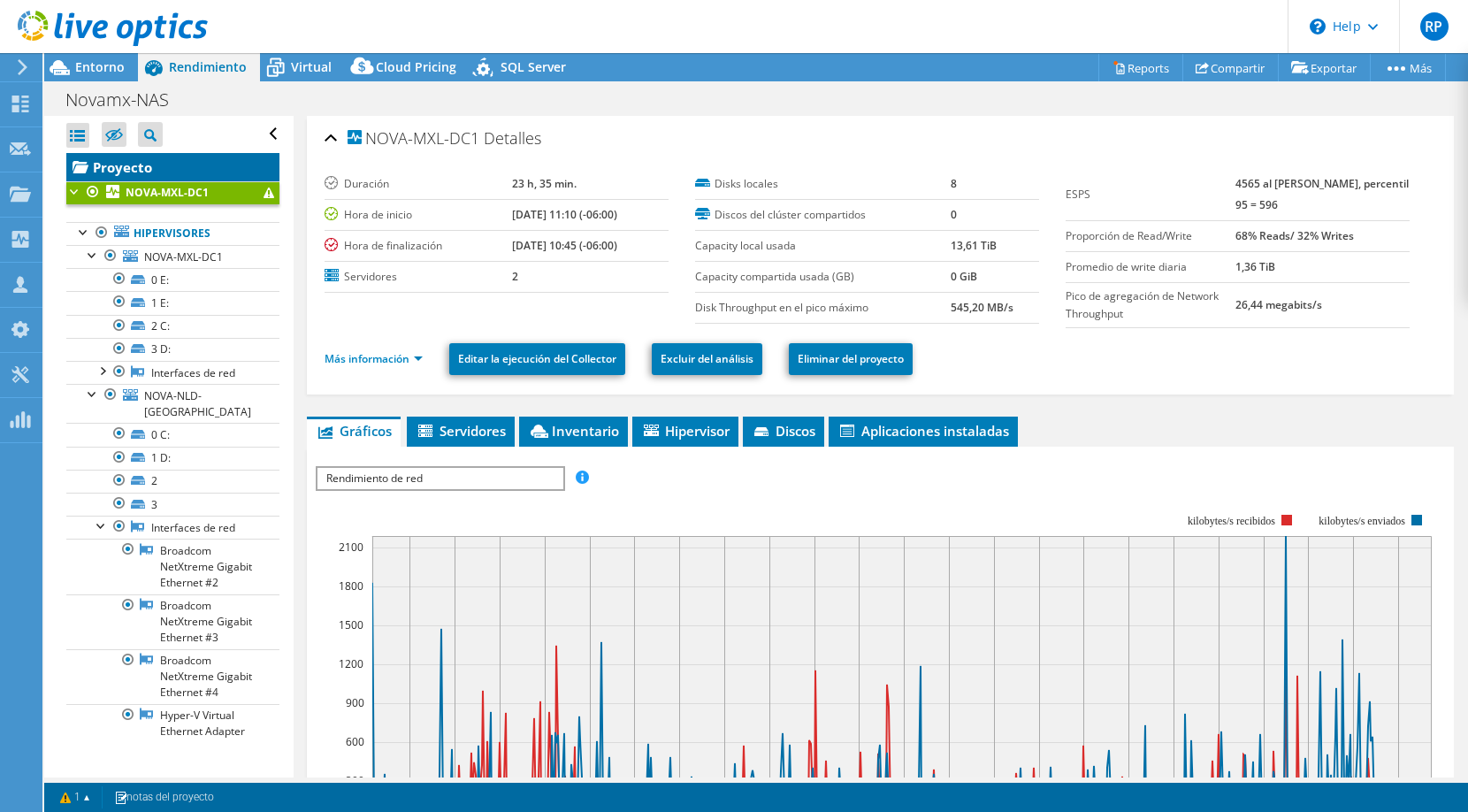
click at [133, 173] on link "Proyecto" at bounding box center [173, 166] width 213 height 28
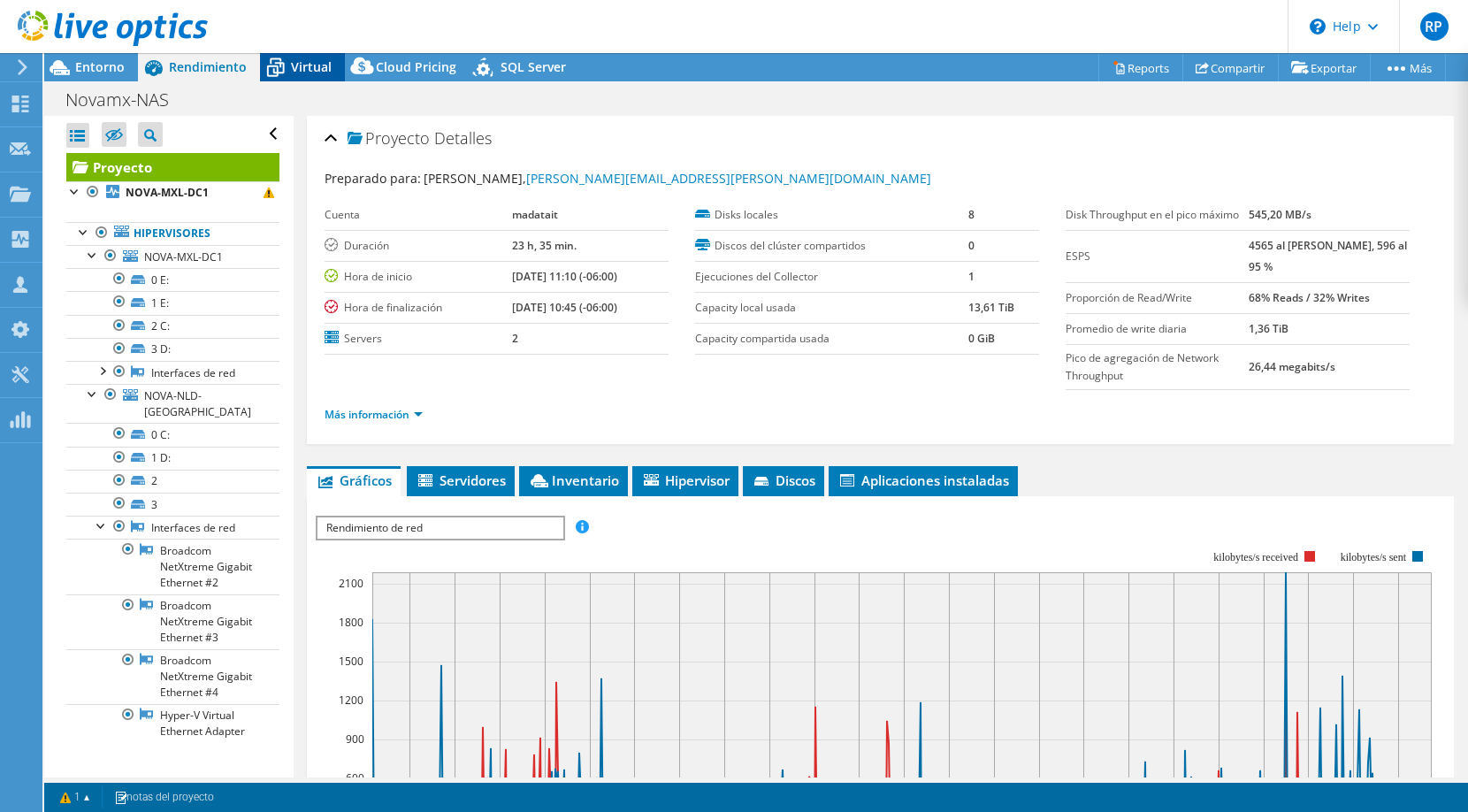
click at [285, 74] on icon at bounding box center [276, 68] width 31 height 31
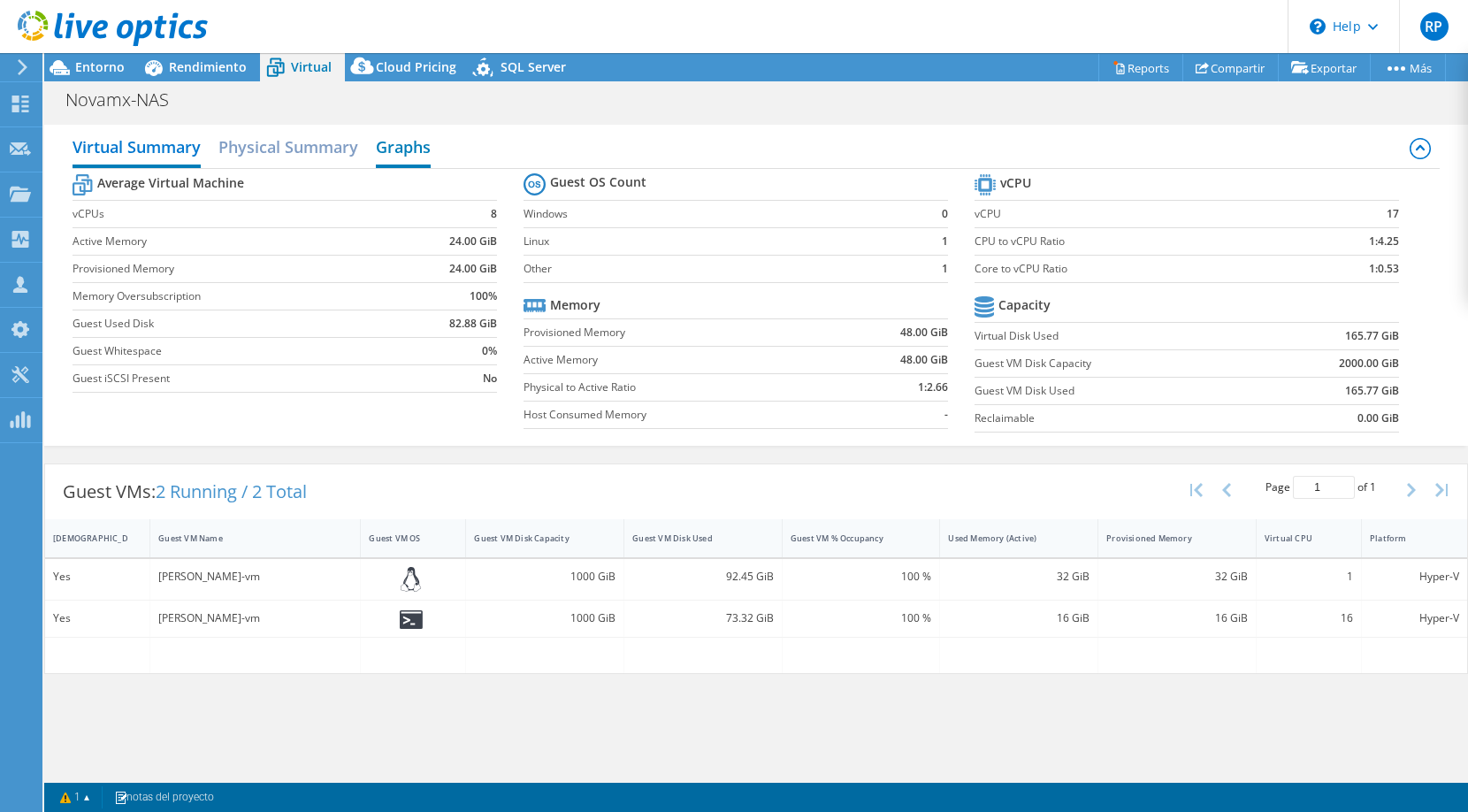
click at [424, 156] on h2 "Graphs" at bounding box center [403, 148] width 55 height 39
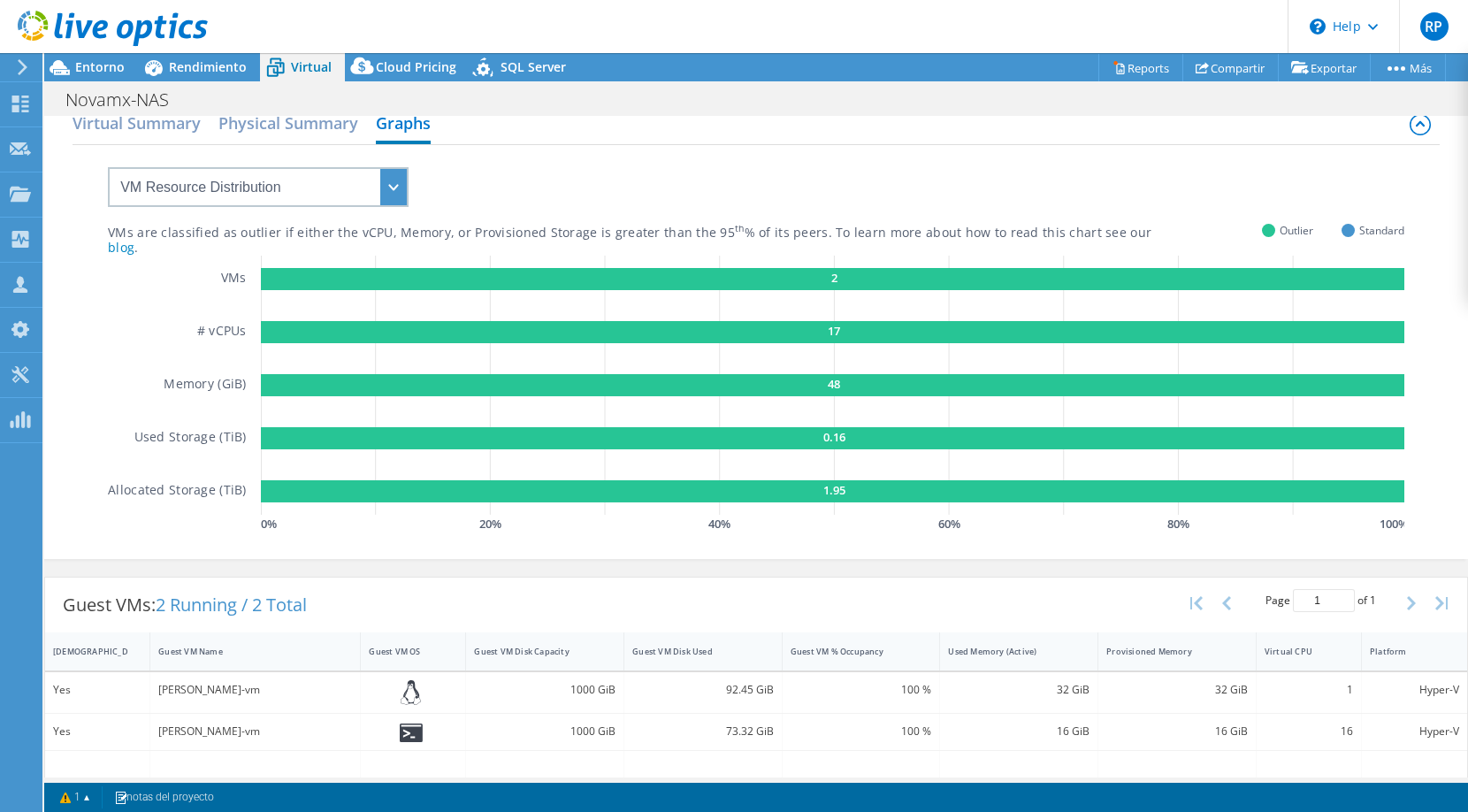
scroll to position [42, 0]
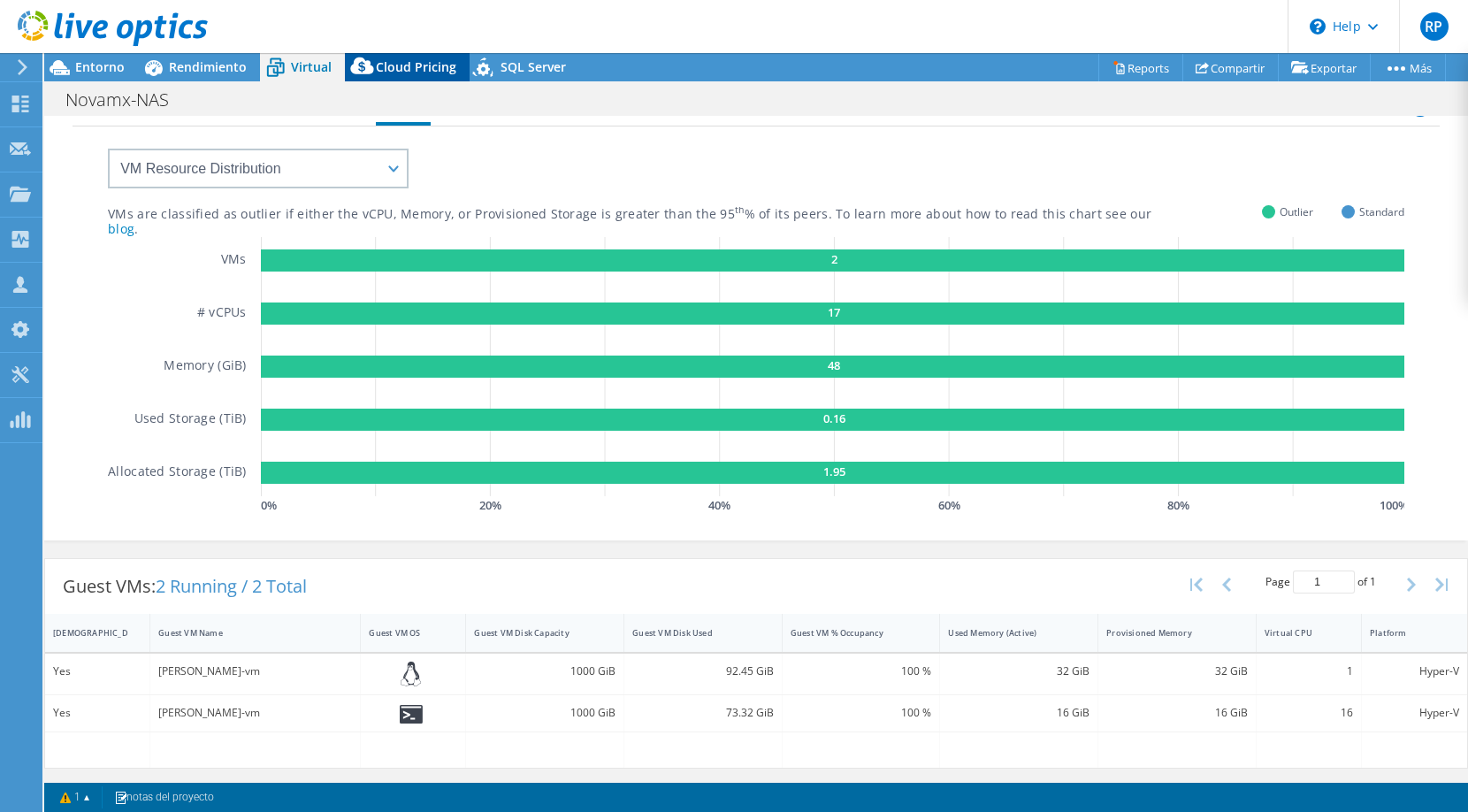
click at [400, 75] on span "Cloud Pricing" at bounding box center [416, 67] width 80 height 17
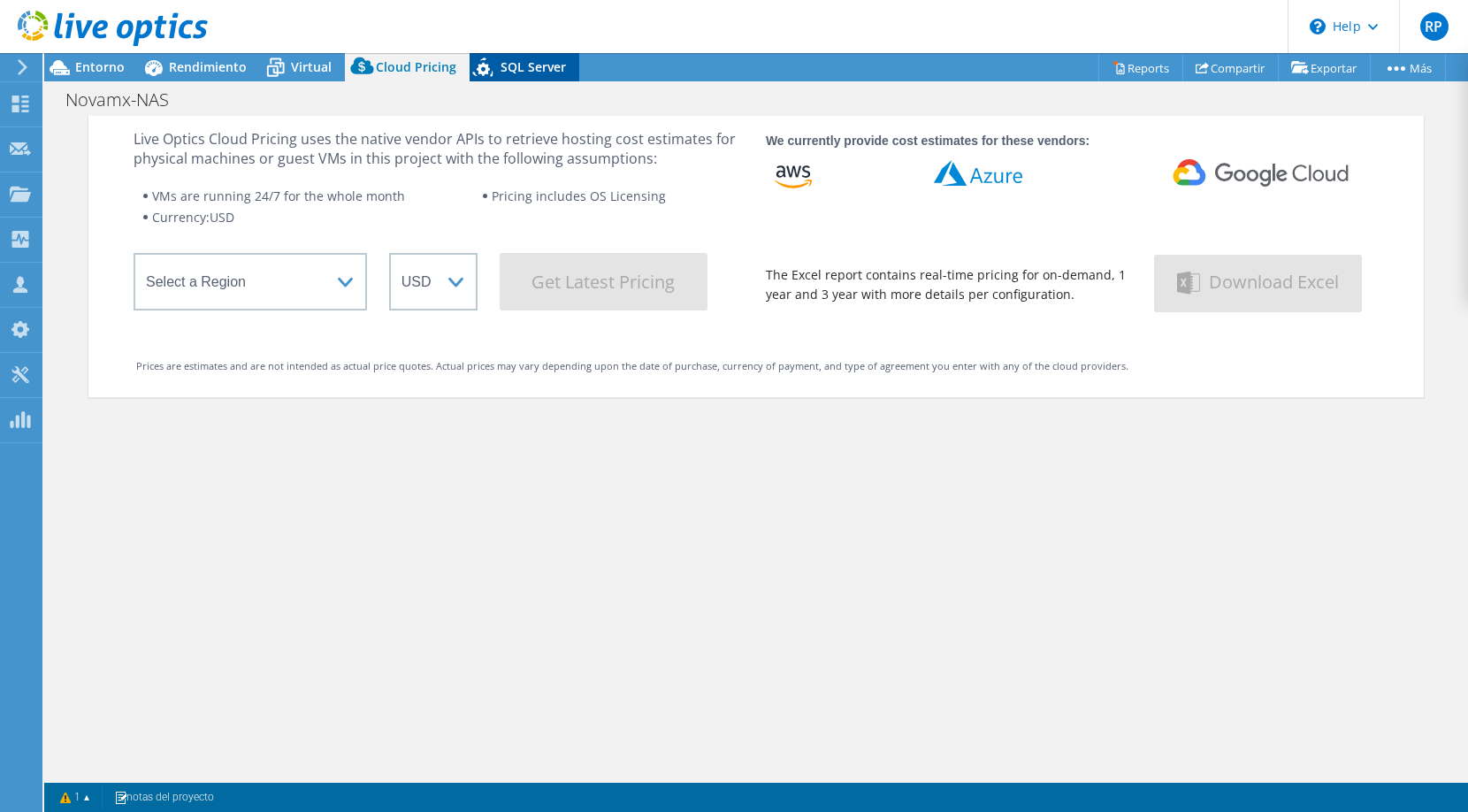
click at [505, 71] on span "SQL Server" at bounding box center [533, 67] width 65 height 17
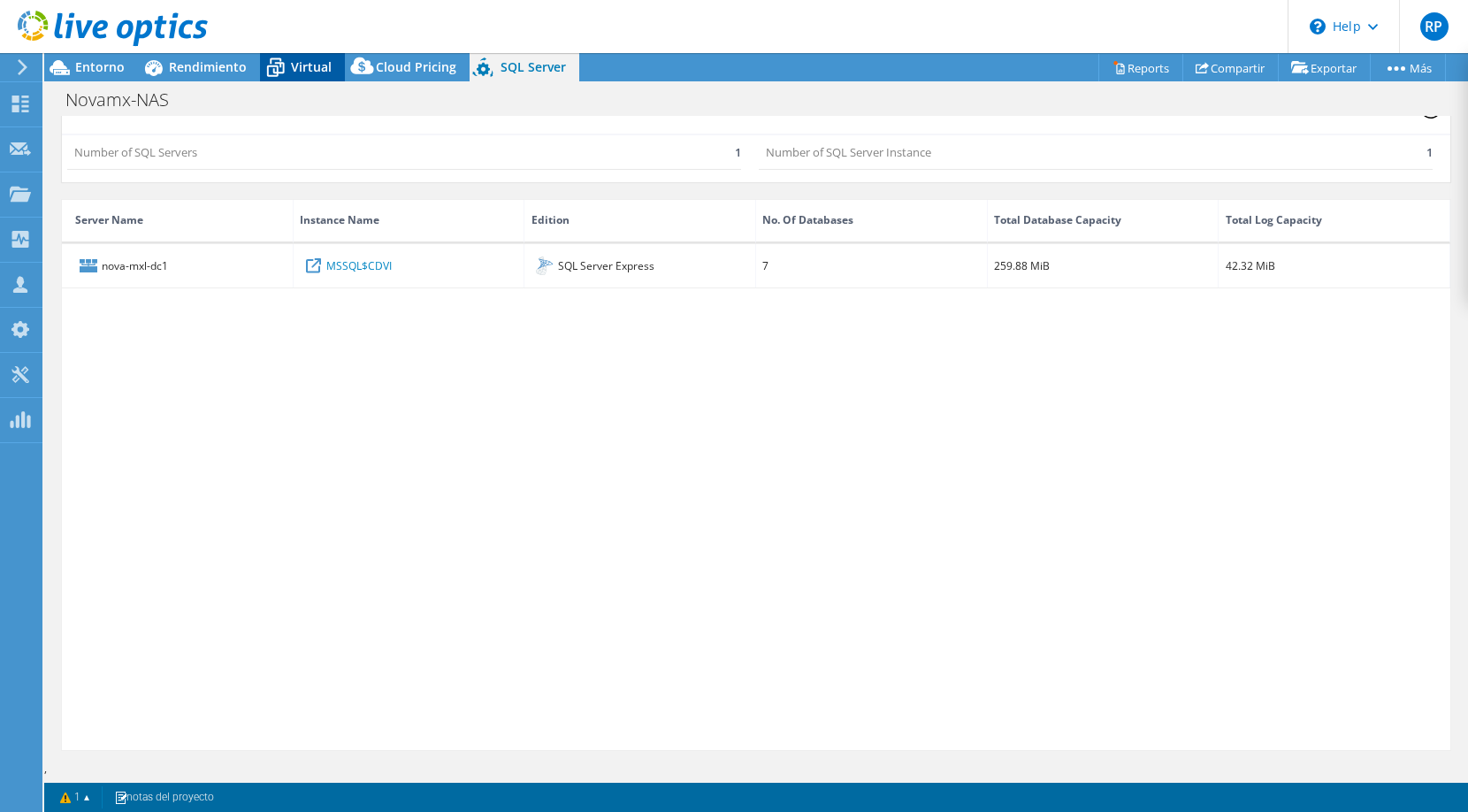
click at [285, 68] on icon at bounding box center [276, 68] width 31 height 31
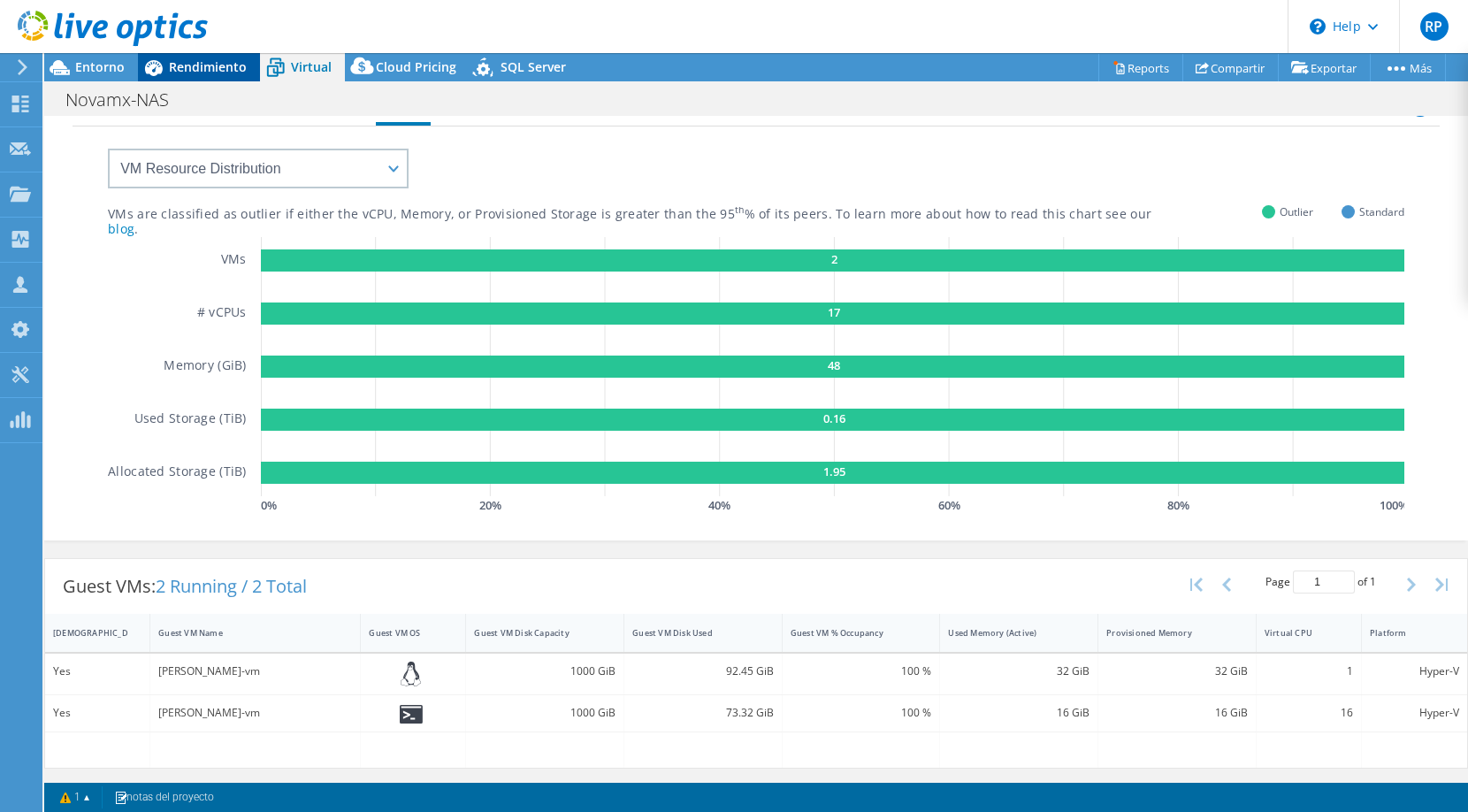
click at [187, 72] on span "Rendimiento" at bounding box center [208, 67] width 78 height 17
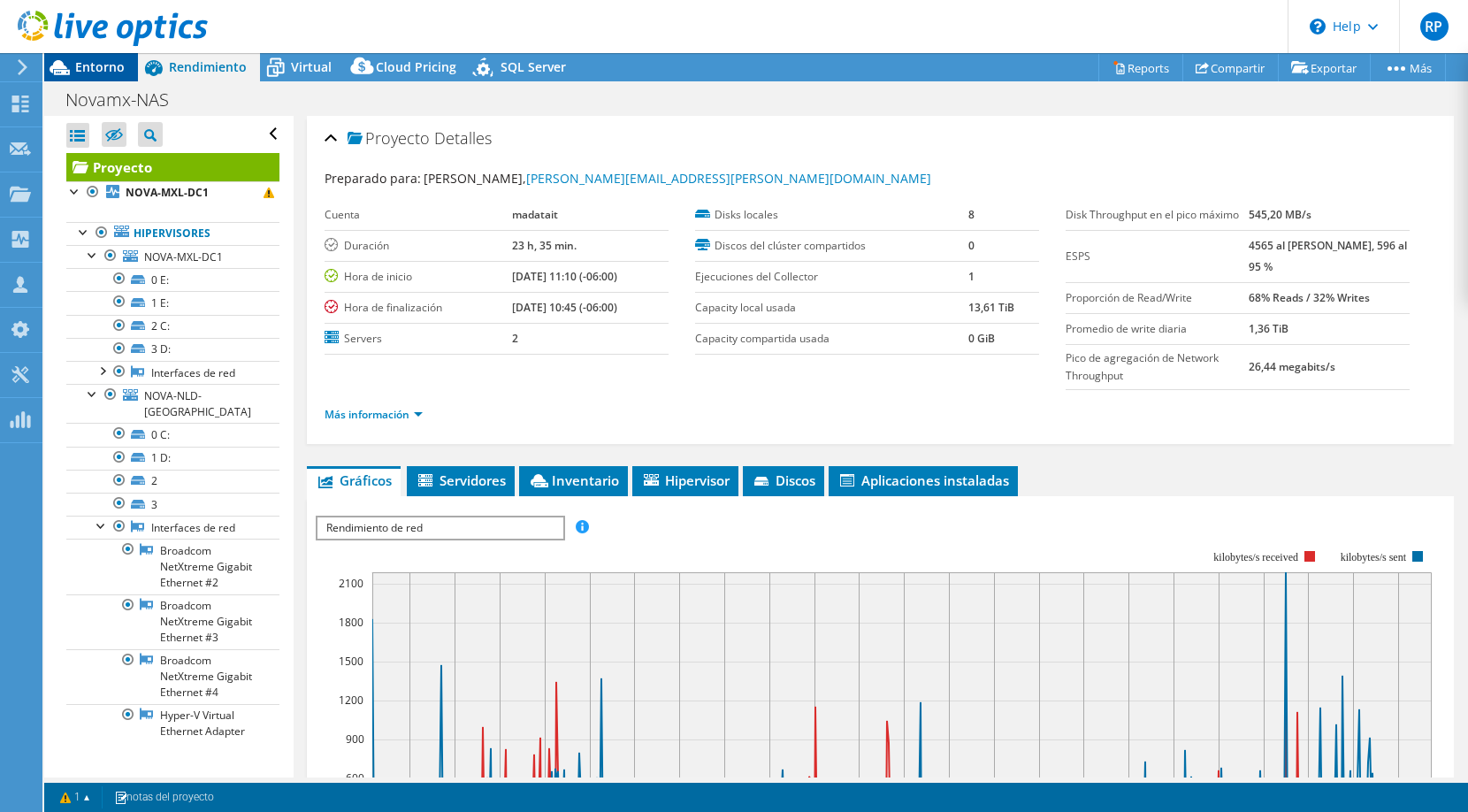
click at [118, 70] on span "Entorno" at bounding box center [99, 67] width 50 height 17
